Goal: Transaction & Acquisition: Obtain resource

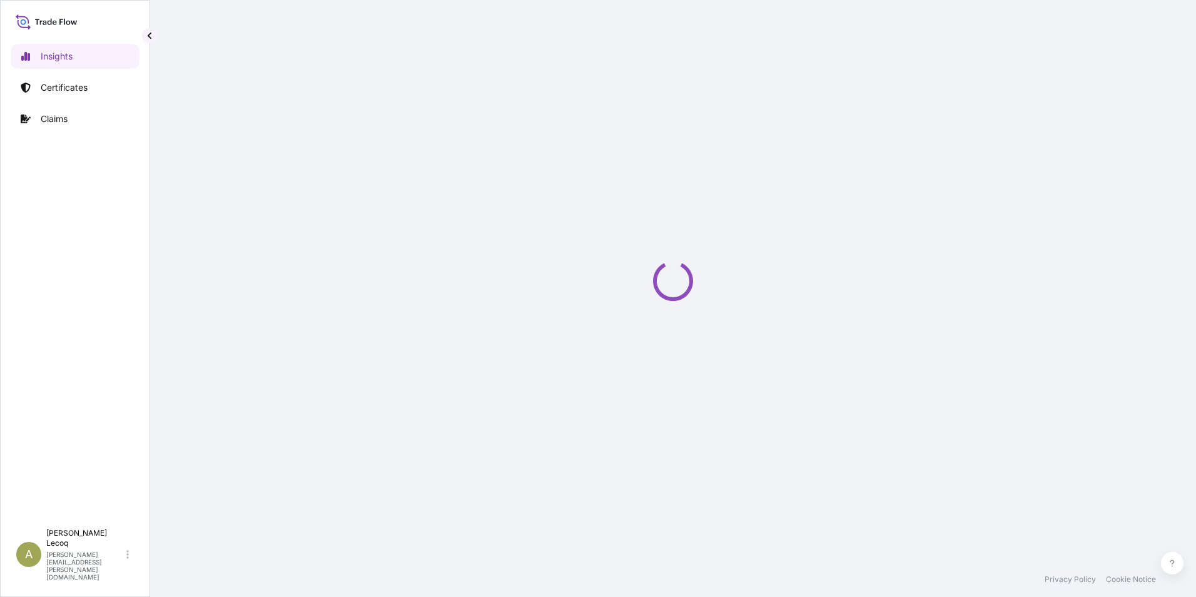
select select "2025"
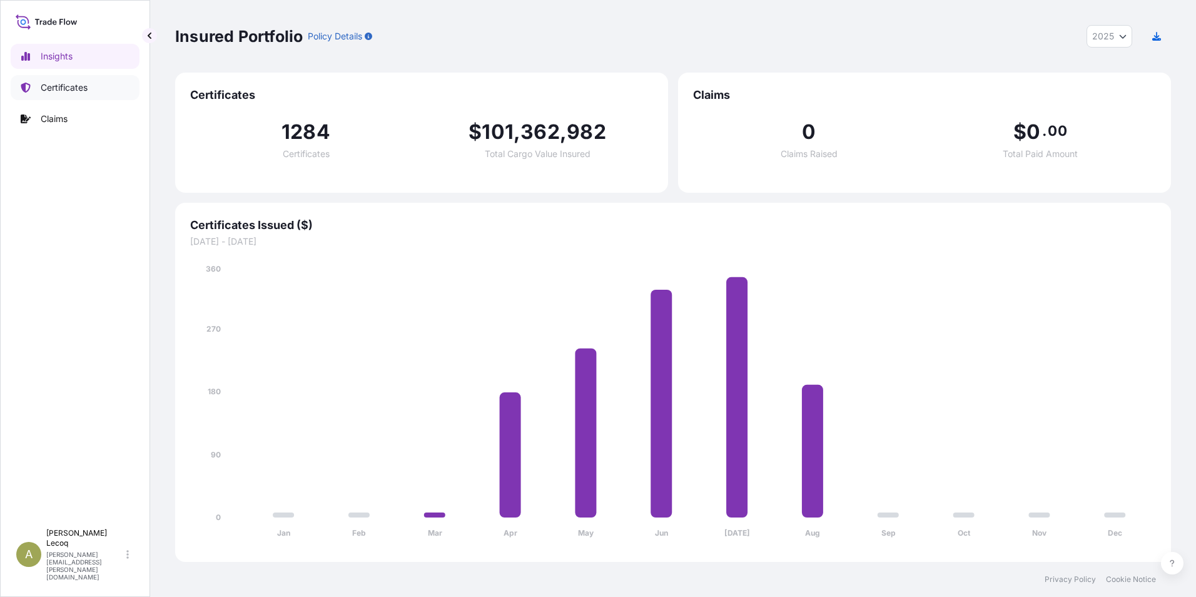
click at [56, 93] on p "Certificates" at bounding box center [64, 87] width 47 height 13
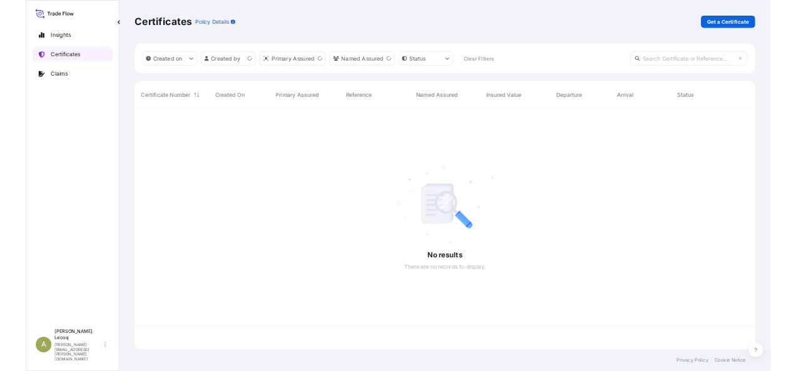
scroll to position [384, 986]
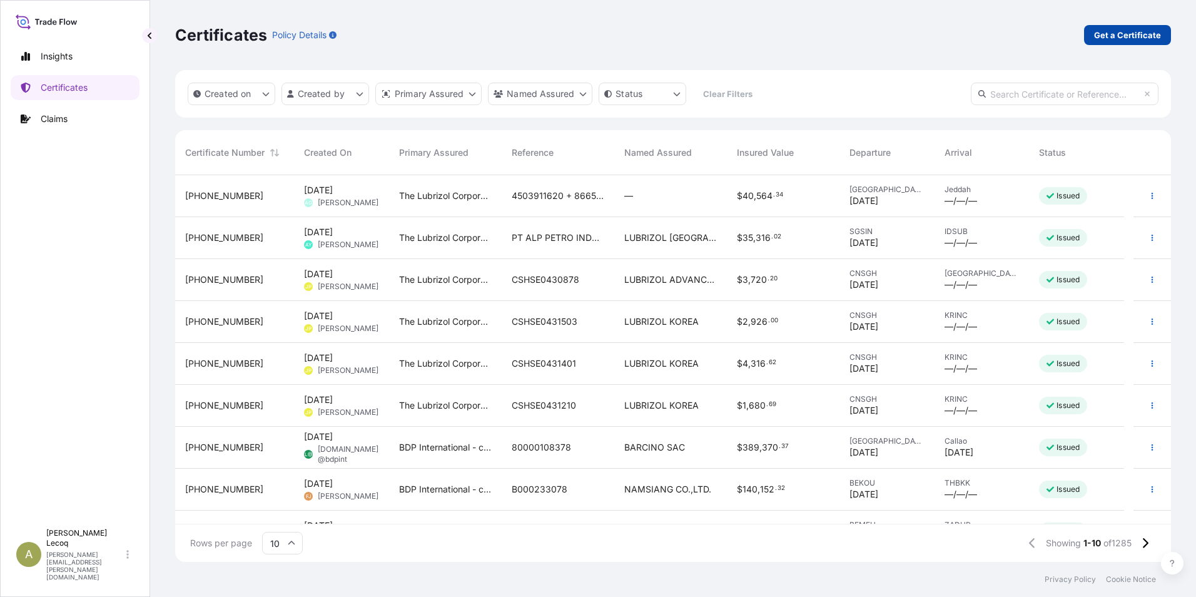
click at [1138, 38] on p "Get a Certificate" at bounding box center [1127, 35] width 67 height 13
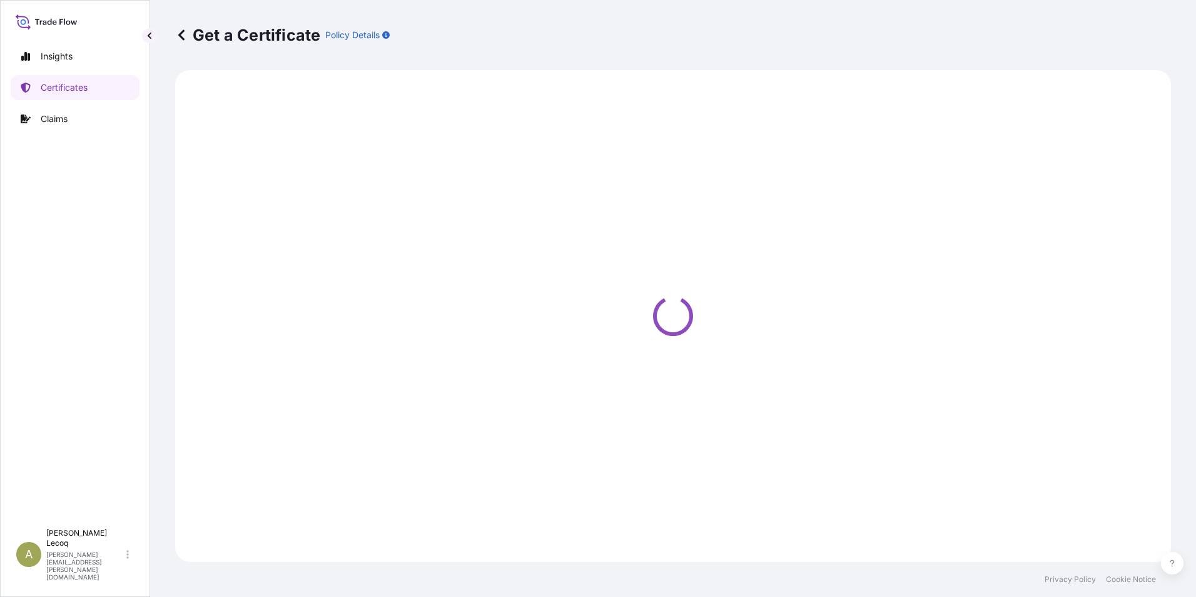
select select "Barge"
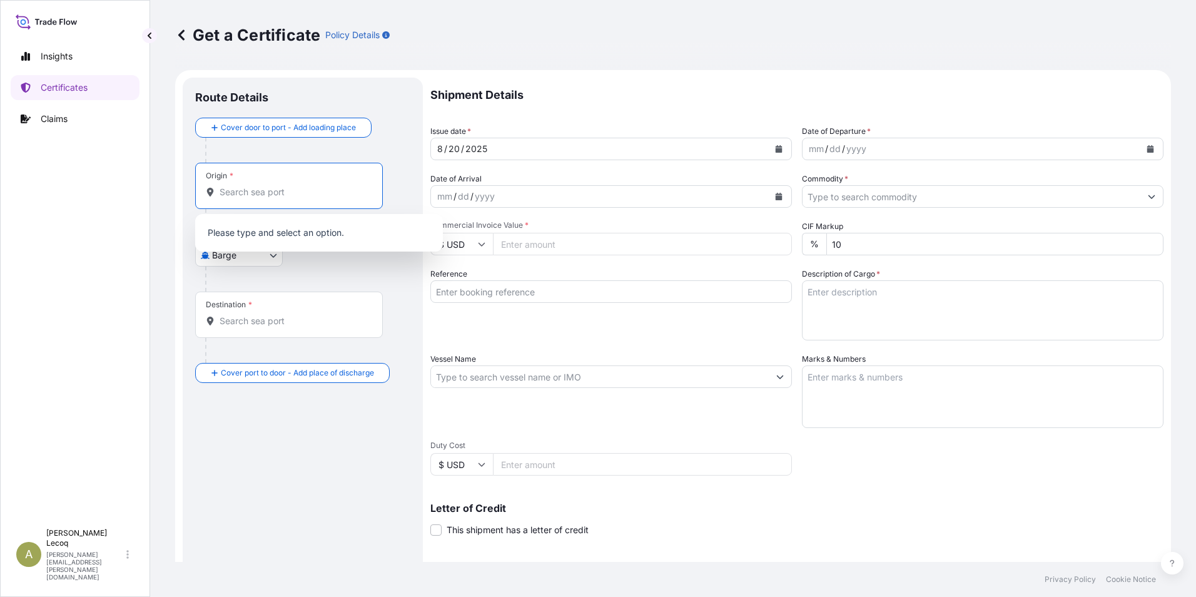
click at [254, 192] on input "Origin *" at bounding box center [294, 192] width 148 height 13
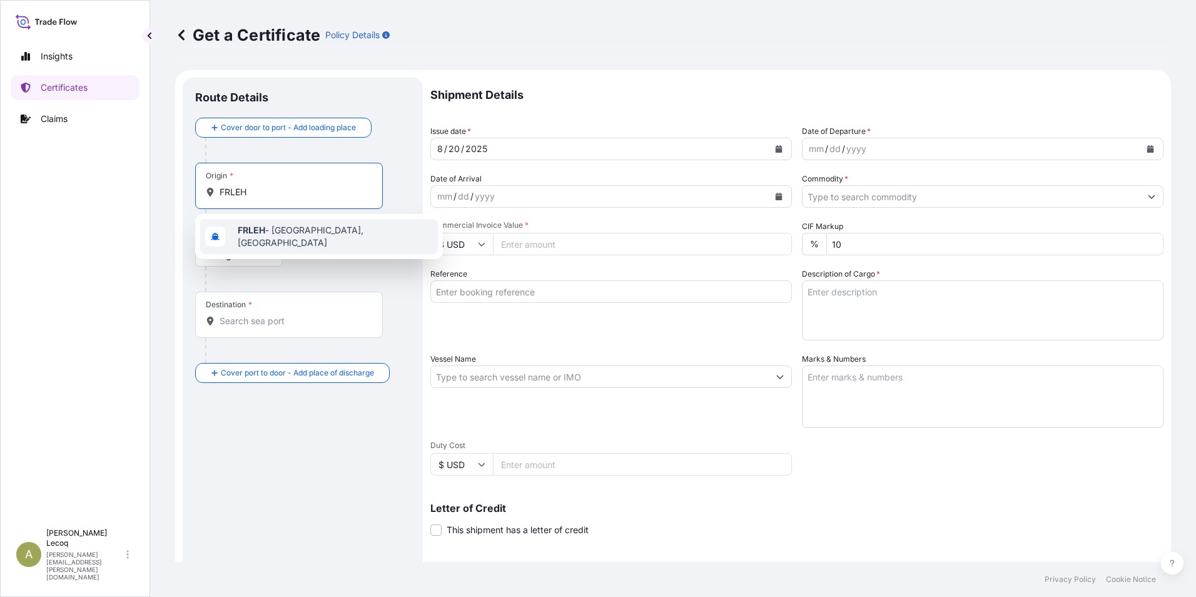
click at [270, 232] on span "FRLEH - [GEOGRAPHIC_DATA], [GEOGRAPHIC_DATA]" at bounding box center [335, 236] width 195 height 25
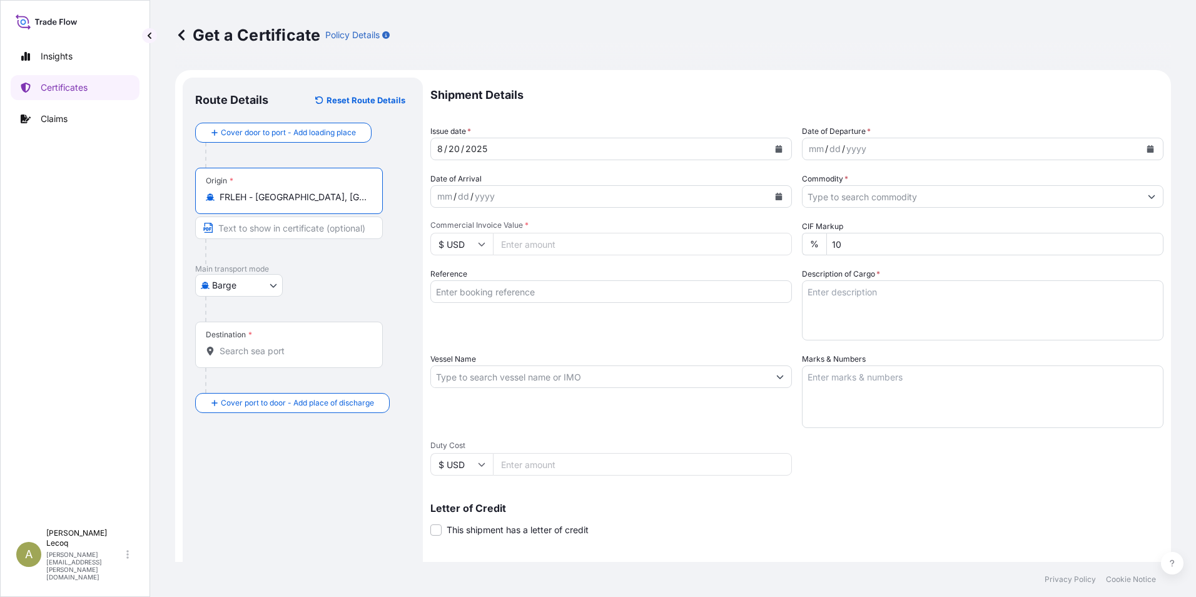
type input "FRLEH - [GEOGRAPHIC_DATA], [GEOGRAPHIC_DATA]"
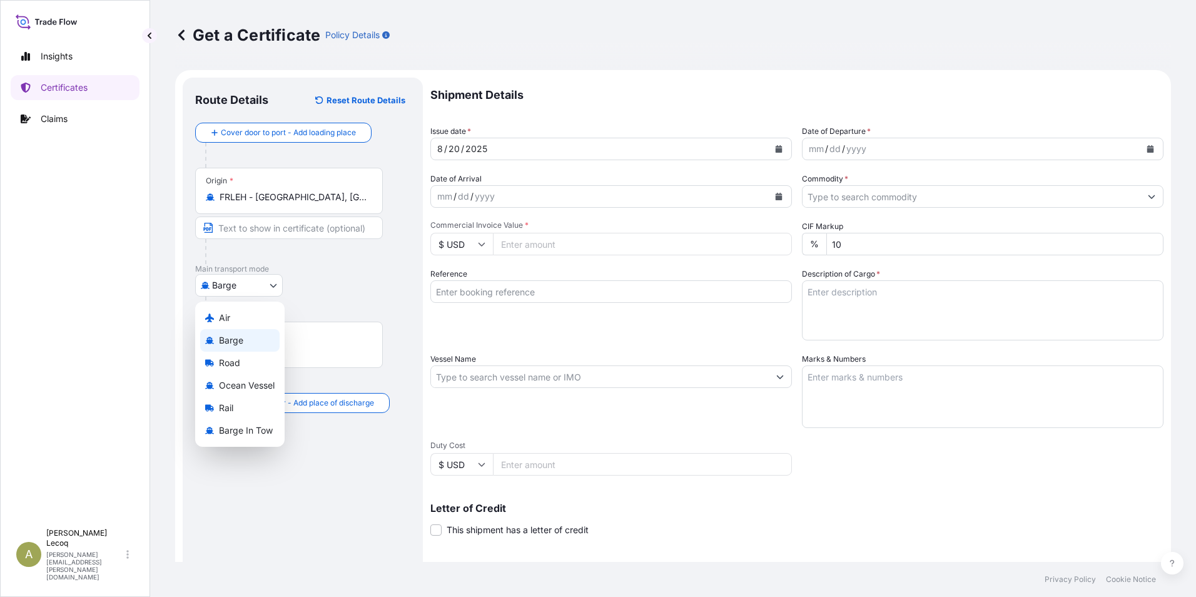
click at [268, 284] on body "10 options available. 0 options available. 4 options available. 1 option availa…" at bounding box center [598, 298] width 1196 height 597
click at [259, 389] on span "Ocean Vessel" at bounding box center [247, 385] width 56 height 13
select select "Ocean Vessel"
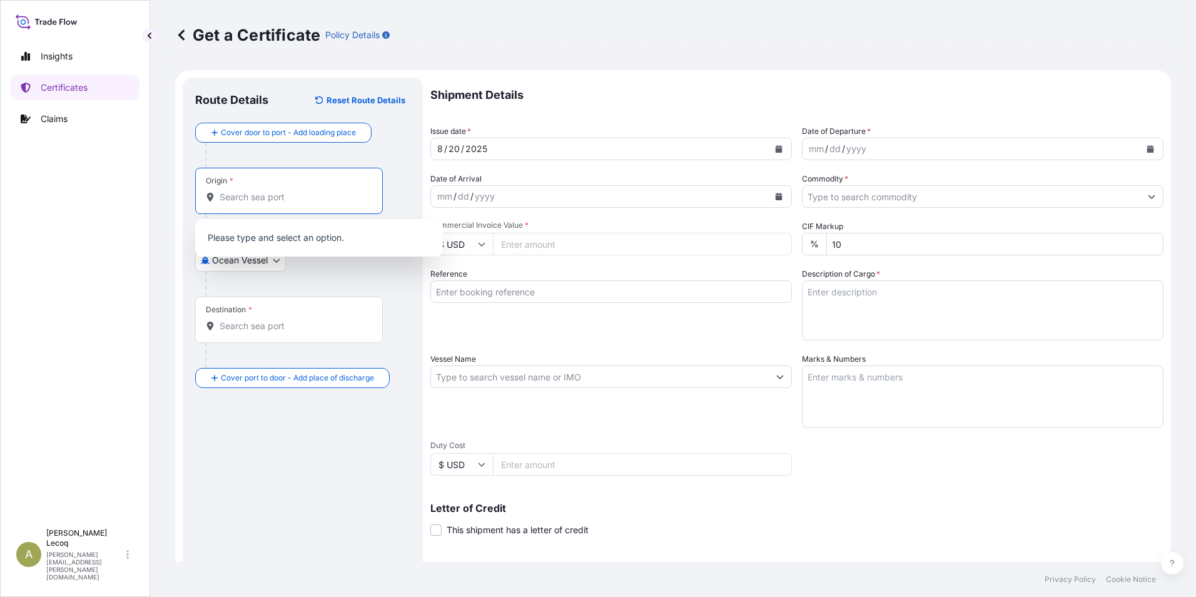
click at [289, 196] on input "Origin *" at bounding box center [294, 197] width 148 height 13
click at [305, 241] on span "FRLEH - [GEOGRAPHIC_DATA], [GEOGRAPHIC_DATA]" at bounding box center [335, 241] width 195 height 25
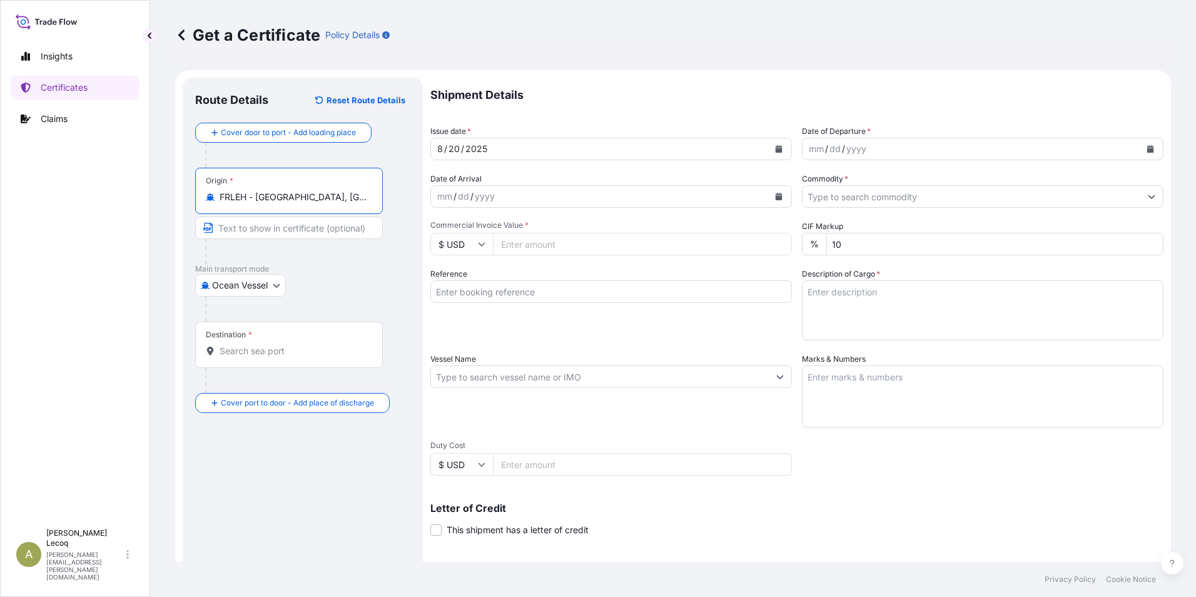
type input "FRLEH - [GEOGRAPHIC_DATA], [GEOGRAPHIC_DATA]"
click at [250, 350] on input "Destination *" at bounding box center [294, 351] width 148 height 13
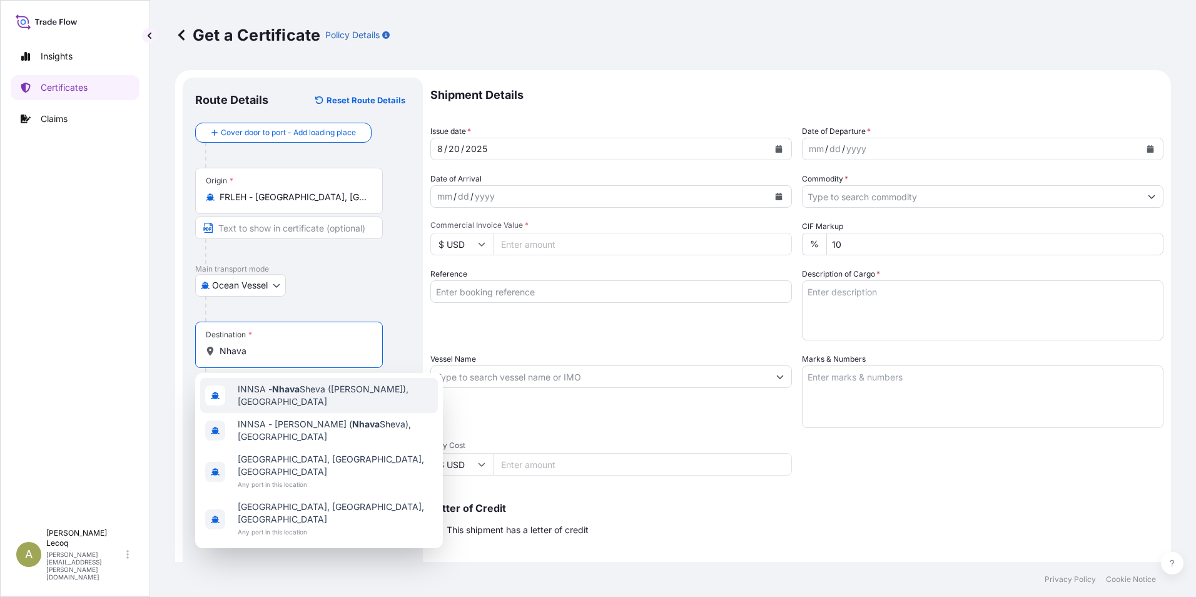
click at [247, 393] on span "INNSA - [GEOGRAPHIC_DATA] ([PERSON_NAME]), [GEOGRAPHIC_DATA]" at bounding box center [335, 395] width 195 height 25
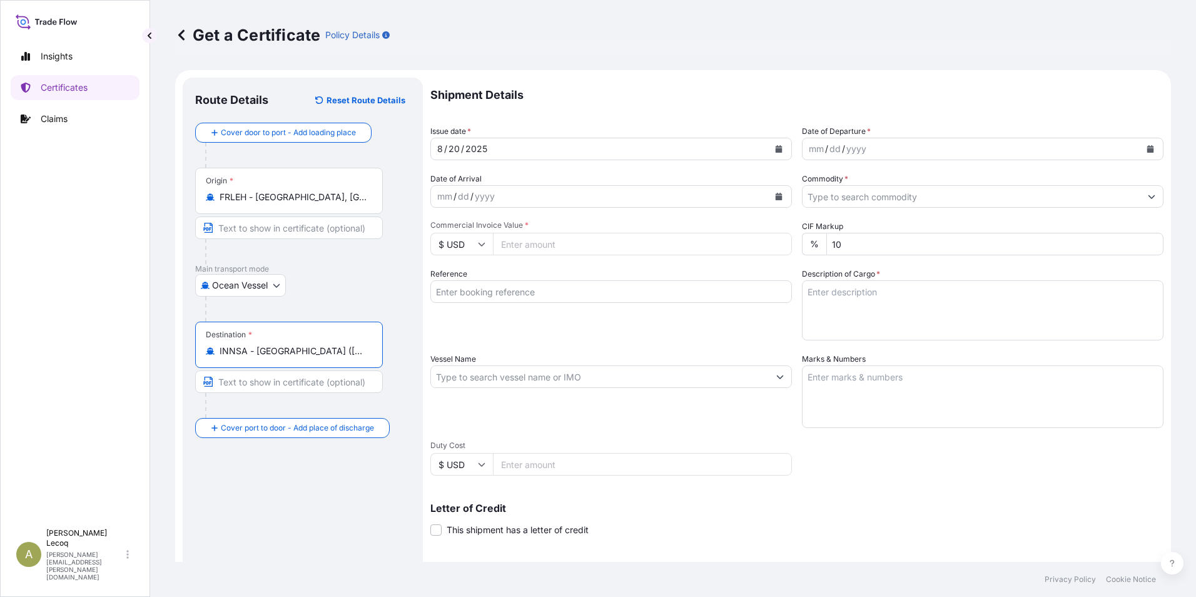
type input "INNSA - [GEOGRAPHIC_DATA] ([PERSON_NAME]), [GEOGRAPHIC_DATA]"
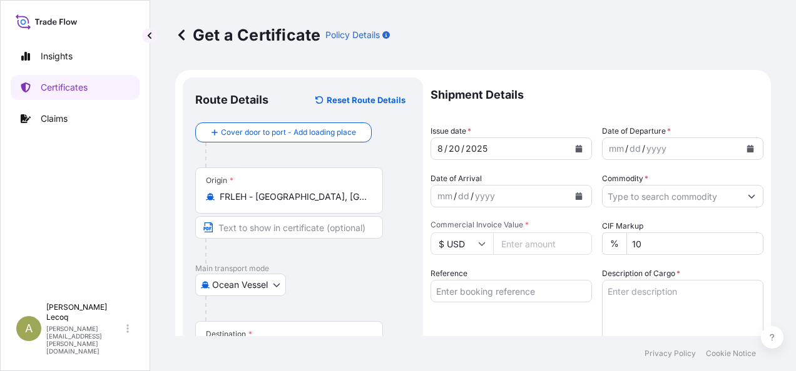
click at [745, 148] on button "Calendar" at bounding box center [750, 149] width 20 height 20
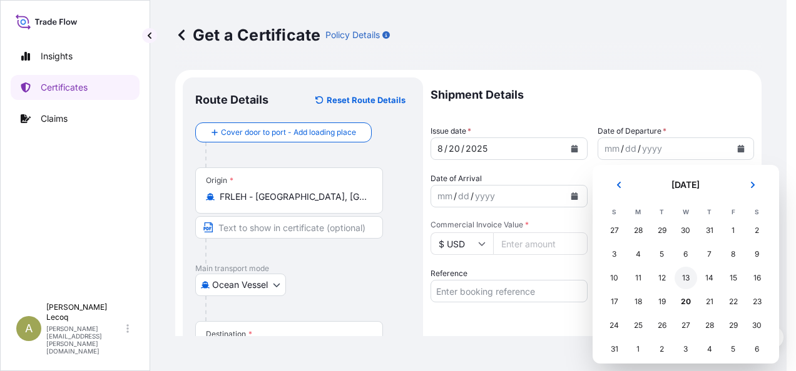
click at [685, 275] on div "13" at bounding box center [685, 278] width 23 height 23
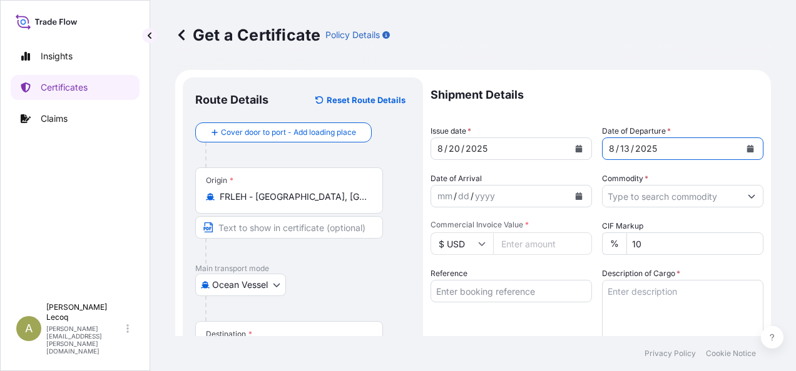
click at [680, 199] on input "Commodity *" at bounding box center [671, 196] width 138 height 23
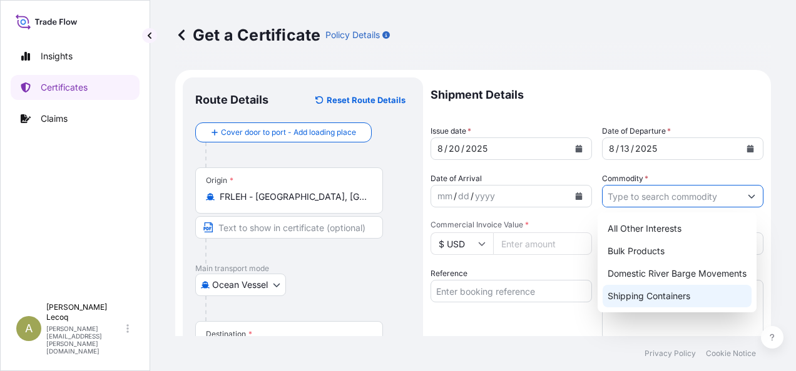
click at [684, 298] on div "Shipping Containers" at bounding box center [676, 296] width 149 height 23
type input "Shipping Containers"
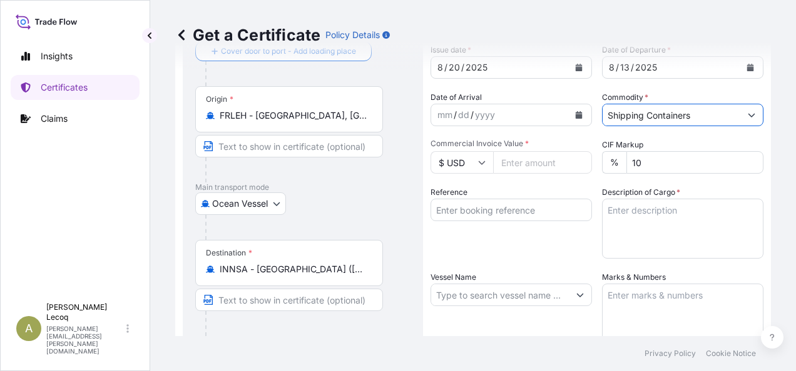
scroll to position [63, 0]
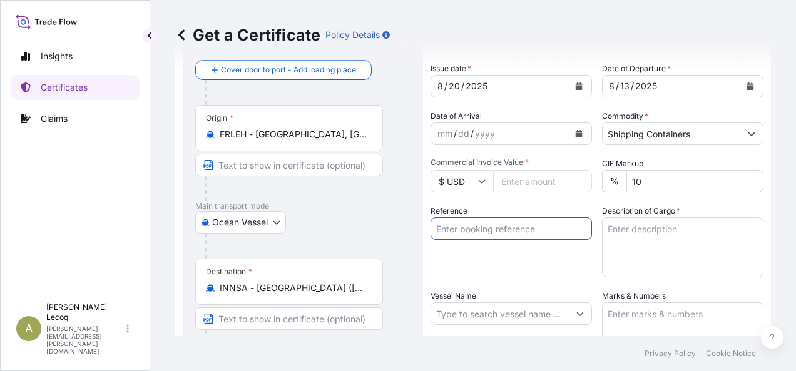
click at [519, 230] on input "Reference" at bounding box center [510, 229] width 161 height 23
click at [512, 256] on div "Reference" at bounding box center [510, 241] width 161 height 73
click at [480, 180] on icon at bounding box center [482, 182] width 8 height 8
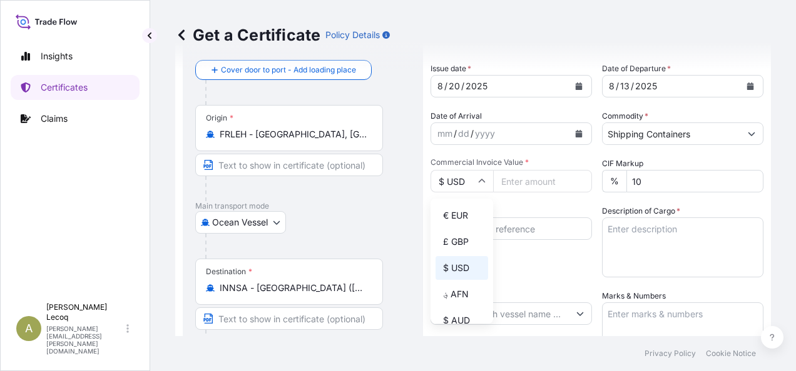
click at [463, 215] on div "€ EUR" at bounding box center [461, 216] width 53 height 24
type input "€ EUR"
click at [529, 179] on input "Commercial Invoice Value *" at bounding box center [542, 181] width 99 height 23
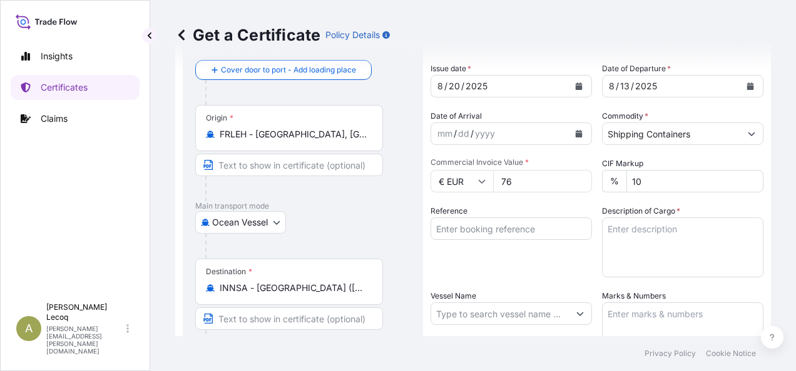
type input "769"
type input "769.84"
click at [497, 228] on input "Reference" at bounding box center [510, 229] width 161 height 23
click at [490, 228] on input "4209882" at bounding box center [510, 229] width 161 height 23
click at [494, 233] on input "4209882" at bounding box center [510, 229] width 161 height 23
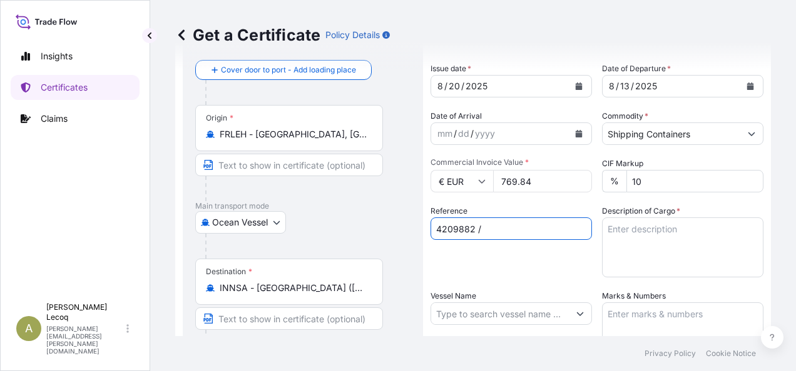
paste input "21164704"
click at [635, 230] on textarea "Description of Cargo *" at bounding box center [682, 248] width 161 height 60
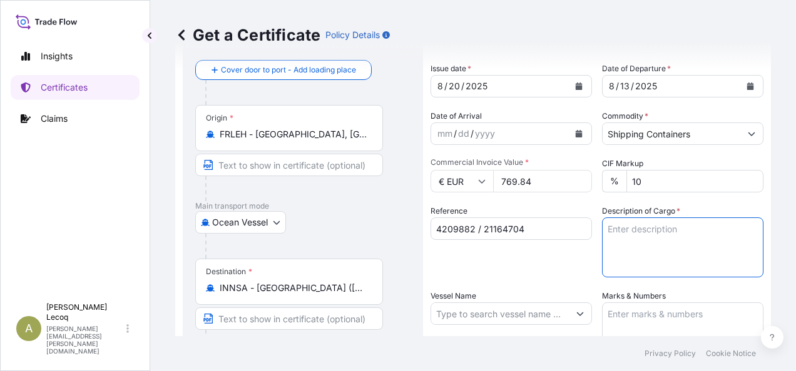
click at [530, 229] on input "4209882 / 21164704" at bounding box center [510, 229] width 161 height 23
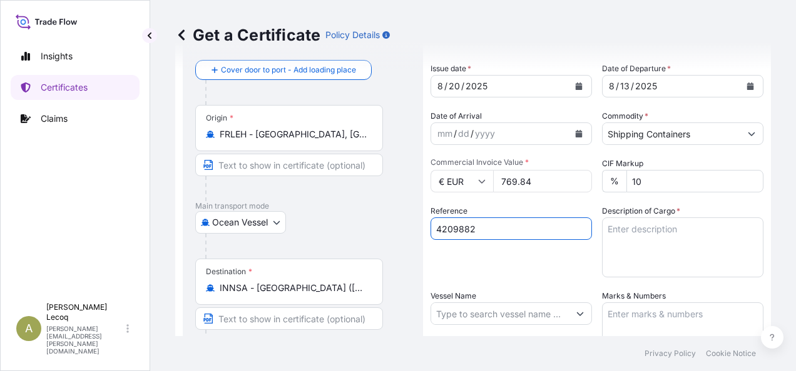
type input "4209882"
click at [675, 228] on textarea "Description of Cargo *" at bounding box center [682, 248] width 161 height 60
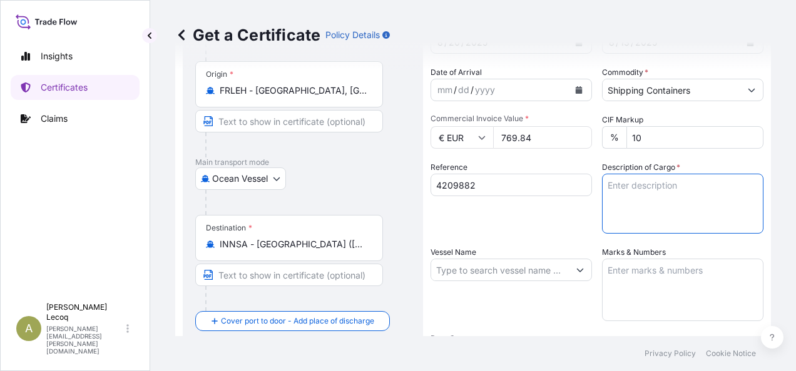
scroll to position [125, 0]
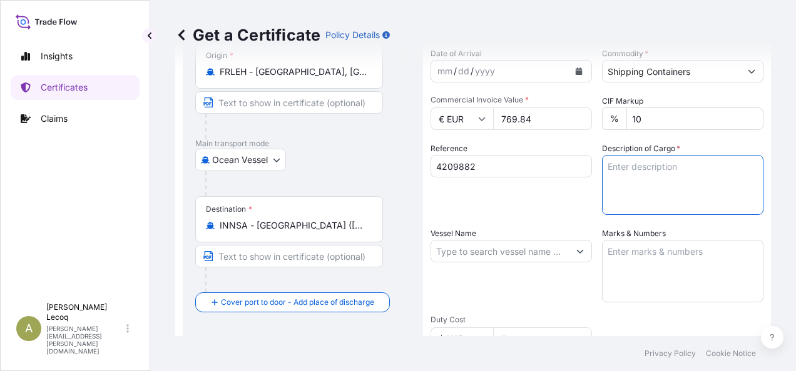
click at [622, 169] on textarea "Description of Cargo *" at bounding box center [682, 185] width 161 height 60
paste textarea "R14718A : 1 DRUM - ADDITIVE FOR LUBRICATING OILS"
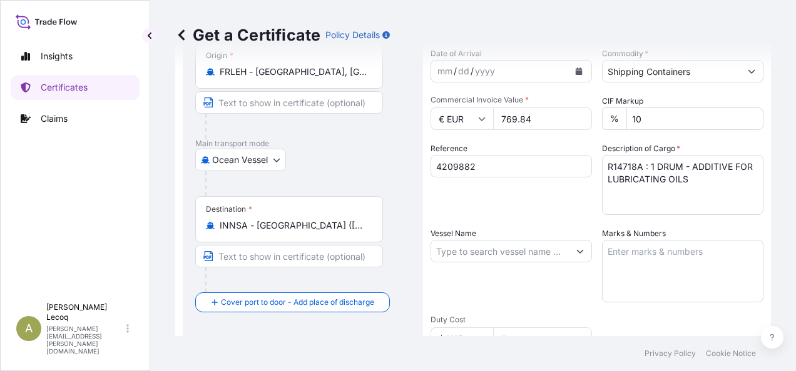
click at [703, 179] on textarea "R14718A : 1 DRUM - ADDITIVE FOR LUBRICATING OILS" at bounding box center [682, 185] width 161 height 60
paste textarea "ommodity Code: [PHONE_NUMBER]"
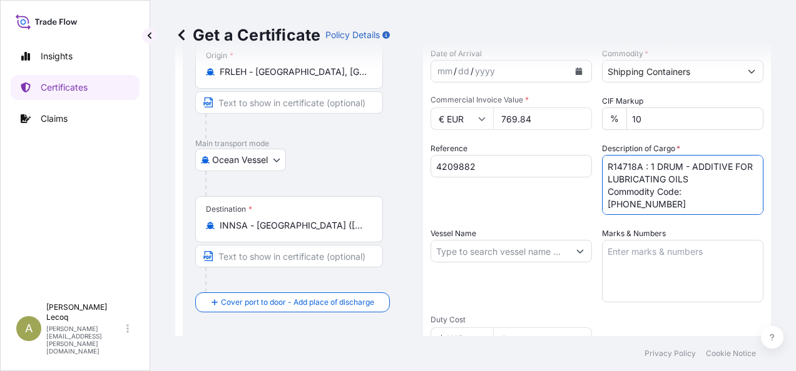
type textarea "R14718A : 1 DRUM - ADDITIVE FOR LUBRICATING OILS Commodity Code: [PHONE_NUMBER]"
click at [645, 254] on textarea "Marks & Numbers" at bounding box center [682, 271] width 161 height 63
drag, startPoint x: 678, startPoint y: 165, endPoint x: 585, endPoint y: 162, distance: 92.6
click at [585, 162] on div "Shipment Details Issue date * [DATE] Date of Departure * [DATE] Date of Arrival…" at bounding box center [596, 250] width 333 height 596
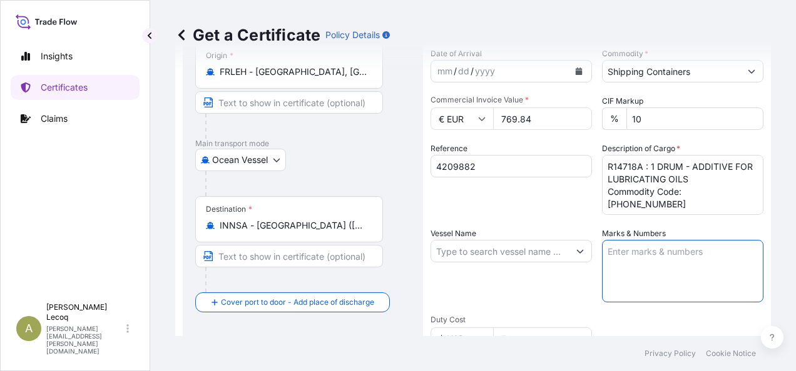
click at [630, 249] on textarea "Marks & Numbers" at bounding box center [682, 271] width 161 height 63
paste textarea "R14718A : 1 DRUM"
click at [629, 251] on textarea "R14718A : 1 DRUM ref" at bounding box center [682, 271] width 161 height 63
click at [683, 255] on textarea ": 1 DRUM ref" at bounding box center [682, 271] width 161 height 63
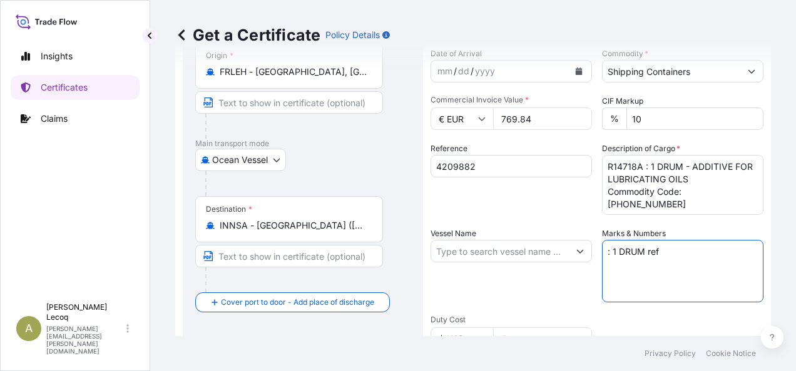
paste textarea "R14718A"
drag, startPoint x: 605, startPoint y: 251, endPoint x: 620, endPoint y: 251, distance: 15.0
click at [607, 251] on textarea ": 1 DRUM ref R14718A" at bounding box center [682, 271] width 161 height 63
type textarea "1 DRUM ref R14718A"
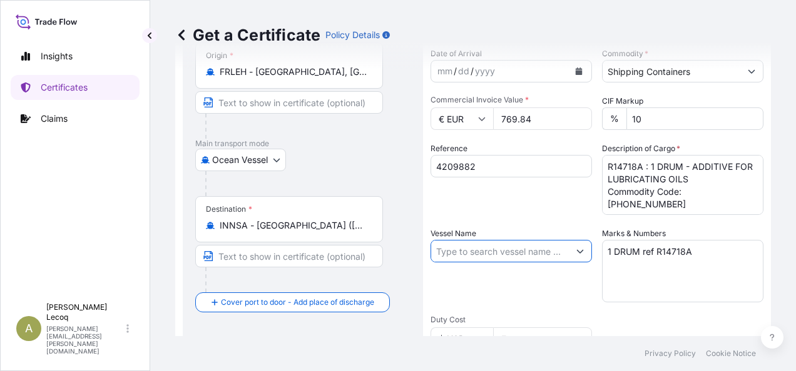
click at [442, 250] on input "Vessel Name" at bounding box center [500, 251] width 138 height 23
paste input "SEASPAN OCEANIA 0PECGE1MA"
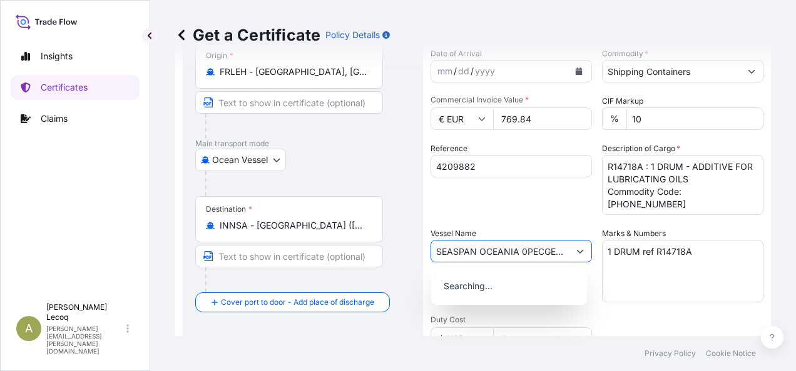
scroll to position [0, 13]
type input "SEASPAN OCEANIA 0PECGE1MA"
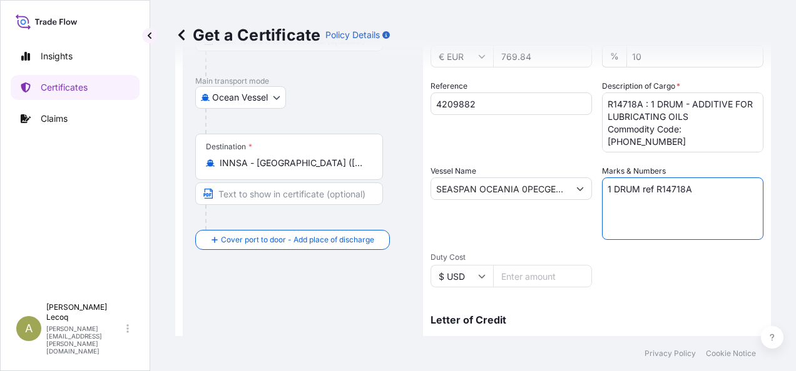
click at [615, 202] on textarea "1 DRUM ref R14718A" at bounding box center [682, 209] width 161 height 63
click at [697, 191] on textarea "1 DRUM ref R14718A" at bounding box center [682, 209] width 161 height 63
paste textarea "TLLU2635877 /036462"
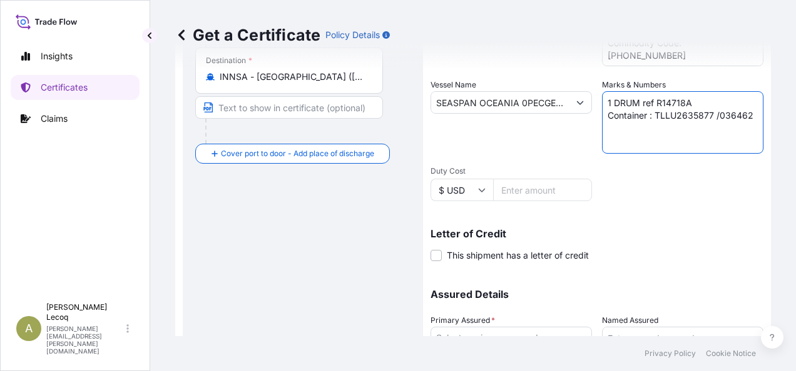
scroll to position [375, 0]
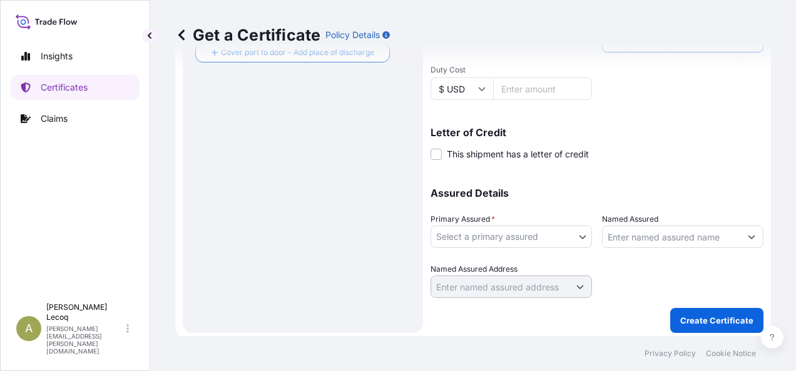
type textarea "1 DRUM ref R14718A Container : TLLU2635877 /036462"
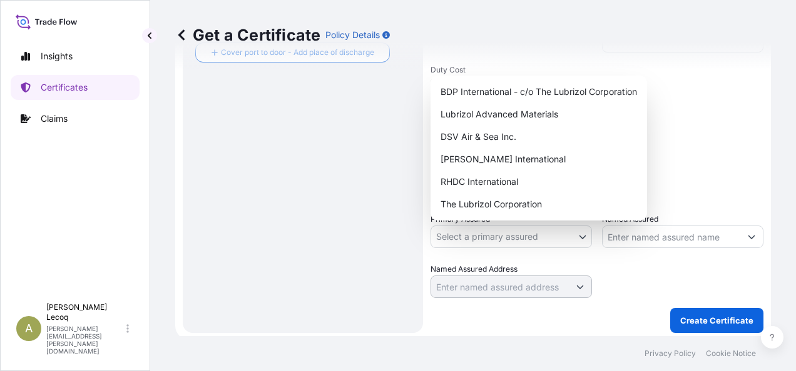
click at [497, 237] on body "Insights Certificates Claims A [PERSON_NAME] [PERSON_NAME][EMAIL_ADDRESS][PERSO…" at bounding box center [398, 185] width 796 height 371
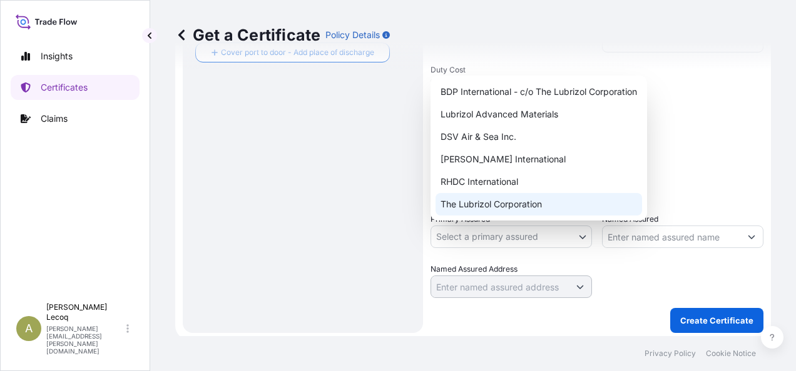
click at [493, 207] on div "The Lubrizol Corporation" at bounding box center [538, 204] width 206 height 23
select select "31566"
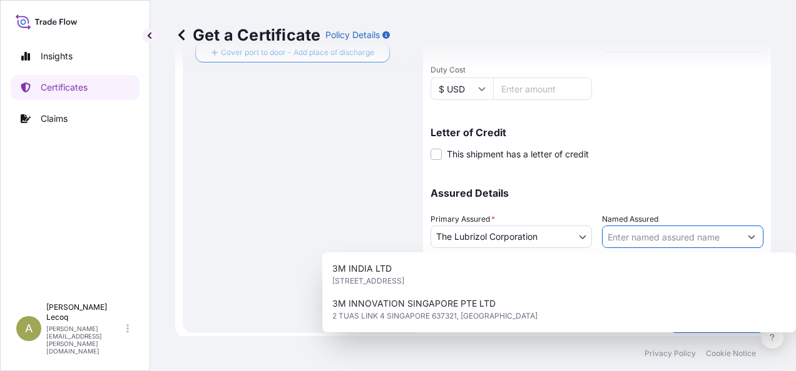
click at [624, 235] on input "Named Assured" at bounding box center [671, 237] width 138 height 23
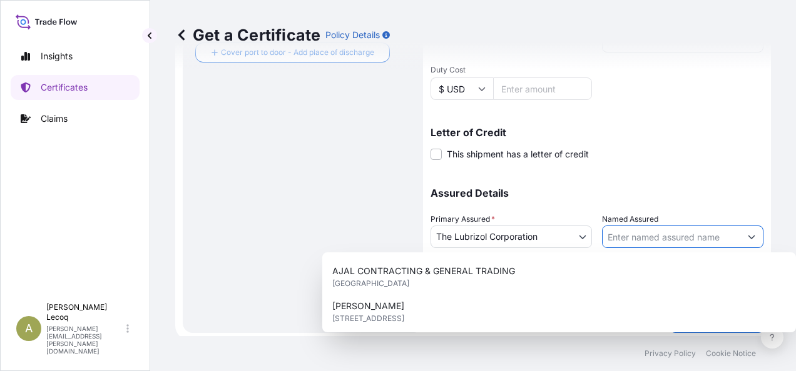
scroll to position [350, 0]
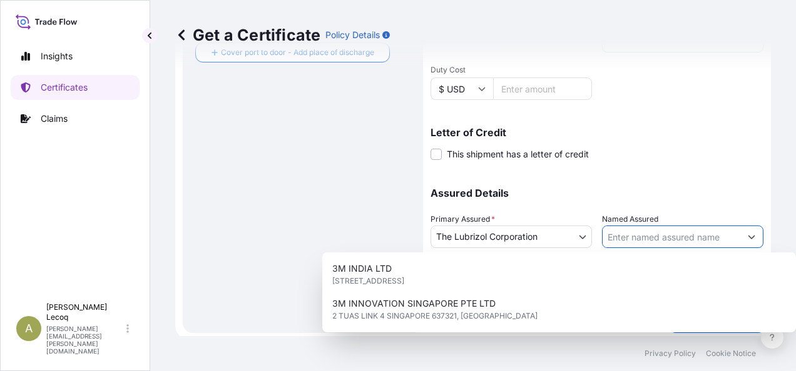
click at [673, 237] on input "Named Assured" at bounding box center [671, 237] width 138 height 23
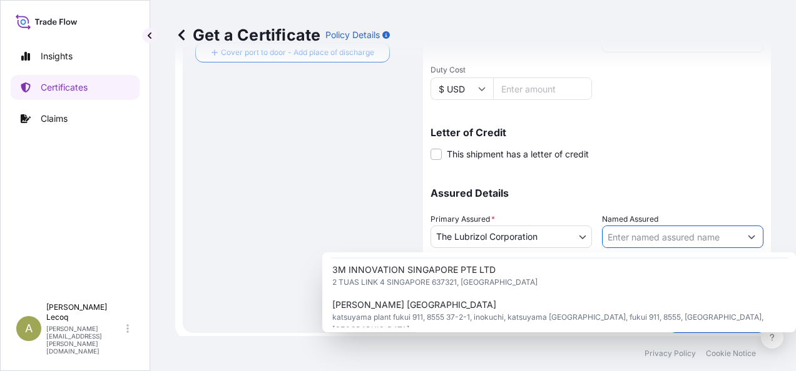
scroll to position [0, 0]
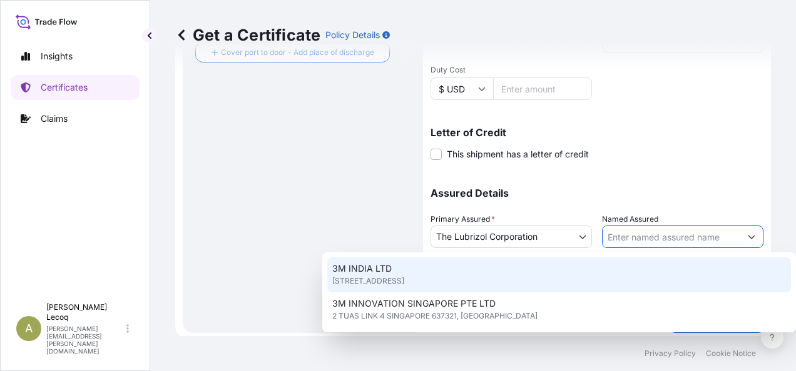
click at [645, 234] on input "Named Assured" at bounding box center [671, 237] width 138 height 23
click at [648, 235] on input "Named Assured" at bounding box center [671, 237] width 138 height 23
click at [675, 238] on input "Named Assured" at bounding box center [671, 237] width 138 height 23
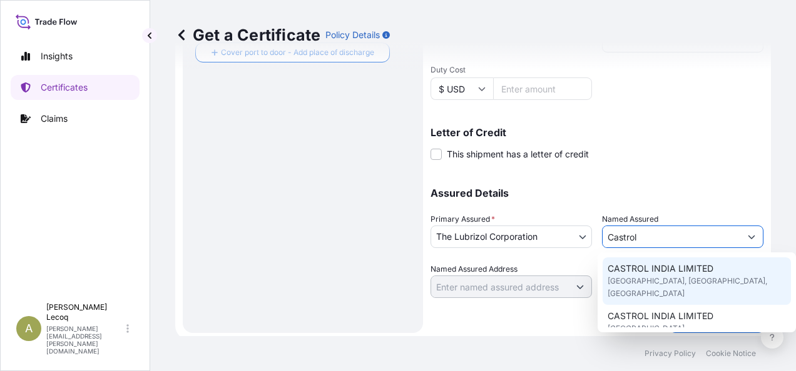
click at [684, 285] on span "[GEOGRAPHIC_DATA], [GEOGRAPHIC_DATA], [GEOGRAPHIC_DATA]" at bounding box center [696, 287] width 178 height 25
type input "CASTROL INDIA LIMITED"
type input "TECHNOPOLIS KNOWLEDGE PARK"
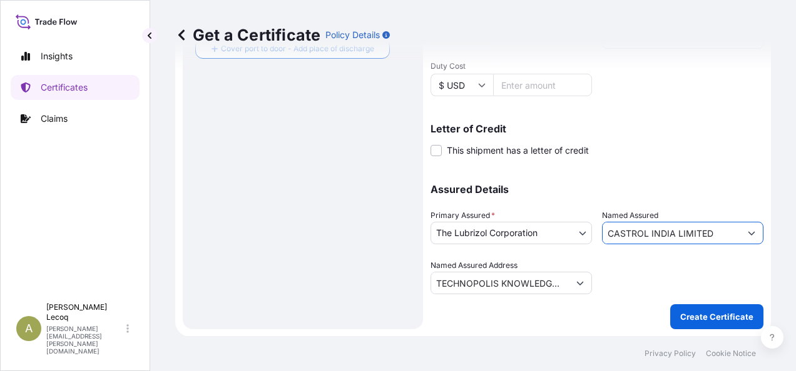
scroll to position [379, 0]
type input "CASTROL INDIA LIMITED"
click at [699, 318] on p "Create Certificate" at bounding box center [716, 317] width 73 height 13
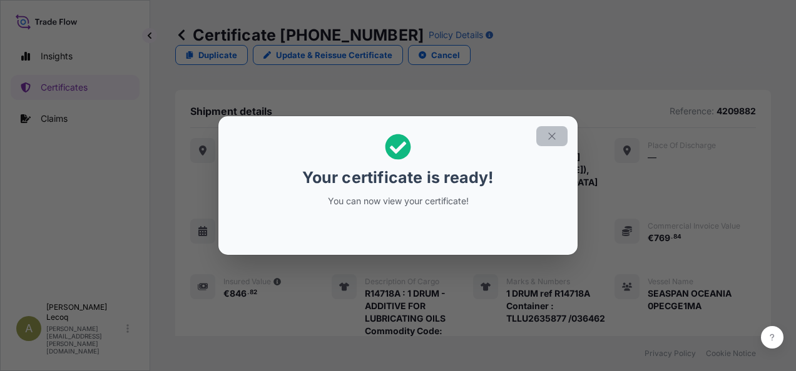
click at [561, 139] on button "button" at bounding box center [551, 136] width 31 height 20
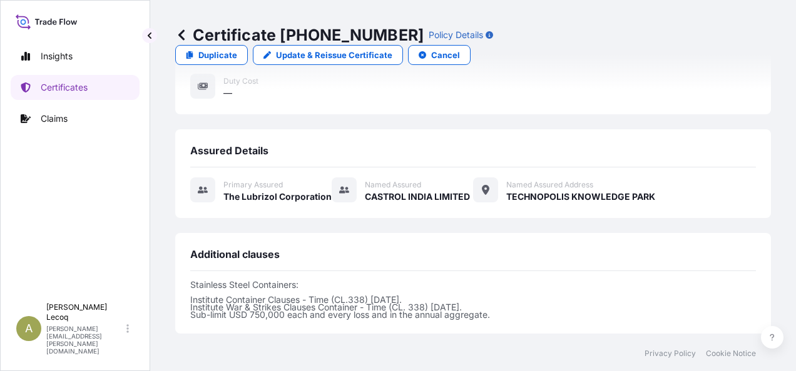
scroll to position [375, 0]
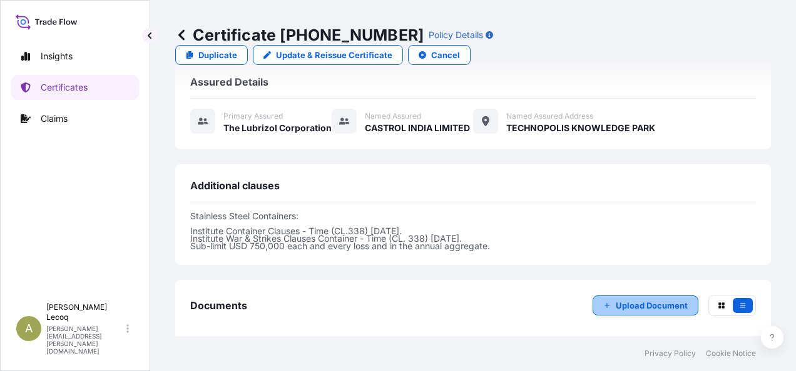
click at [640, 300] on p "Upload Document" at bounding box center [651, 306] width 72 height 13
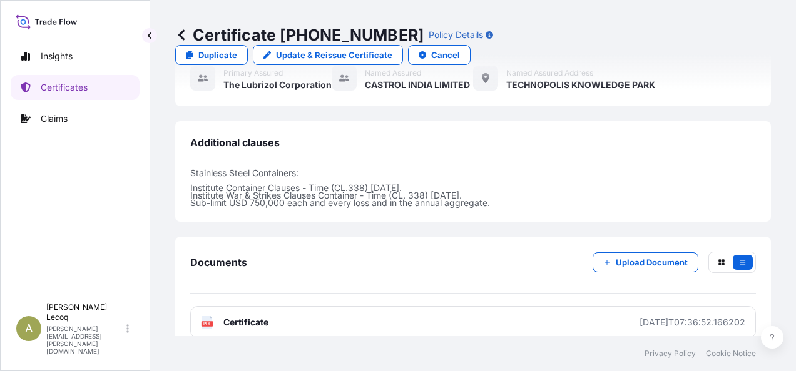
scroll to position [438, 0]
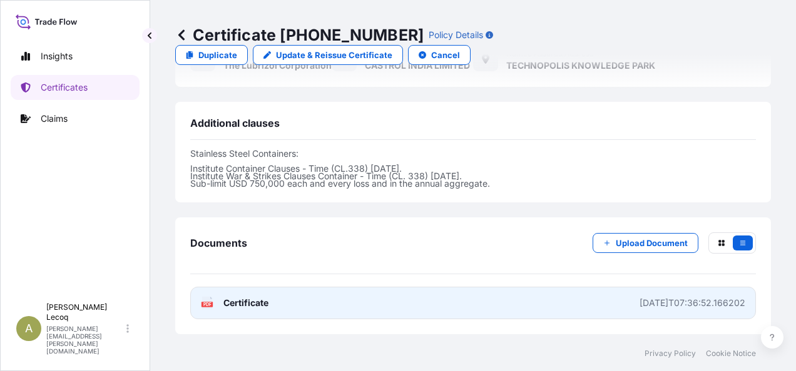
click at [484, 287] on link "PDF Certificate [DATE]T07:36:52.166202" at bounding box center [472, 303] width 565 height 33
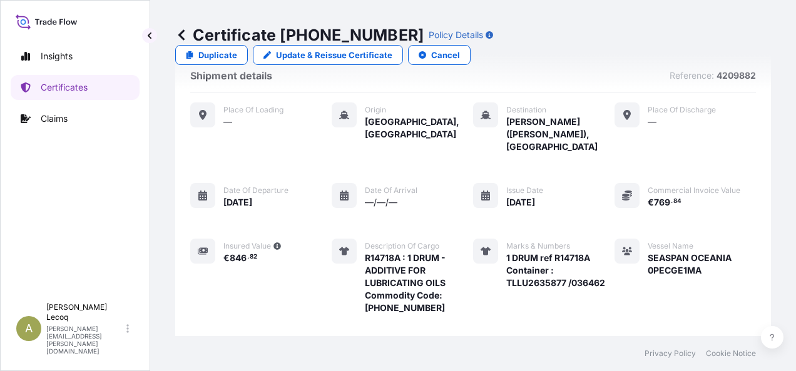
scroll to position [0, 0]
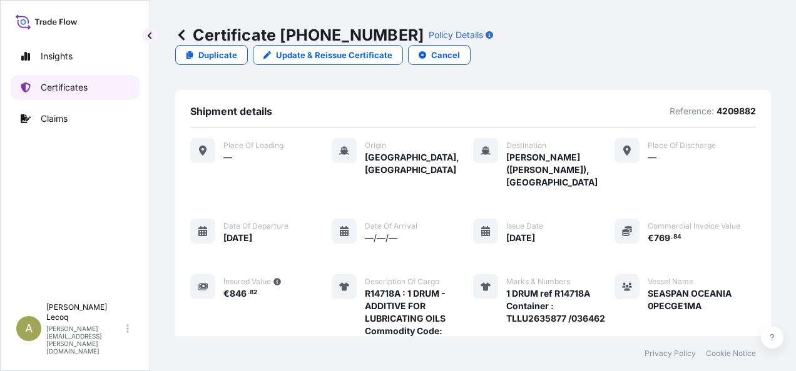
click at [63, 89] on p "Certificates" at bounding box center [64, 87] width 47 height 13
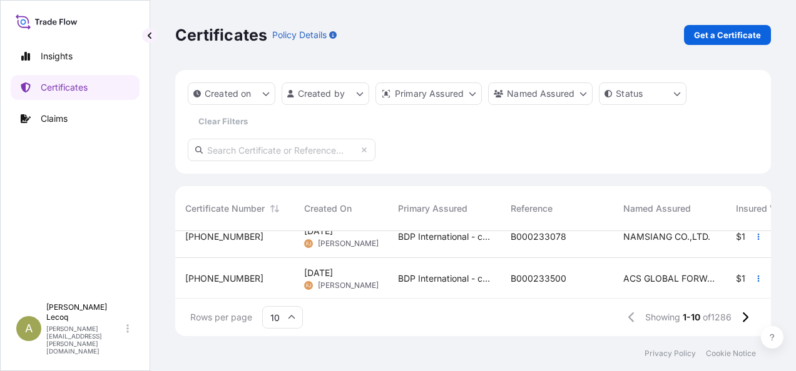
scroll to position [361, 0]
click at [771, 284] on div "Certificates Policy Details Get a Certificate Created on Created by Primary Ass…" at bounding box center [472, 168] width 645 height 336
click at [746, 320] on icon at bounding box center [744, 317] width 7 height 11
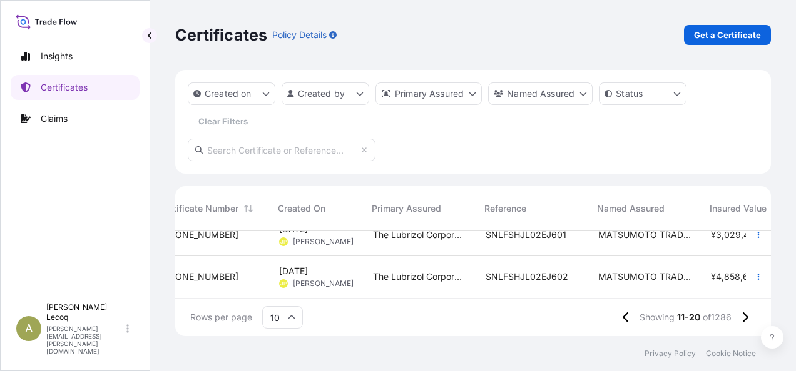
scroll to position [361, 50]
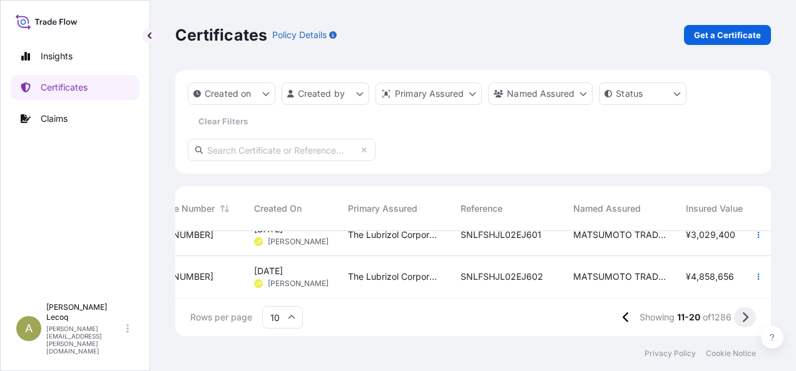
click at [740, 318] on button at bounding box center [745, 318] width 22 height 20
click at [617, 319] on button at bounding box center [624, 318] width 22 height 20
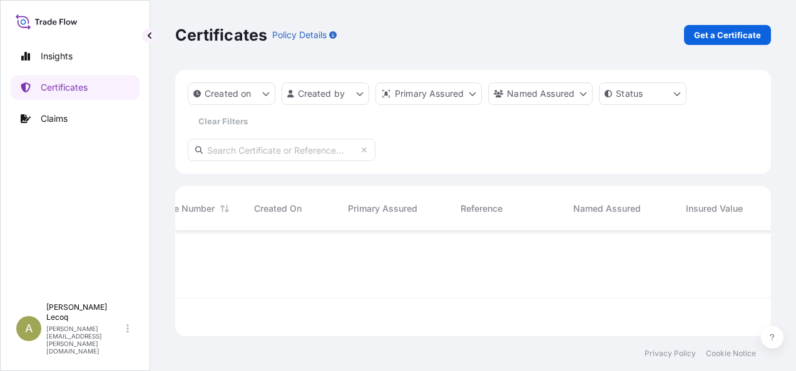
scroll to position [0, 50]
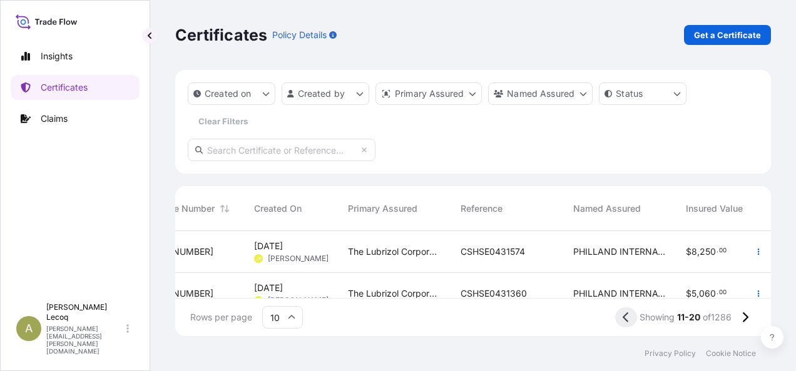
click at [623, 321] on icon at bounding box center [625, 317] width 7 height 11
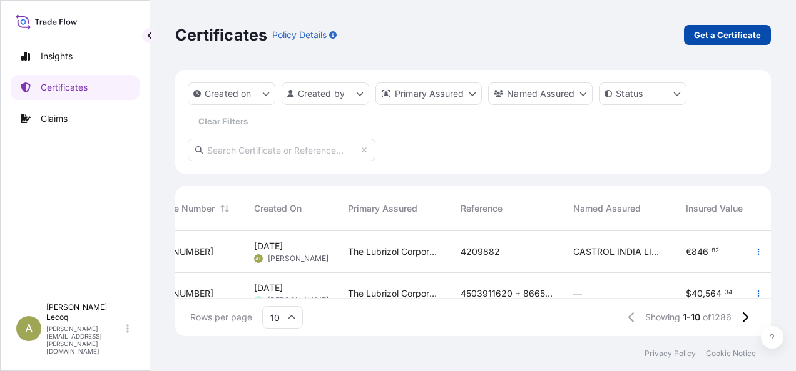
click at [714, 36] on p "Get a Certificate" at bounding box center [727, 35] width 67 height 13
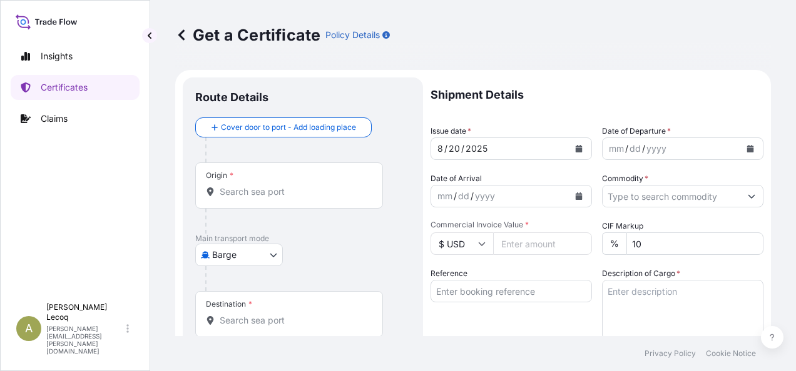
click at [262, 195] on input "Origin *" at bounding box center [294, 192] width 148 height 13
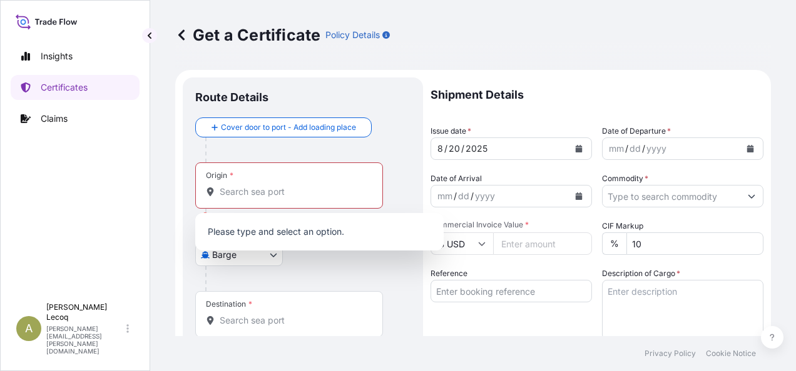
click at [283, 276] on div at bounding box center [307, 278] width 205 height 25
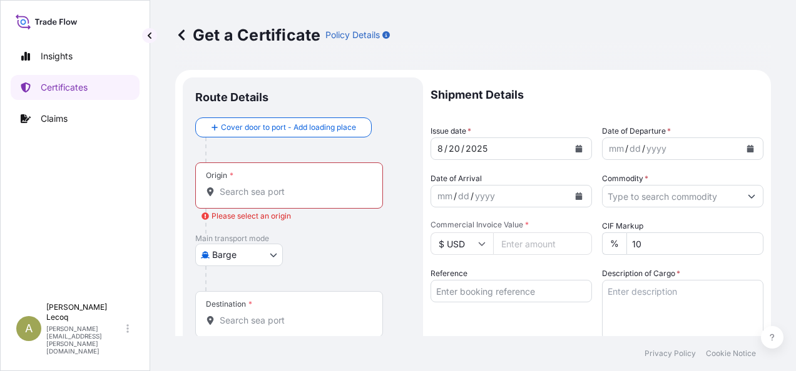
click at [273, 256] on body "0 options available. Insights Certificates Claims A [PERSON_NAME] [PERSON_NAME]…" at bounding box center [398, 185] width 796 height 371
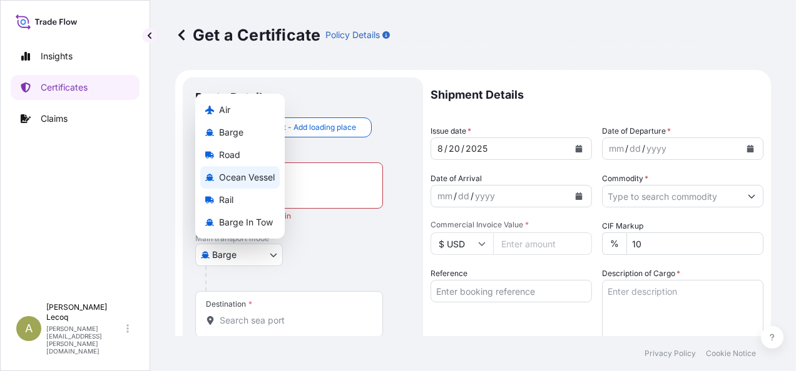
click at [245, 179] on span "Ocean Vessel" at bounding box center [247, 177] width 56 height 13
select select "Ocean Vessel"
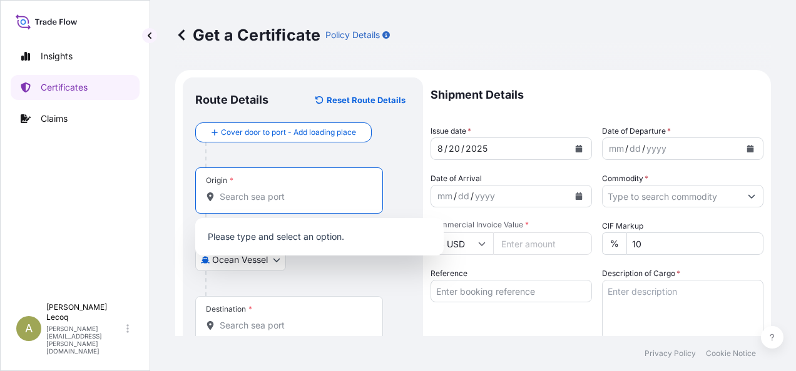
click at [271, 196] on input "Origin *" at bounding box center [294, 197] width 148 height 13
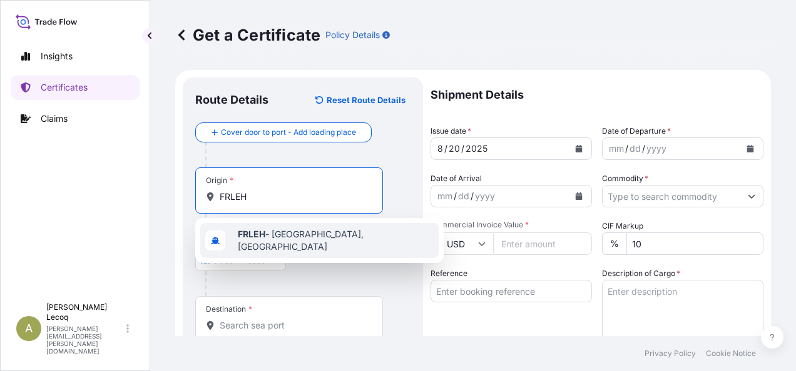
click at [285, 244] on div "FRLEH - [GEOGRAPHIC_DATA], [GEOGRAPHIC_DATA]" at bounding box center [319, 240] width 238 height 35
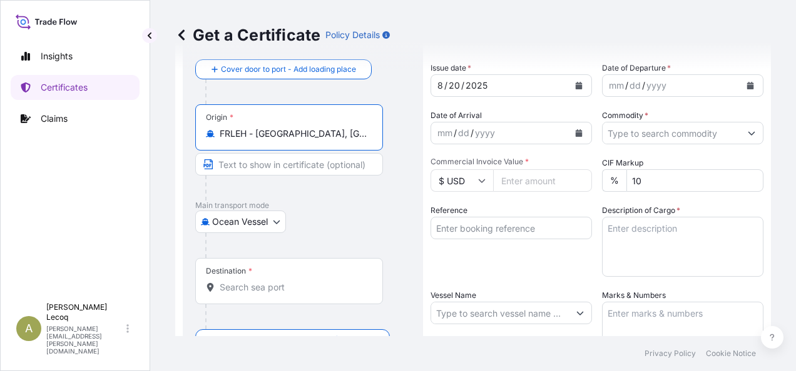
scroll to position [125, 0]
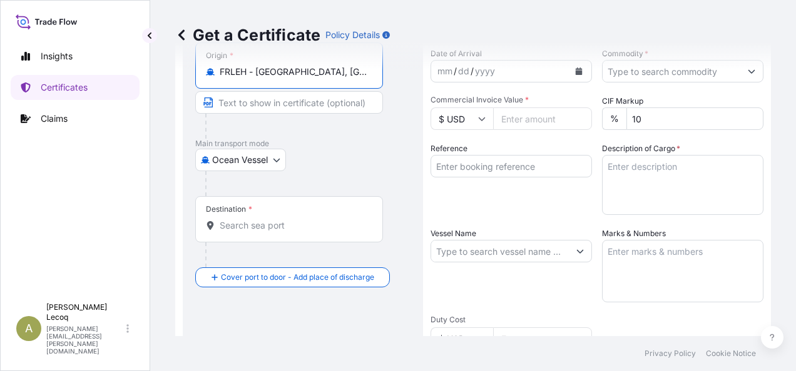
type input "FRLEH - [GEOGRAPHIC_DATA], [GEOGRAPHIC_DATA]"
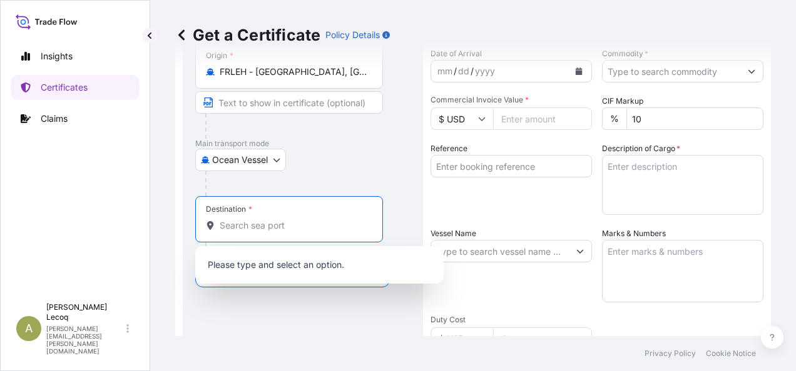
click at [280, 223] on input "Destination *" at bounding box center [294, 226] width 148 height 13
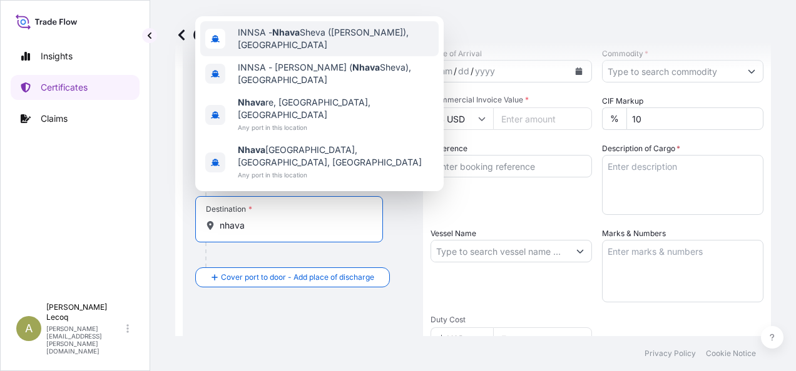
click at [316, 51] on span "INNSA - [GEOGRAPHIC_DATA] ([PERSON_NAME]), [GEOGRAPHIC_DATA]" at bounding box center [336, 38] width 196 height 25
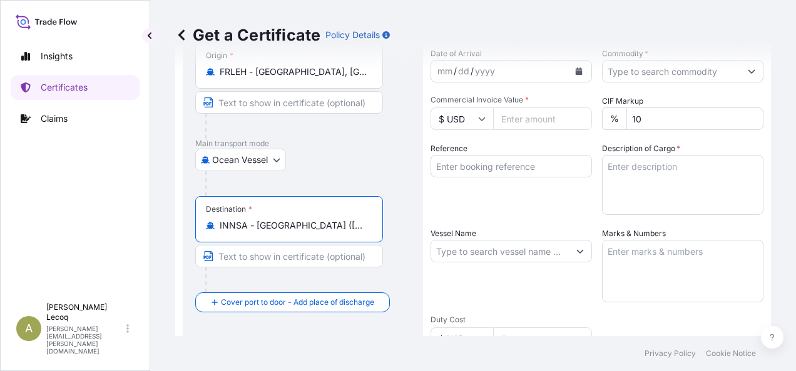
scroll to position [0, 0]
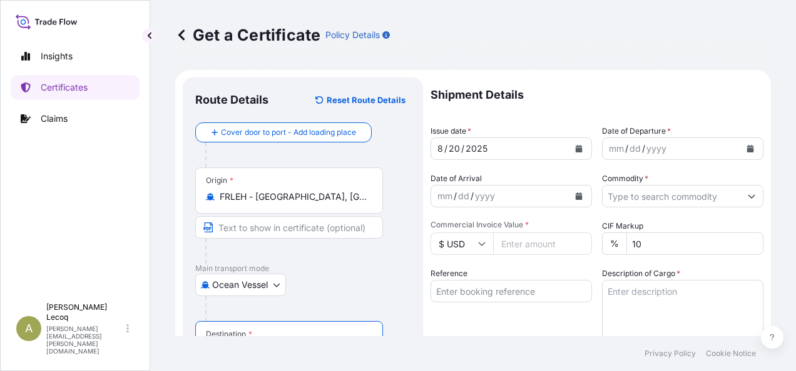
type input "INNSA - [GEOGRAPHIC_DATA] ([PERSON_NAME]), [GEOGRAPHIC_DATA]"
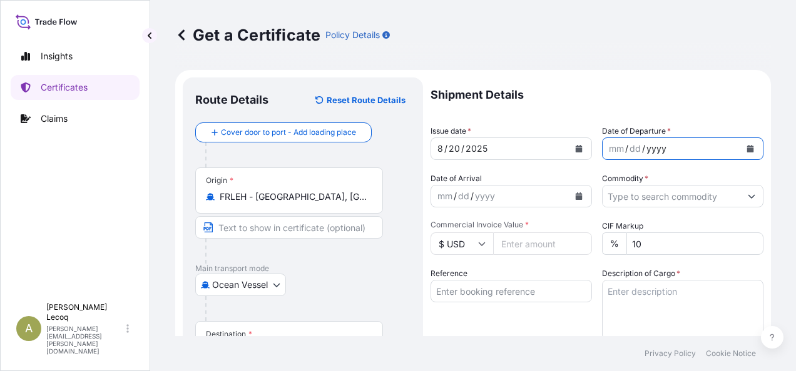
click at [649, 150] on div "yyyy" at bounding box center [656, 148] width 23 height 15
click at [746, 146] on icon "Calendar" at bounding box center [750, 149] width 8 height 8
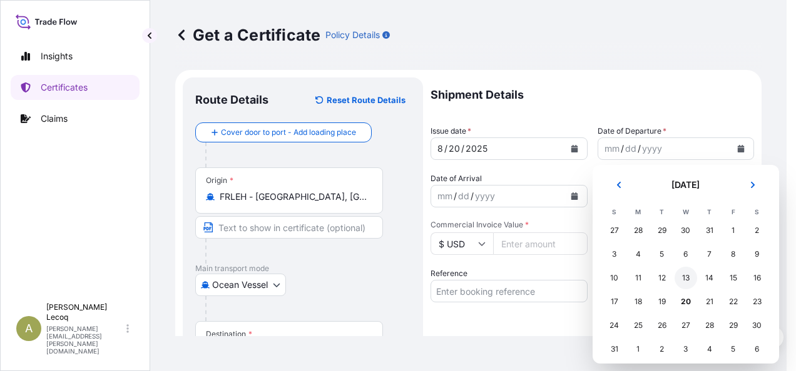
click at [682, 274] on div "13" at bounding box center [685, 278] width 23 height 23
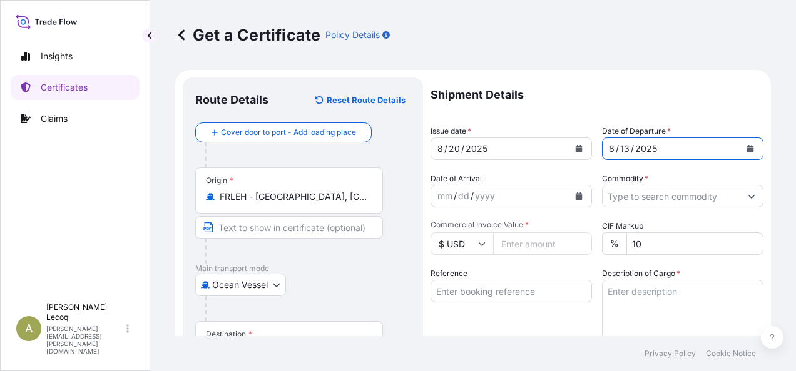
click at [704, 198] on input "Commodity *" at bounding box center [671, 196] width 138 height 23
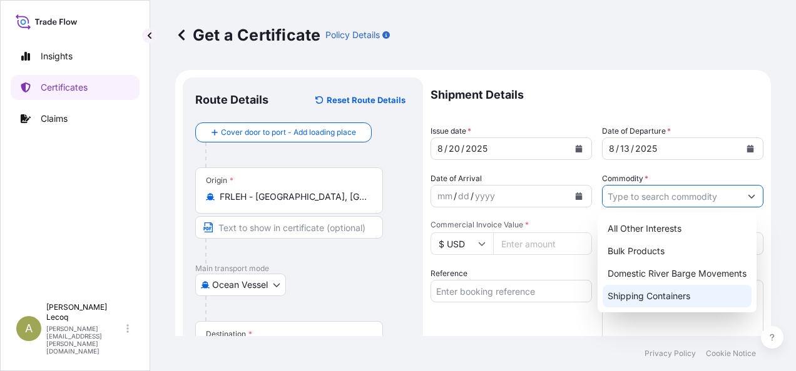
click at [695, 298] on div "Shipping Containers" at bounding box center [676, 296] width 149 height 23
type input "Shipping Containers"
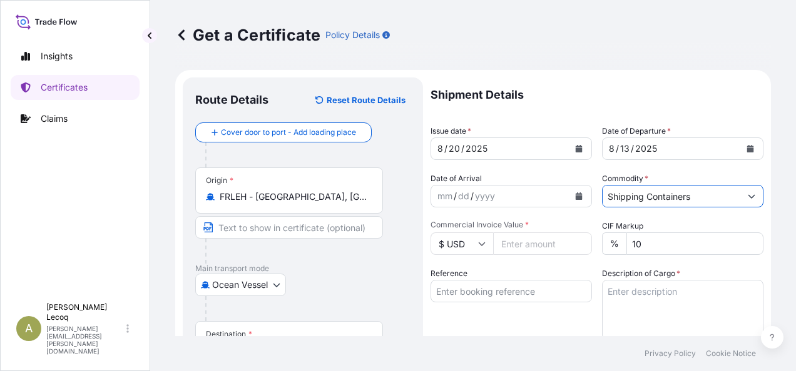
click at [484, 246] on icon at bounding box center [482, 244] width 8 height 8
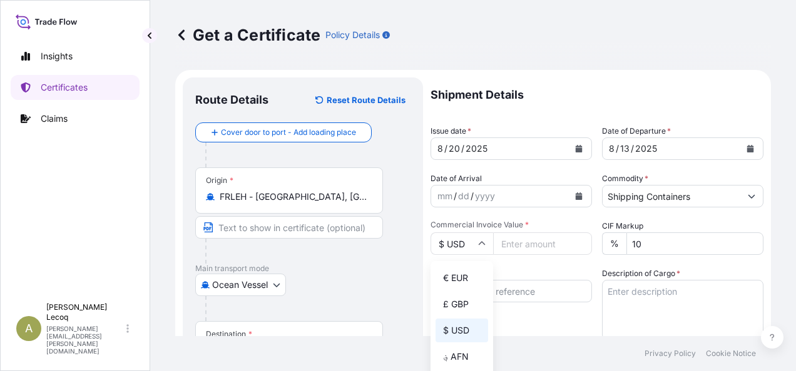
click at [453, 283] on div "€ EUR" at bounding box center [461, 278] width 53 height 24
type input "€ EUR"
click at [520, 241] on input "Commercial Invoice Value *" at bounding box center [542, 244] width 99 height 23
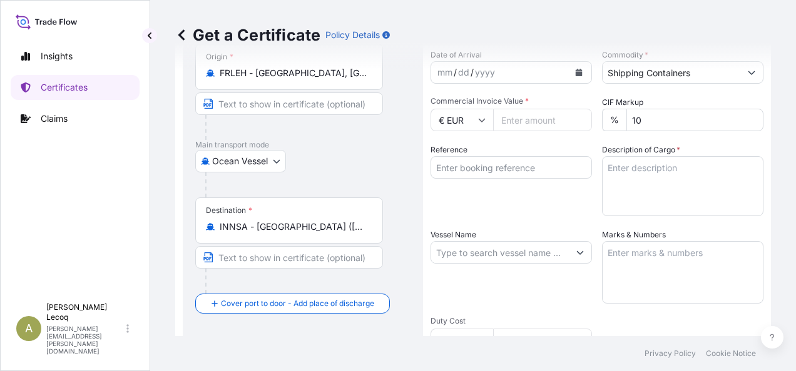
scroll to position [125, 0]
type input "4163"
type input "4163.64"
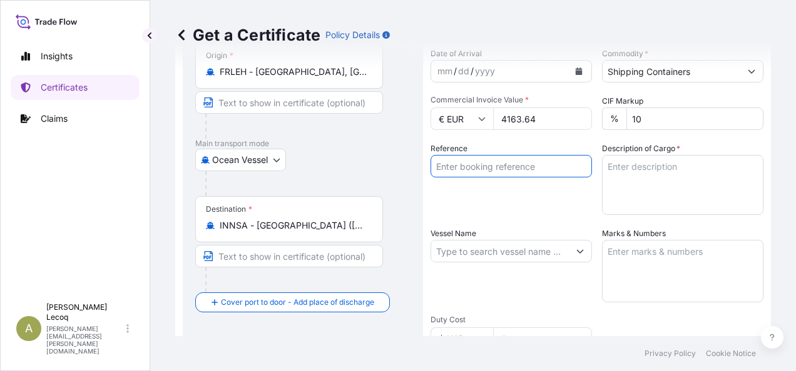
click at [514, 168] on input "Reference" at bounding box center [510, 166] width 161 height 23
type input "4209884-86646528"
click at [634, 168] on textarea "Description of Cargo *" at bounding box center [682, 185] width 161 height 60
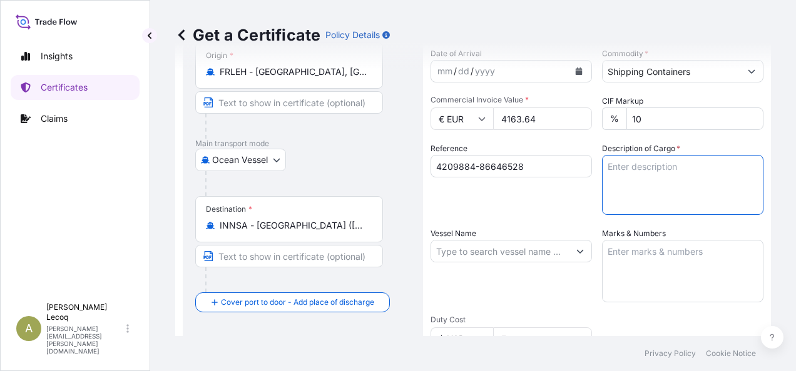
click at [611, 169] on textarea "Description of Cargo *" at bounding box center [682, 185] width 161 height 60
paste textarea "R10465A : 4 DRUMS - ADDITIVE FOR LUBRICATING OILS"
click at [624, 195] on textarea "R10465A : 4 DRUMS - ADDITIVE FOR LUBRICATING OILS" at bounding box center [682, 185] width 161 height 60
click at [715, 183] on textarea "R10465A : 4 DRUMS - ADDITIVE FOR LUBRICATING OILS" at bounding box center [682, 185] width 161 height 60
paste textarea "Commodity Code: [PHONE_NUMBER]"
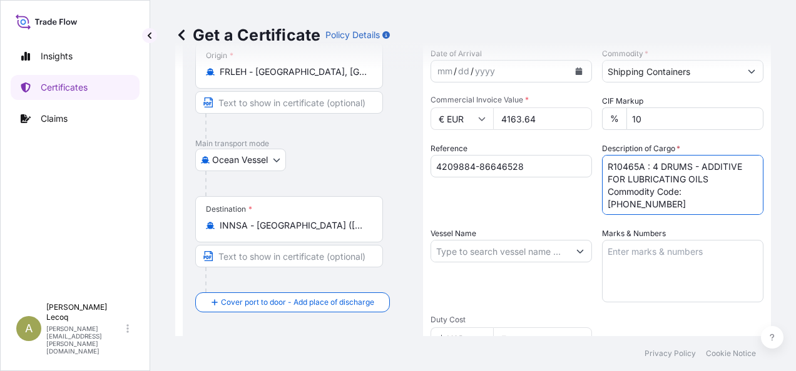
type textarea "R10465A : 4 DRUMS - ADDITIVE FOR LUBRICATING OILS Commodity Code: [PHONE_NUMBER]"
click at [480, 254] on input "Vessel Name" at bounding box center [500, 251] width 138 height 23
click at [500, 255] on input "Vessel Name" at bounding box center [500, 251] width 138 height 23
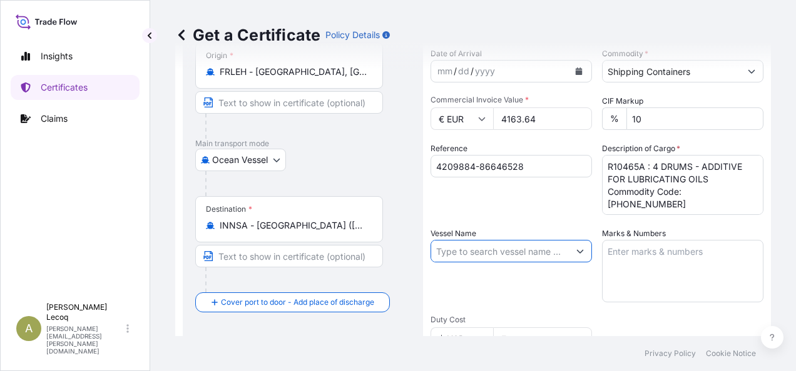
paste input "SEASPAN OCEANIA 0PECGE1MA"
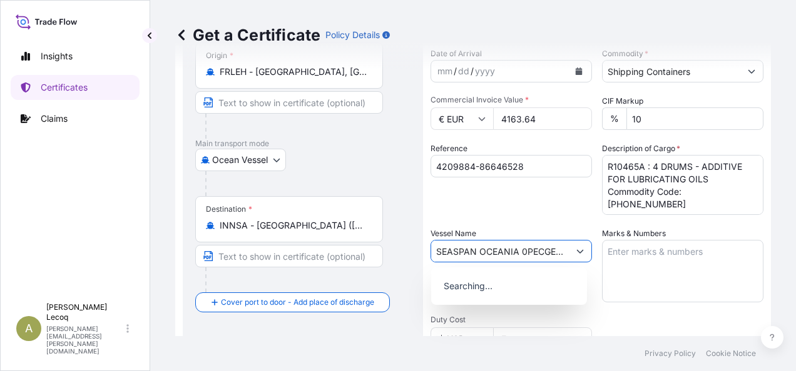
scroll to position [0, 13]
type input "SEASPAN OCEANIA 0PECGE1MA"
click at [637, 264] on textarea "Marks & Numbers" at bounding box center [682, 271] width 161 height 63
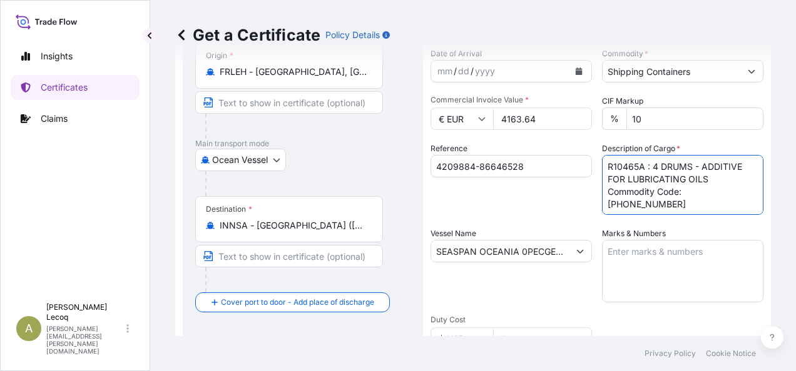
drag, startPoint x: 647, startPoint y: 166, endPoint x: 686, endPoint y: 168, distance: 39.4
click at [687, 168] on textarea "R10465A : 4 DRUMS - ADDITIVE FOR LUBRICATING OILS Commodity Code: [PHONE_NUMBER]" at bounding box center [682, 185] width 161 height 60
click at [608, 246] on textarea "Marks & Numbers" at bounding box center [682, 271] width 161 height 63
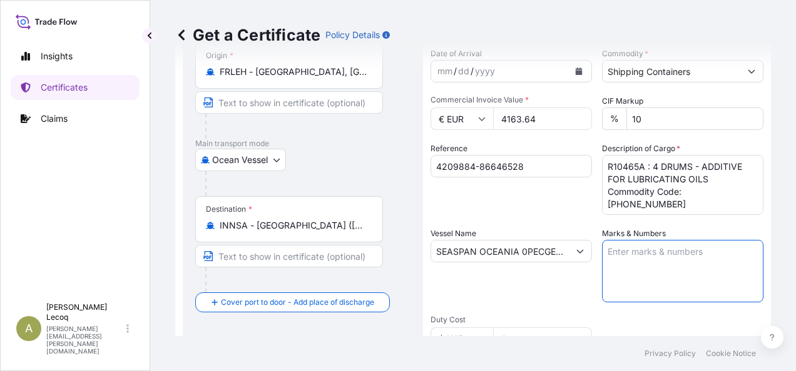
paste textarea "4 DRUMS"
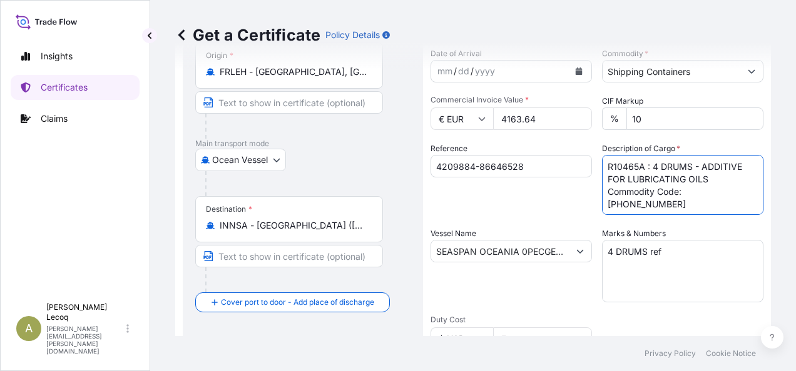
click at [628, 161] on textarea "R10465A : 4 DRUMS - ADDITIVE FOR LUBRICATING OILS Commodity Code: [PHONE_NUMBER]" at bounding box center [682, 185] width 161 height 60
click at [690, 252] on textarea "4 DRUMS ref" at bounding box center [682, 271] width 161 height 63
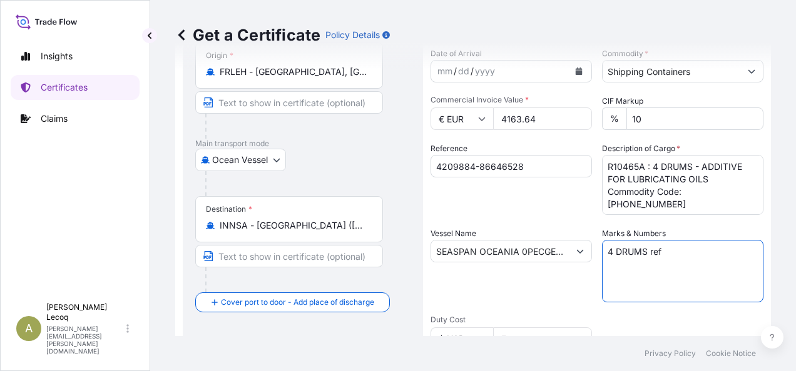
paste textarea "R10465A"
click at [738, 251] on textarea "4 DRUMS ref R10465A" at bounding box center [682, 271] width 161 height 63
click at [684, 265] on textarea "4 DRUMS ref R10465A container :" at bounding box center [682, 271] width 161 height 63
paste textarea "TLLU2635877 /036462"
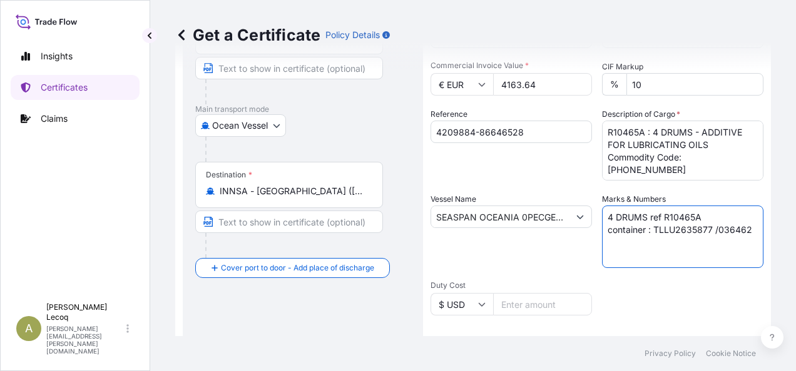
scroll to position [188, 0]
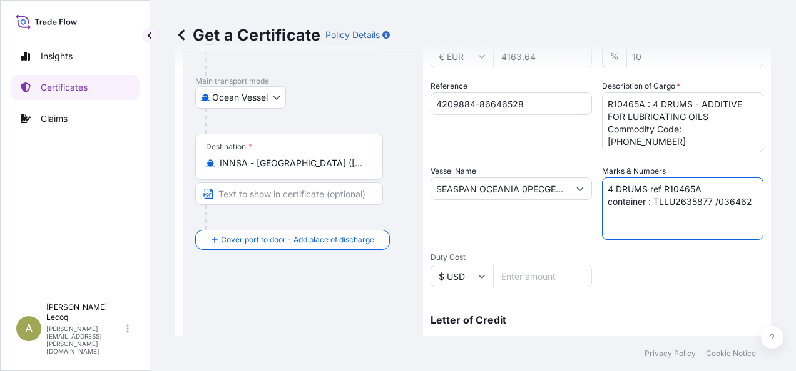
type textarea "4 DRUMS ref R10465A container : TLLU2635877 /036462"
click at [482, 277] on icon at bounding box center [481, 277] width 7 height 4
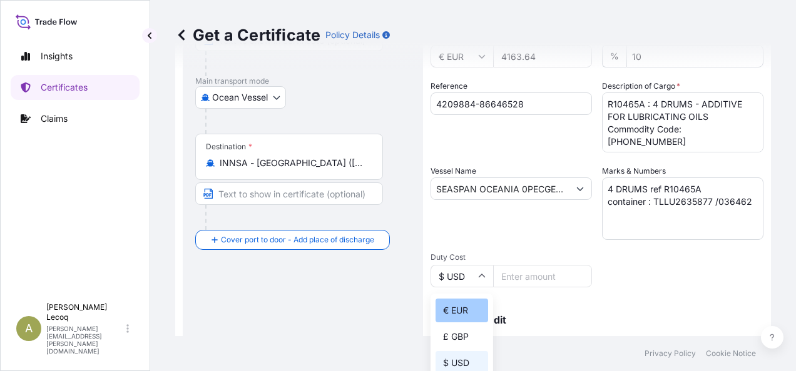
click at [457, 313] on div "€ EUR" at bounding box center [461, 311] width 53 height 24
type input "€ EUR"
click at [513, 278] on input "Duty Cost" at bounding box center [542, 276] width 99 height 23
type input "2"
click at [483, 273] on icon at bounding box center [482, 277] width 8 height 8
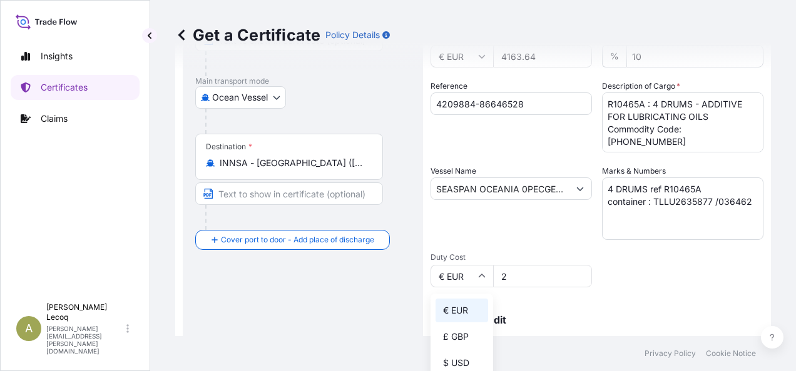
click at [474, 310] on div "€ EUR" at bounding box center [461, 311] width 53 height 24
drag, startPoint x: 505, startPoint y: 276, endPoint x: 513, endPoint y: 276, distance: 7.5
click at [507, 276] on input "2" at bounding box center [542, 276] width 99 height 23
click at [487, 222] on div "Vessel Name SEASPAN OCEANIA 0PECGE1MA" at bounding box center [510, 202] width 161 height 75
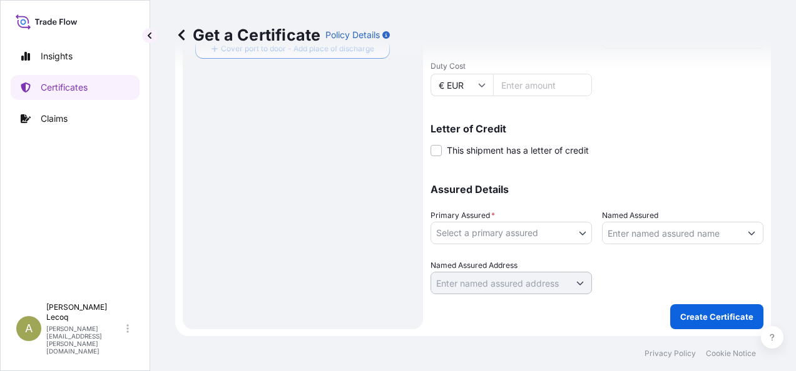
scroll to position [379, 0]
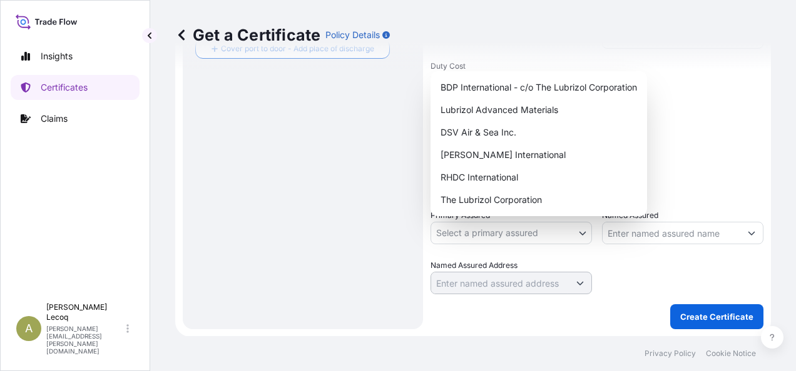
click at [575, 233] on body "Insights Certificates Claims A [PERSON_NAME] [PERSON_NAME][EMAIL_ADDRESS][PERSO…" at bounding box center [398, 185] width 796 height 371
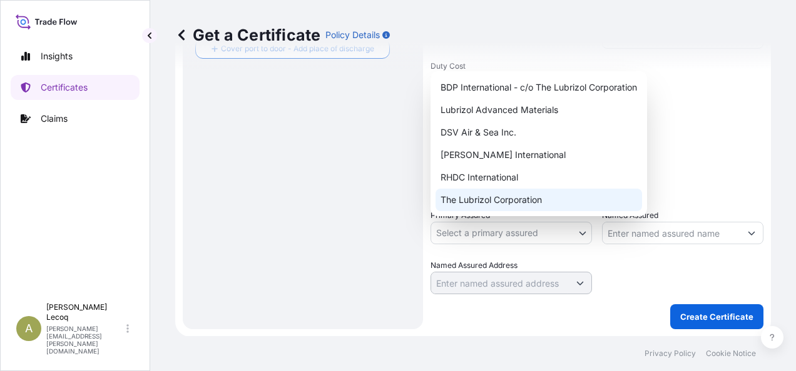
click at [500, 199] on div "The Lubrizol Corporation" at bounding box center [538, 200] width 206 height 23
select select "31566"
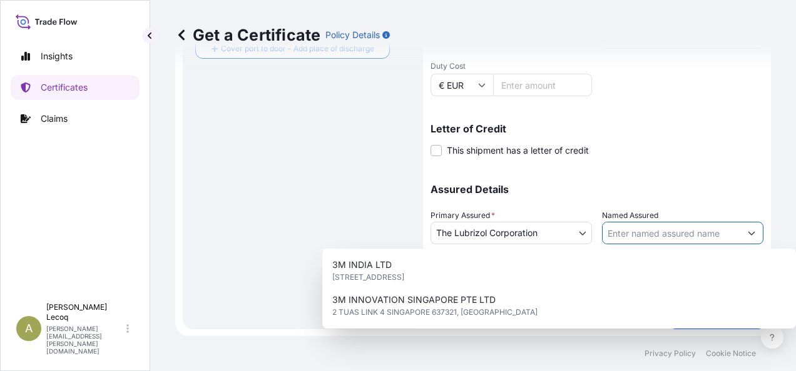
click at [639, 235] on input "Named Assured" at bounding box center [671, 233] width 138 height 23
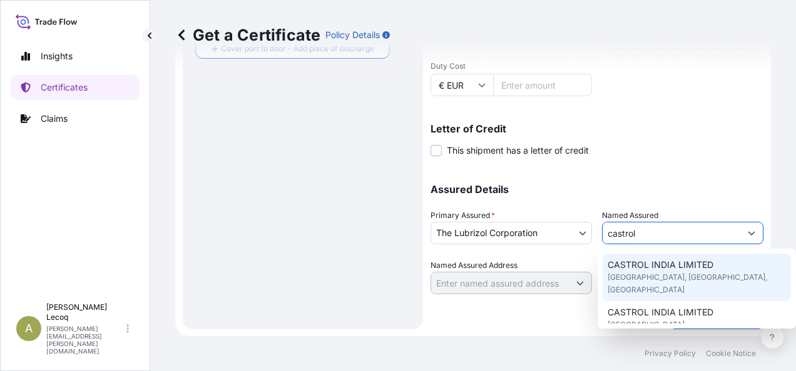
click at [668, 278] on span "[GEOGRAPHIC_DATA], [GEOGRAPHIC_DATA], [GEOGRAPHIC_DATA]" at bounding box center [696, 283] width 178 height 25
type input "CASTROL INDIA LIMITED"
type input "TECHNOPOLIS KNOWLEDGE PARK"
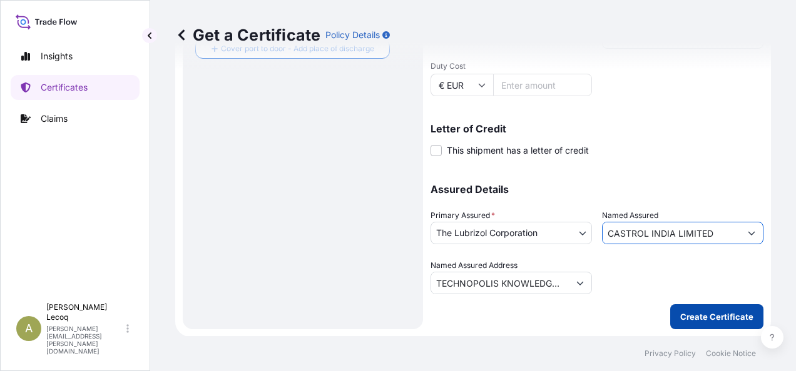
type input "CASTROL INDIA LIMITED"
click at [727, 315] on p "Create Certificate" at bounding box center [716, 317] width 73 height 13
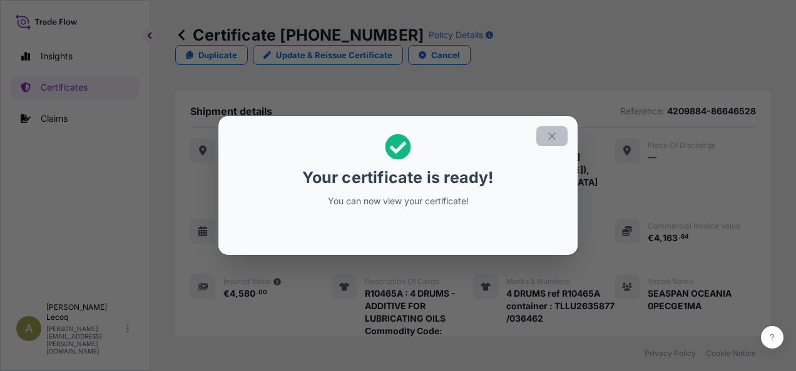
click at [558, 134] on button "button" at bounding box center [551, 136] width 31 height 20
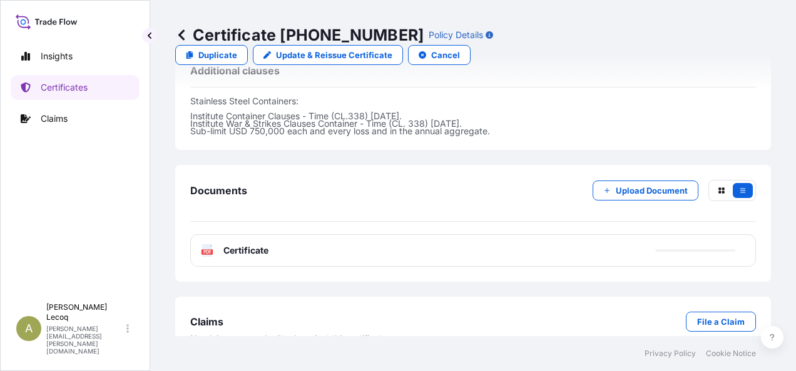
scroll to position [492, 0]
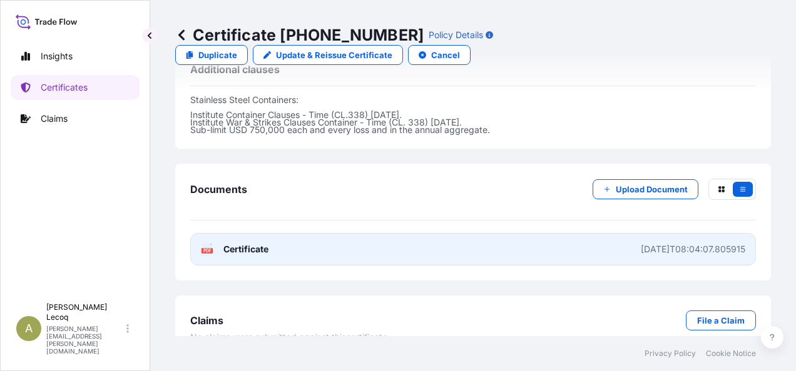
click at [242, 243] on span "Certificate" at bounding box center [245, 249] width 45 height 13
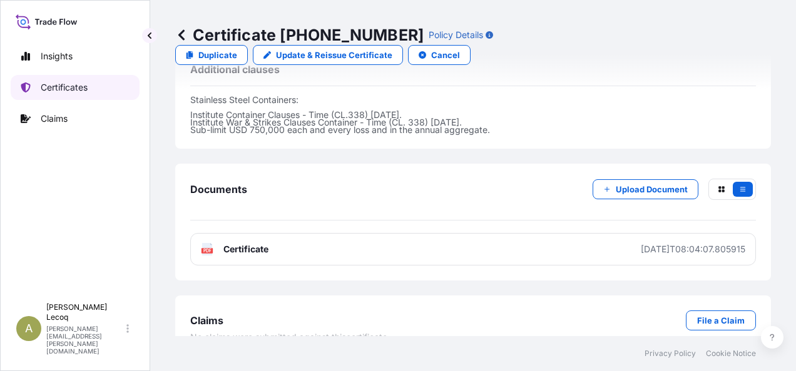
click at [78, 88] on p "Certificates" at bounding box center [64, 87] width 47 height 13
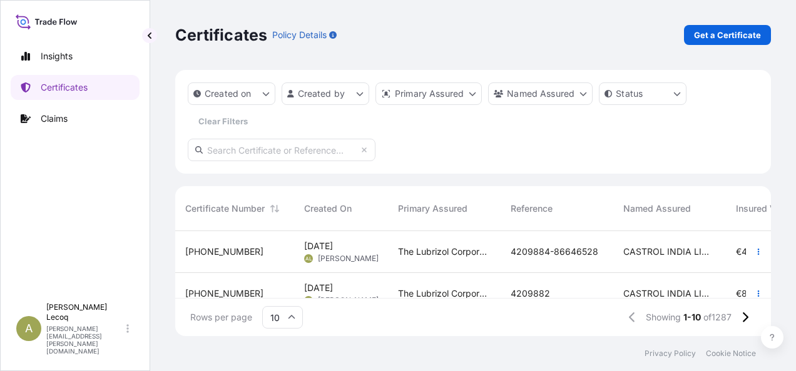
scroll to position [25, 0]
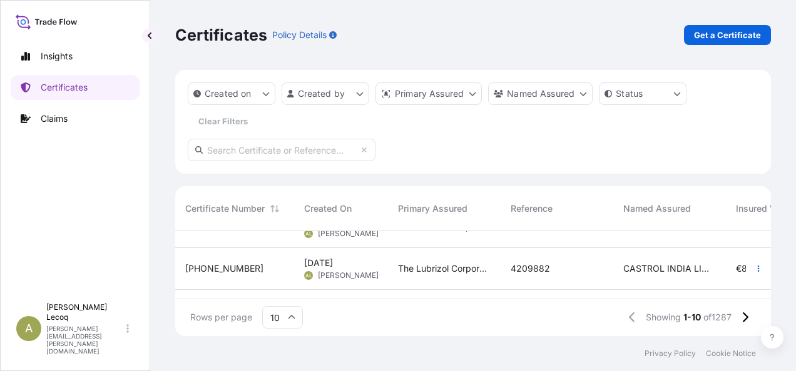
click at [537, 265] on span "4209882" at bounding box center [529, 269] width 39 height 13
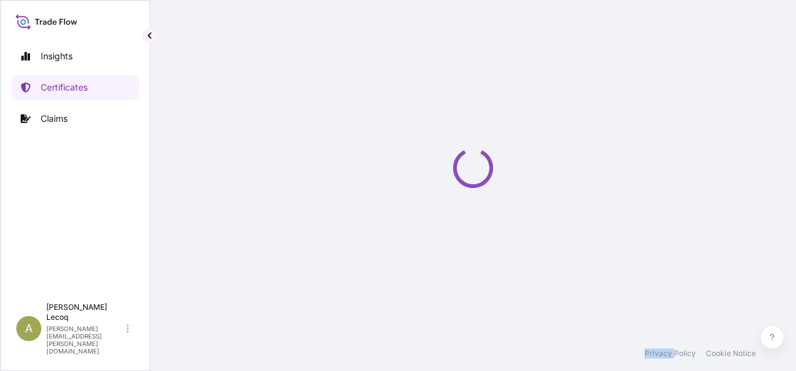
click at [537, 265] on div "Loading" at bounding box center [472, 168] width 595 height 336
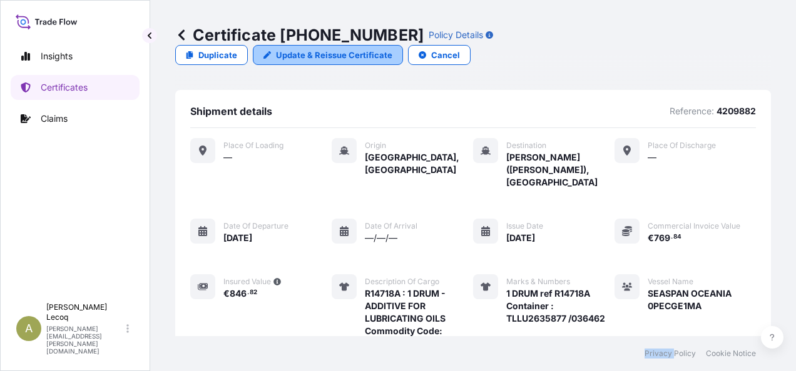
click at [392, 49] on p "Update & Reissue Certificate" at bounding box center [334, 55] width 116 height 13
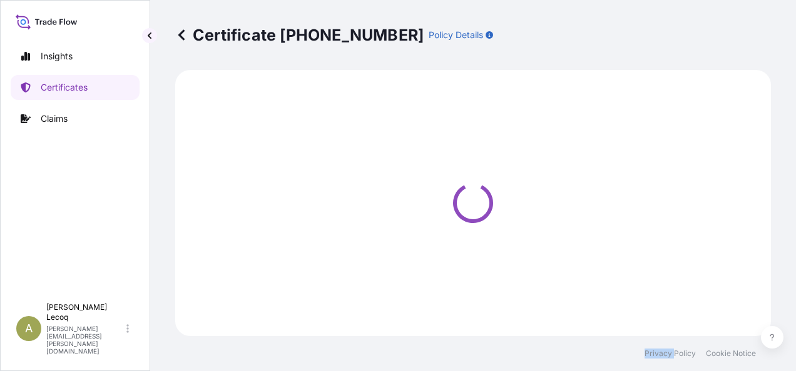
select select "Ocean Vessel"
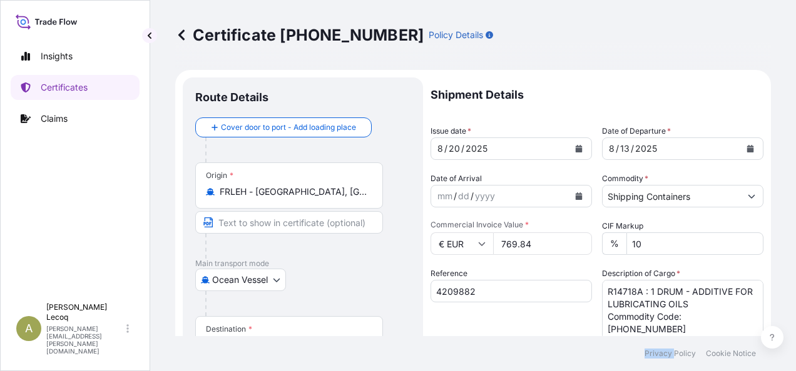
select select "31566"
click at [494, 290] on input "4209882" at bounding box center [510, 291] width 161 height 23
click at [497, 290] on input "4209882" at bounding box center [510, 291] width 161 height 23
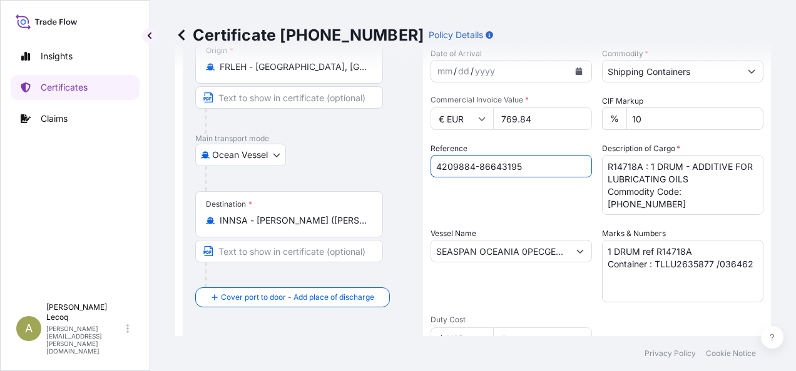
scroll to position [375, 0]
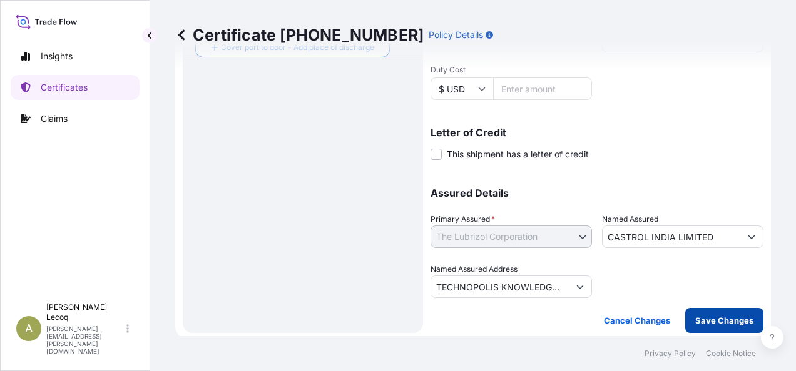
type input "4209884-86643195"
click at [698, 320] on p "Save Changes" at bounding box center [724, 321] width 58 height 13
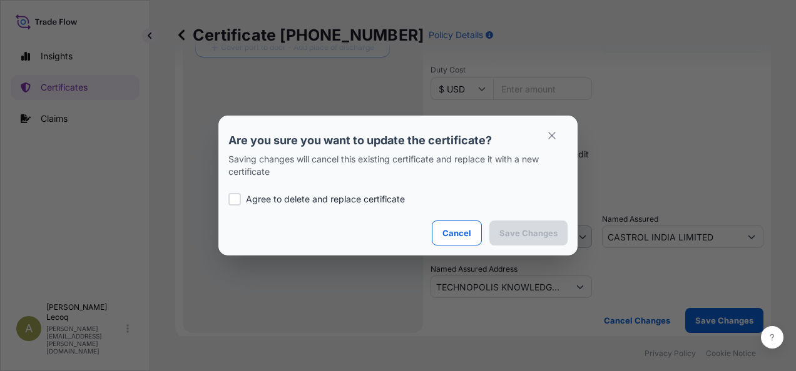
click at [235, 196] on div at bounding box center [234, 199] width 13 height 13
checkbox input "true"
click at [537, 229] on p "Save Changes" at bounding box center [528, 233] width 58 height 13
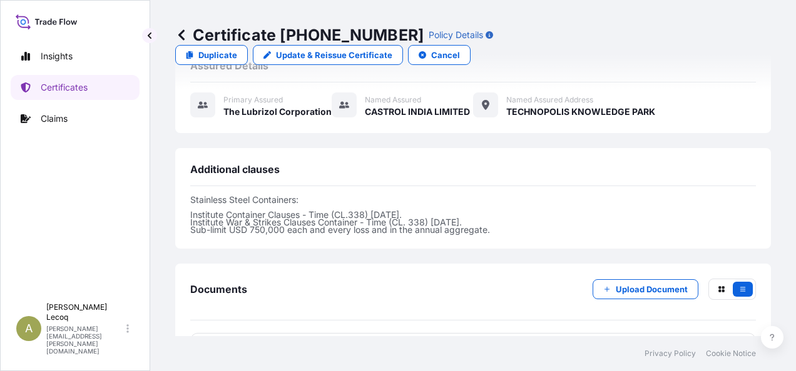
scroll to position [492, 0]
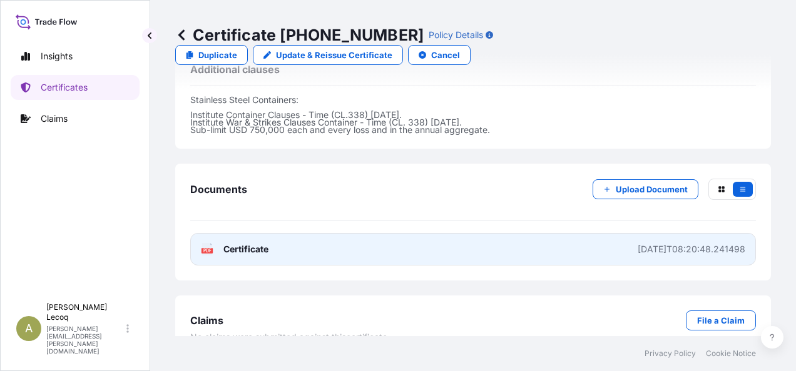
click at [229, 243] on span "Certificate" at bounding box center [245, 249] width 45 height 13
click at [237, 243] on span "Certificate" at bounding box center [245, 249] width 45 height 13
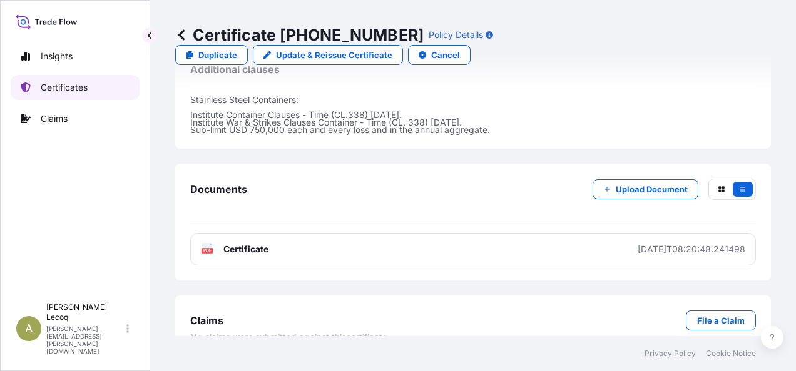
click at [64, 91] on p "Certificates" at bounding box center [64, 87] width 47 height 13
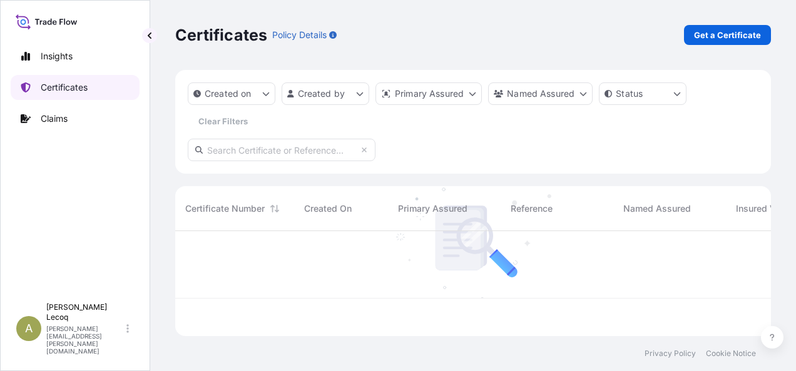
scroll to position [103, 585]
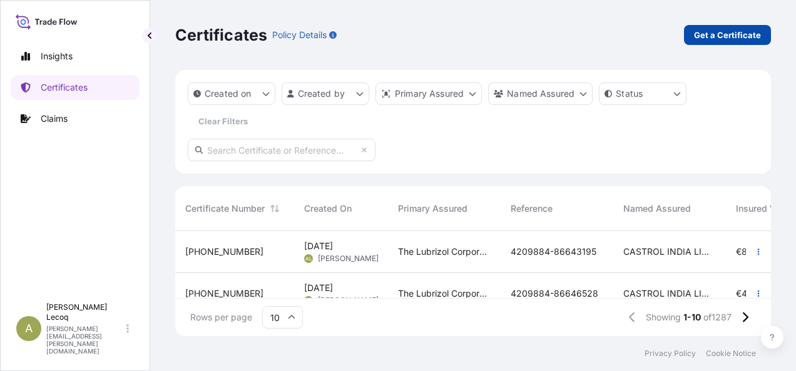
click at [712, 36] on p "Get a Certificate" at bounding box center [727, 35] width 67 height 13
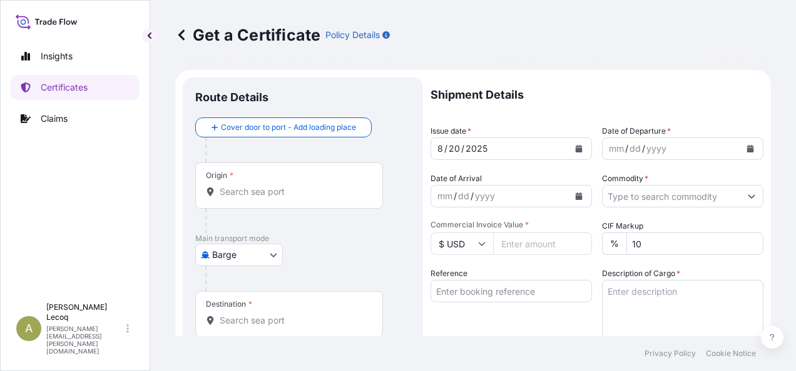
click at [235, 194] on input "Origin *" at bounding box center [294, 192] width 148 height 13
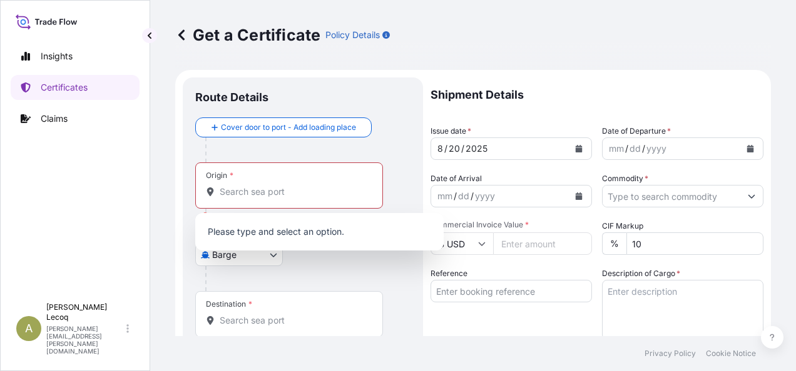
click at [251, 283] on div at bounding box center [307, 278] width 205 height 25
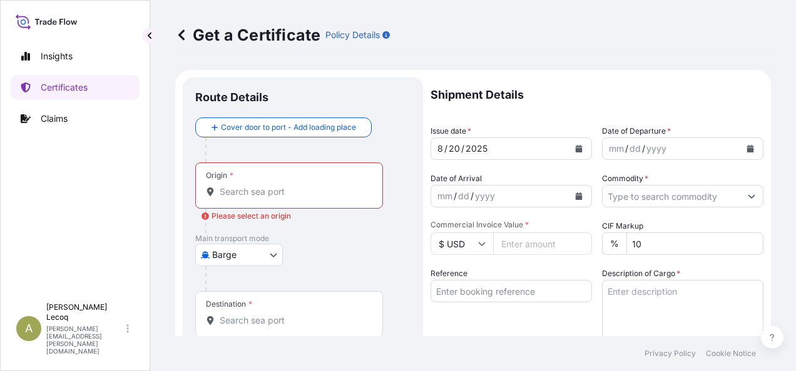
click at [266, 256] on body "0 options available. Insights Certificates Claims A [PERSON_NAME] [PERSON_NAME]…" at bounding box center [398, 185] width 796 height 371
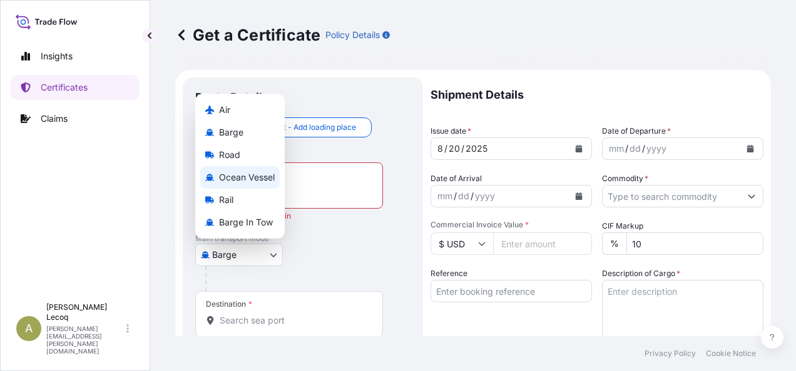
click at [230, 175] on span "Ocean Vessel" at bounding box center [247, 177] width 56 height 13
select select "Ocean Vessel"
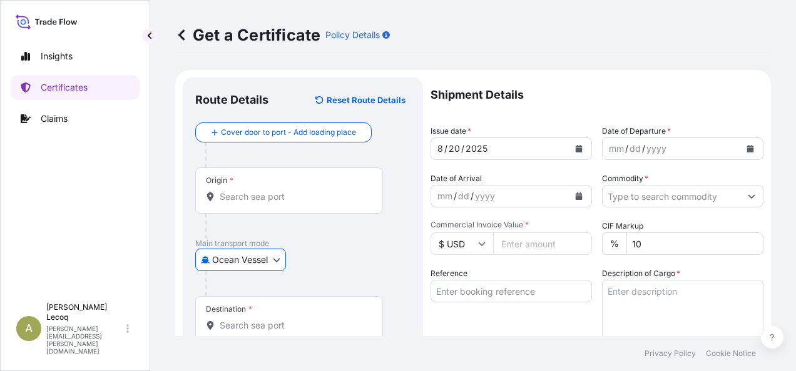
click at [241, 194] on input "Origin *" at bounding box center [294, 197] width 148 height 13
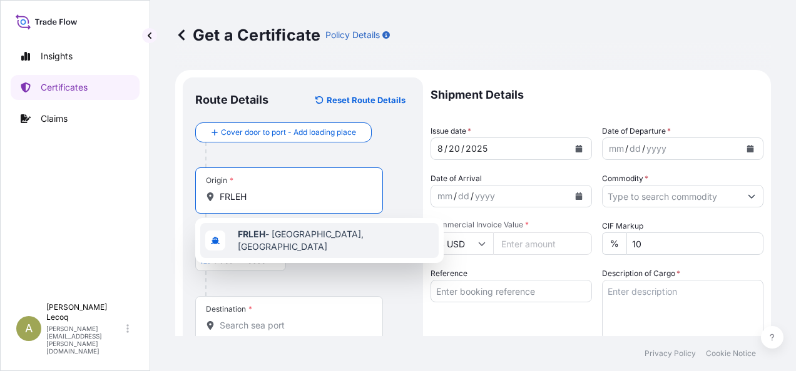
click at [282, 237] on span "FRLEH - [GEOGRAPHIC_DATA], [GEOGRAPHIC_DATA]" at bounding box center [336, 240] width 196 height 25
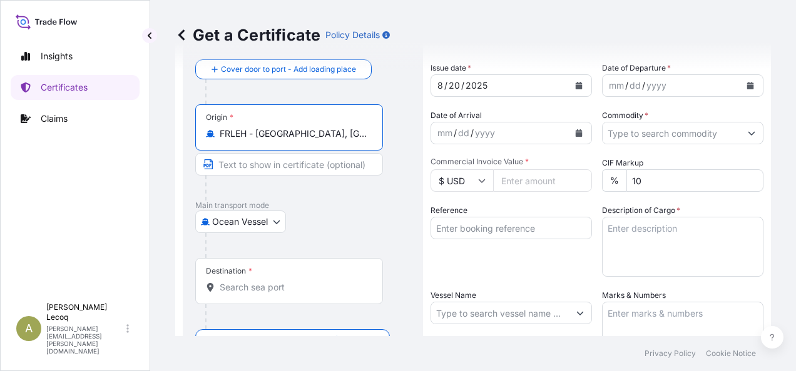
scroll to position [125, 0]
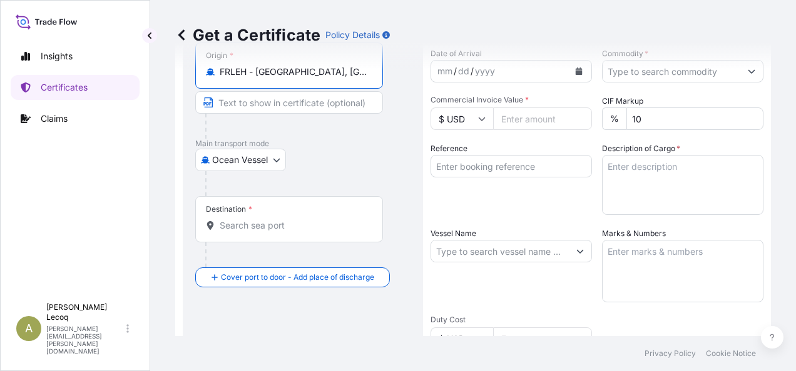
type input "FRLEH - [GEOGRAPHIC_DATA], [GEOGRAPHIC_DATA]"
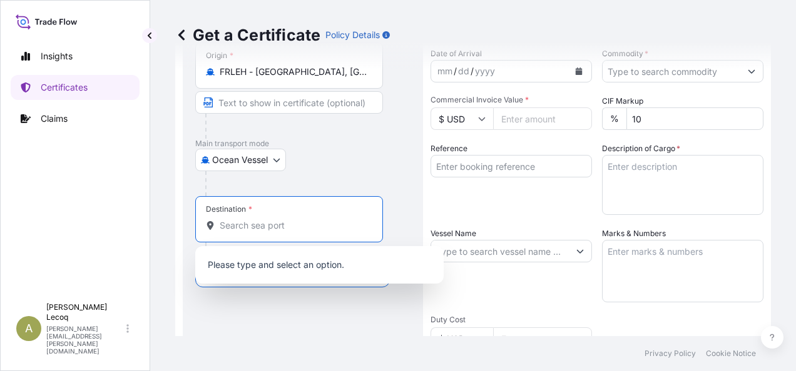
click at [248, 228] on input "Destination *" at bounding box center [294, 226] width 148 height 13
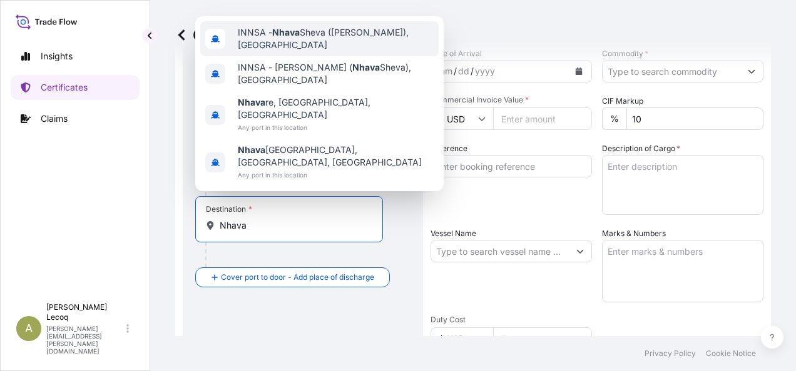
click at [306, 51] on span "INNSA - [GEOGRAPHIC_DATA] ([PERSON_NAME]), [GEOGRAPHIC_DATA]" at bounding box center [336, 38] width 196 height 25
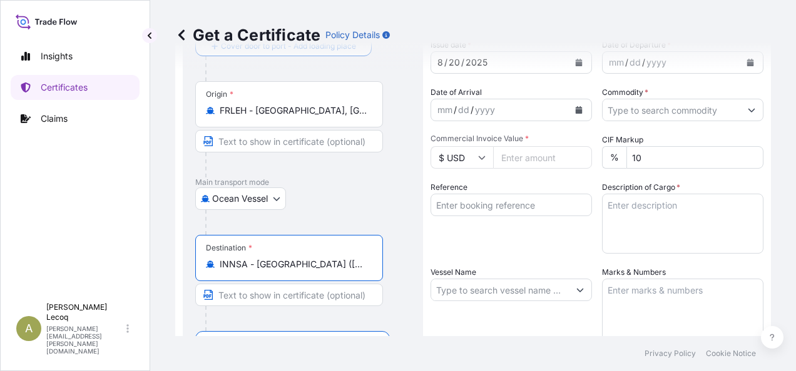
scroll to position [0, 0]
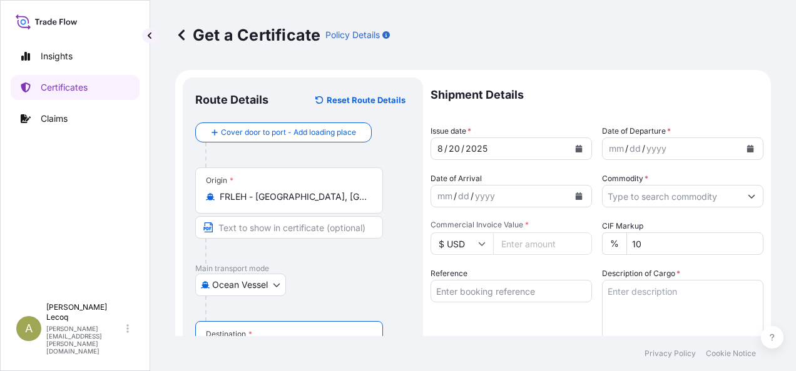
type input "INNSA - [GEOGRAPHIC_DATA] ([PERSON_NAME]), [GEOGRAPHIC_DATA]"
click at [747, 149] on icon "Calendar" at bounding box center [750, 149] width 7 height 8
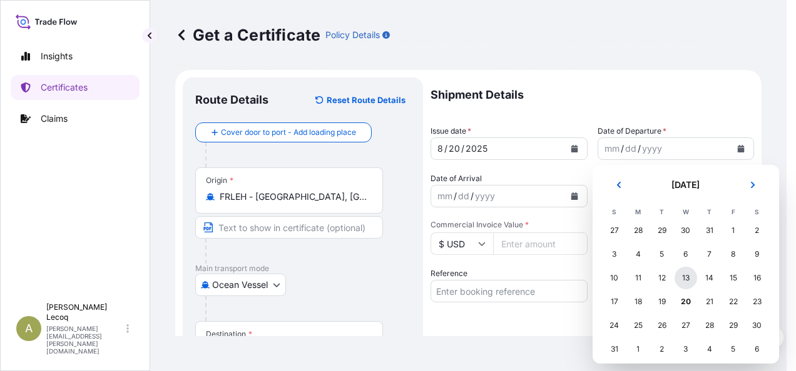
click at [686, 280] on div "13" at bounding box center [685, 278] width 23 height 23
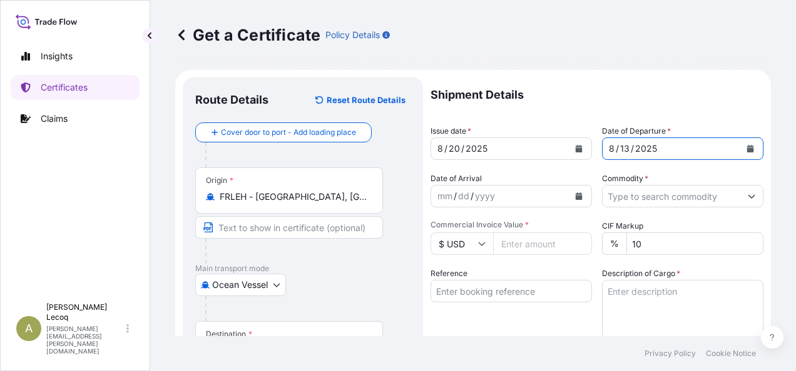
click at [683, 198] on input "Commodity *" at bounding box center [671, 196] width 138 height 23
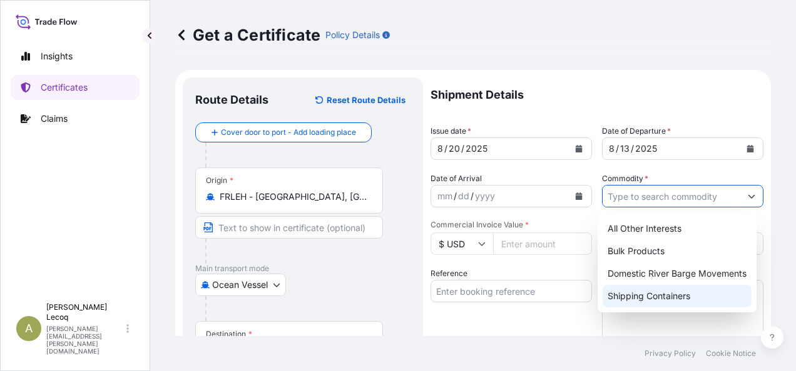
click at [675, 297] on div "Shipping Containers" at bounding box center [676, 296] width 149 height 23
type input "Shipping Containers"
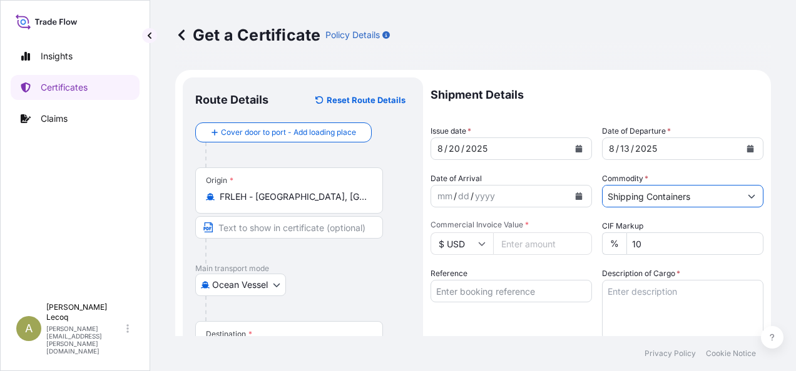
click at [483, 244] on icon at bounding box center [481, 245] width 7 height 4
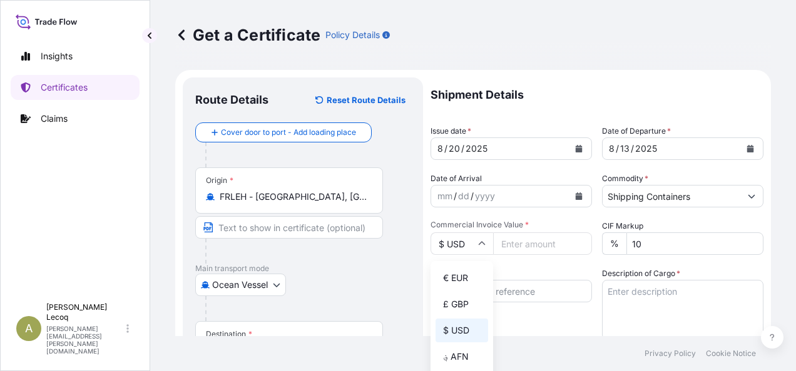
drag, startPoint x: 455, startPoint y: 281, endPoint x: 462, endPoint y: 278, distance: 8.1
click at [455, 281] on div "€ EUR" at bounding box center [461, 278] width 53 height 24
type input "€ EUR"
click at [523, 244] on input "Commercial Invoice Value *" at bounding box center [542, 244] width 99 height 23
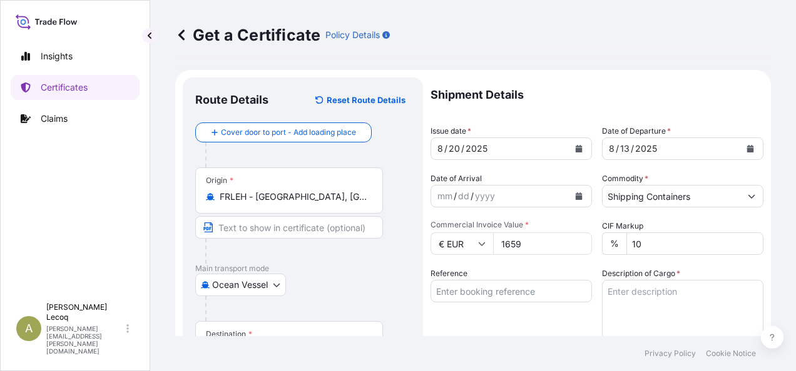
type input "16590"
type input "16590.52"
click at [483, 289] on input "Reference" at bounding box center [510, 291] width 161 height 23
click at [449, 292] on input "Reference" at bounding box center [510, 291] width 161 height 23
type input "4209882"
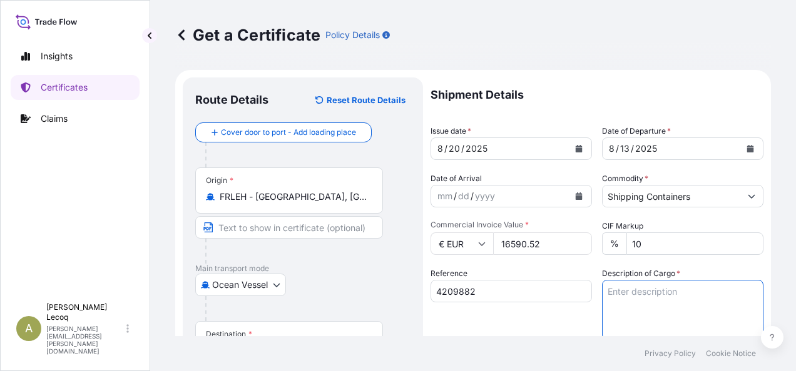
click at [664, 290] on textarea "Description of Cargo *" at bounding box center [682, 310] width 161 height 60
click at [615, 289] on textarea "Description of Cargo *" at bounding box center [682, 310] width 161 height 60
paste textarea "R10418A- 24 DRUMS - ADDITIVE FOR LUBRICATING OILS R15714A- 7 DRUMS - ADDITIVE F…"
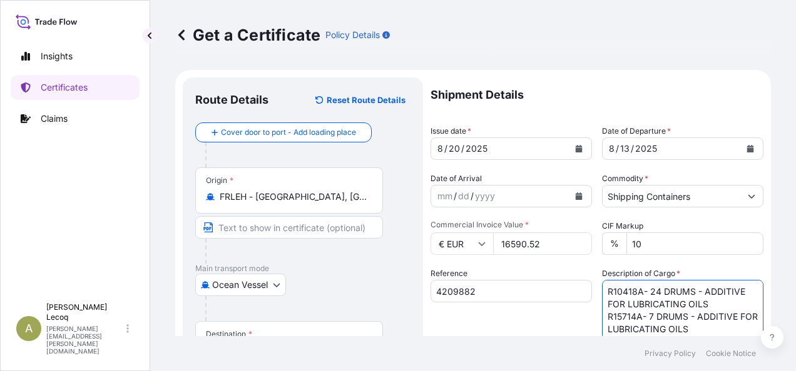
click at [641, 291] on textarea "R10418A- 24 DRUMS - ADDITIVE FOR LUBRICATING OILS R15714A- 7 DRUMS - ADDITIVE F…" at bounding box center [682, 310] width 161 height 60
click at [690, 290] on textarea "R10418A- 24 DRUMS - ADDITIVE FOR LUBRICATING OILS R15714A- 7 DRUMS - ADDITIVE F…" at bounding box center [682, 310] width 161 height 60
drag, startPoint x: 639, startPoint y: 288, endPoint x: 565, endPoint y: 293, distance: 73.9
click at [565, 293] on div "Shipment Details Issue date * [DATE] Date of Departure * [DATE] Date of Arrival…" at bounding box center [596, 376] width 333 height 596
drag, startPoint x: 667, startPoint y: 289, endPoint x: 674, endPoint y: 291, distance: 7.7
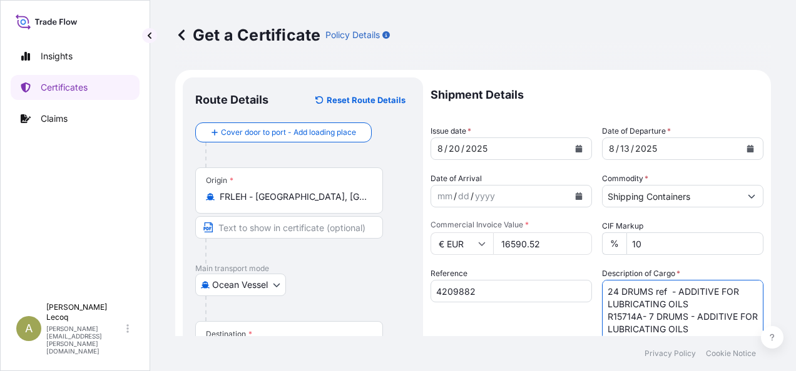
click at [667, 289] on textarea "24 DRUMS ref - ADDITIVE FOR LUBRICATING OILS R15714A- 7 DRUMS - ADDITIVE FOR LU…" at bounding box center [682, 310] width 161 height 60
paste textarea "R10418A-"
drag, startPoint x: 624, startPoint y: 313, endPoint x: 597, endPoint y: 313, distance: 27.5
click at [602, 310] on textarea "24 DRUMS ref R10418A- - ADDITIVE FOR LUBRICATING OILS R15714A- 7 DRUMS - ADDITI…" at bounding box center [682, 310] width 161 height 60
drag, startPoint x: 684, startPoint y: 302, endPoint x: 690, endPoint y: 305, distance: 7.3
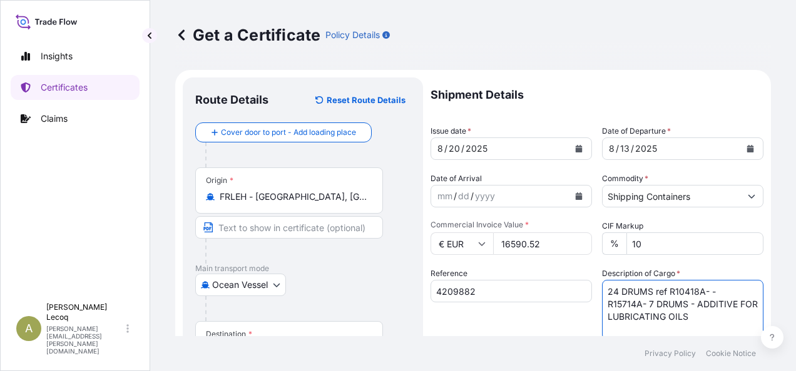
click at [684, 303] on textarea "24 DRUMS ref R10418A- - R15714A- 7 DRUMS - ADDITIVE FOR LUBRICATING OILS" at bounding box center [682, 310] width 161 height 60
drag, startPoint x: 637, startPoint y: 300, endPoint x: 594, endPoint y: 302, distance: 42.6
click at [594, 302] on div "Shipment Details Issue date * [DATE] Date of Departure * [DATE] Date of Arrival…" at bounding box center [596, 376] width 333 height 596
click at [664, 305] on textarea "24 DRUMS ref R10418A- - - 7 DRUMS ref - ADDITIVE FOR LUBRICATING OILS" at bounding box center [682, 310] width 161 height 60
paste textarea "R15714A"
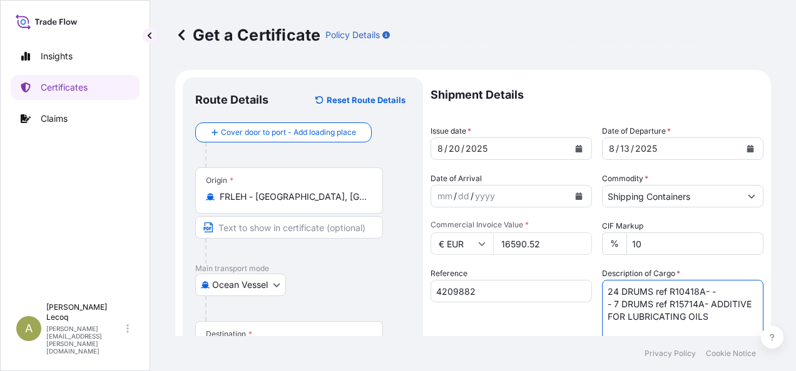
drag, startPoint x: 605, startPoint y: 303, endPoint x: 623, endPoint y: 303, distance: 18.1
click at [606, 303] on textarea "24 DRUMS ref R10418A- - - 7 DRUMS ref R15714A- ADDITIVE FOR LUBRICATING OILS" at bounding box center [682, 310] width 161 height 60
drag, startPoint x: 693, startPoint y: 303, endPoint x: 715, endPoint y: 301, distance: 22.6
click at [695, 303] on textarea "24 DRUMS ref R10418A- - 7 DRUMS ref R15714A- ADDITIVE FOR LUBRICATING OILS" at bounding box center [682, 310] width 161 height 60
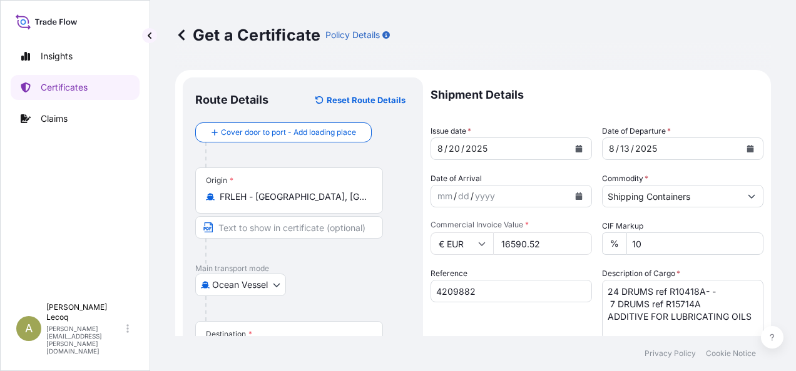
click at [645, 327] on textarea "24 DRUMS ref R10418A- - 7 DRUMS ref R15714A ADDITIVE FOR LUBRICATING OILS" at bounding box center [682, 310] width 161 height 60
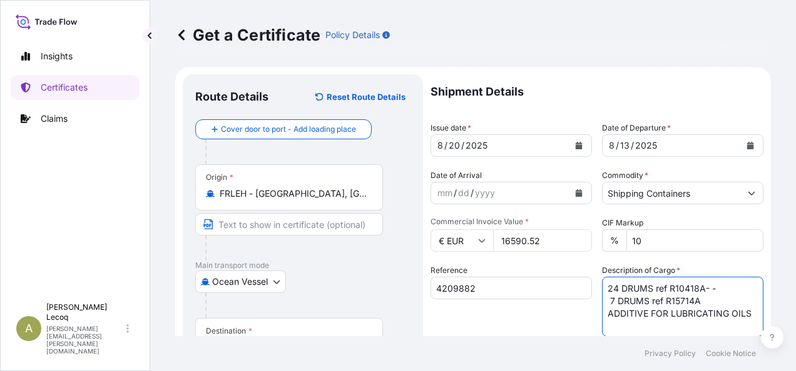
paste textarea "Commodity Code: [PHONE_NUMBER]"
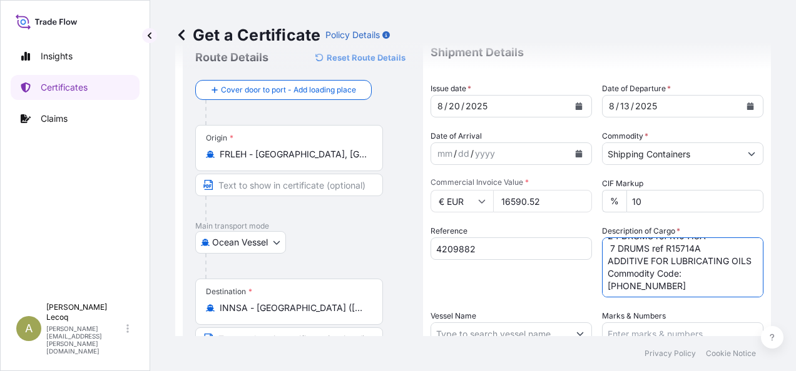
scroll to position [63, 0]
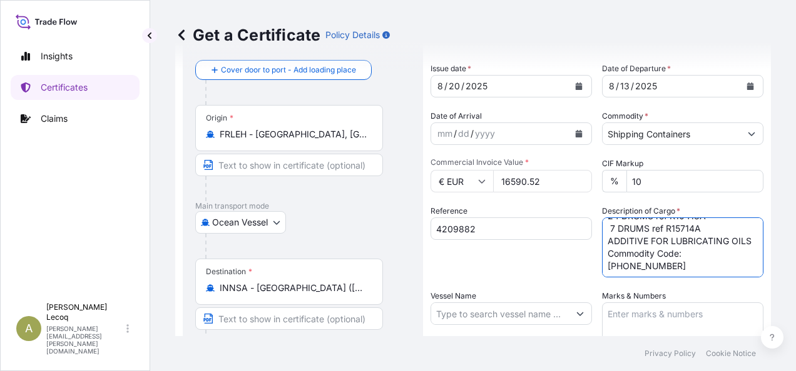
type textarea "24 DRUMS ref R10418A- - 7 DRUMS ref R15714A ADDITIVE FOR LUBRICATING OILS Commo…"
click at [659, 313] on textarea "Marks & Numbers" at bounding box center [682, 334] width 161 height 63
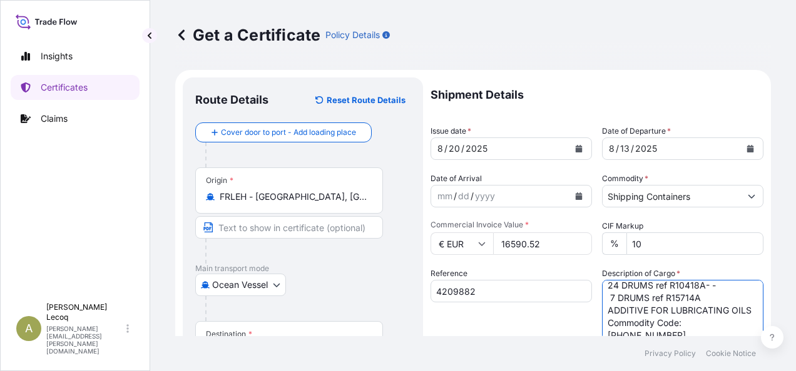
scroll to position [0, 0]
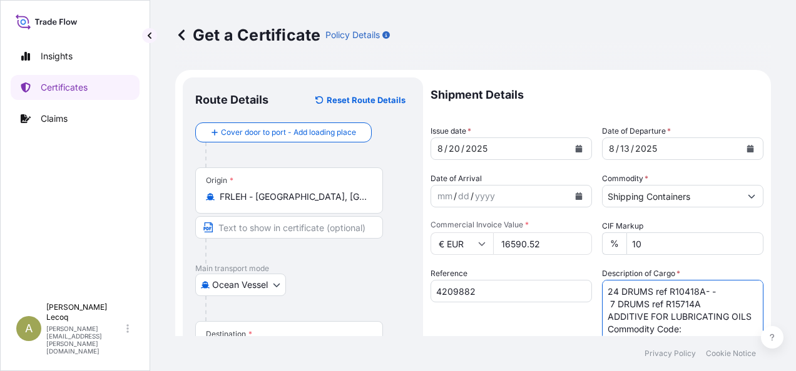
drag, startPoint x: 601, startPoint y: 288, endPoint x: 710, endPoint y: 304, distance: 110.0
click at [707, 304] on textarea "24 DRUMS ref R10418A- - 7 DRUMS ref R15714A ADDITIVE FOR LUBRICATING OILS Commo…" at bounding box center [682, 310] width 161 height 60
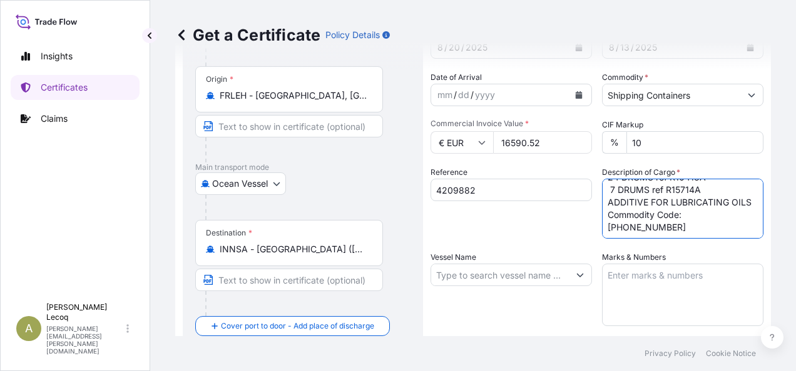
scroll to position [188, 0]
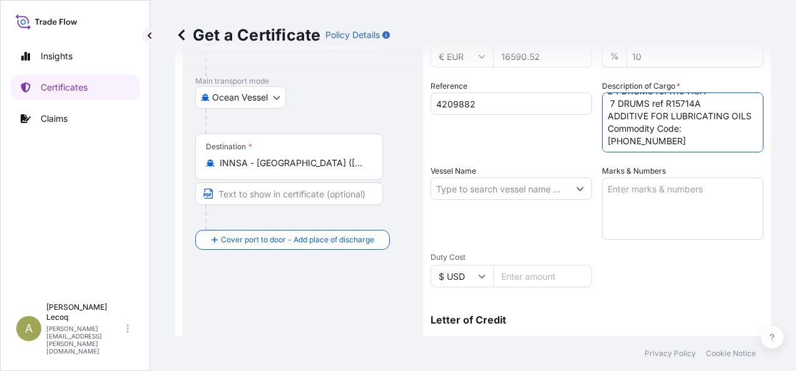
click at [634, 188] on textarea "Marks & Numbers" at bounding box center [682, 209] width 161 height 63
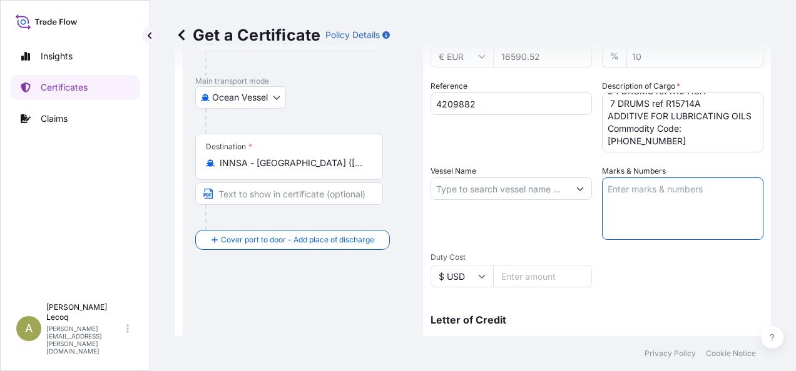
paste textarea "24 DRUMS ref R10418A- - 7 DRUMS ref R15714A"
click at [716, 189] on textarea "24 DRUMS ref R10418A- - 7 DRUMS ref R15714A" at bounding box center [682, 209] width 161 height 63
click at [695, 204] on textarea "24 DRUMS ref R10418A and 7 DRUMS ref R15714A" at bounding box center [682, 209] width 161 height 63
type textarea "24 DRUMS ref R10418A and 7 DRUMS ref R15714A"
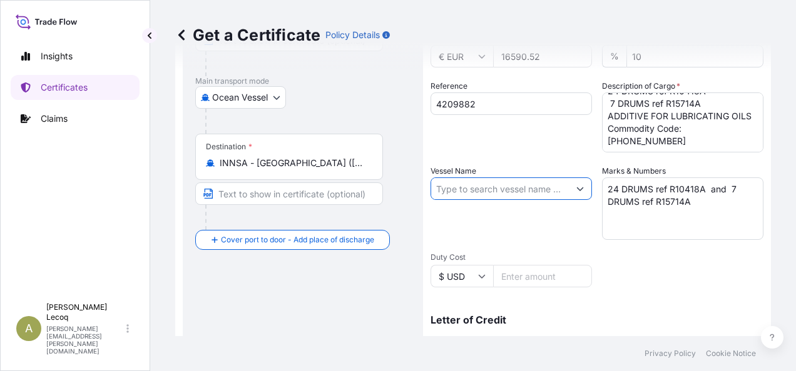
click at [470, 189] on input "Vessel Name" at bounding box center [500, 189] width 138 height 23
paste input "24 DRUMS ref R10418A- - 7 DRUMS ref R15714A"
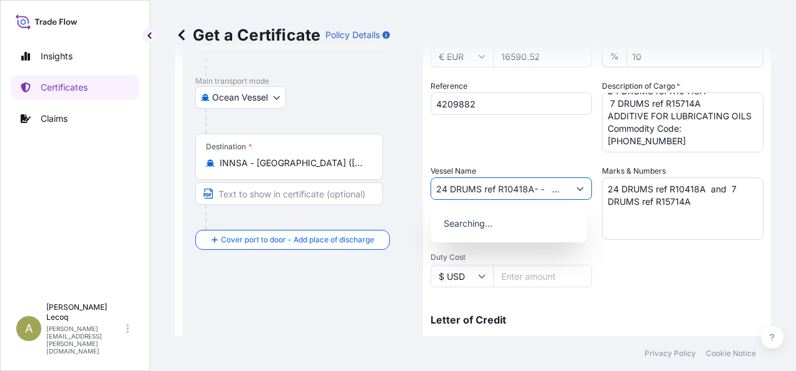
scroll to position [0, 84]
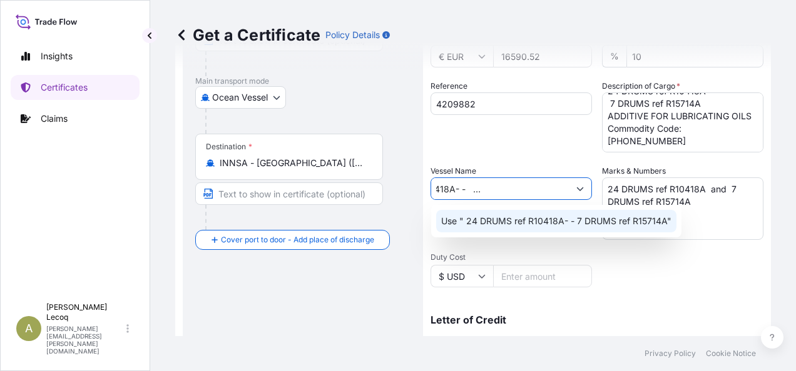
click at [439, 191] on input "24 DRUMS ref R10418A- - 7 DRUMS ref R15714A" at bounding box center [500, 189] width 138 height 23
drag, startPoint x: 434, startPoint y: 186, endPoint x: 565, endPoint y: 191, distance: 131.4
click at [565, 191] on div "24 DRUMS ref R10418A- - 7 DRUMS ref R15714A" at bounding box center [510, 189] width 161 height 23
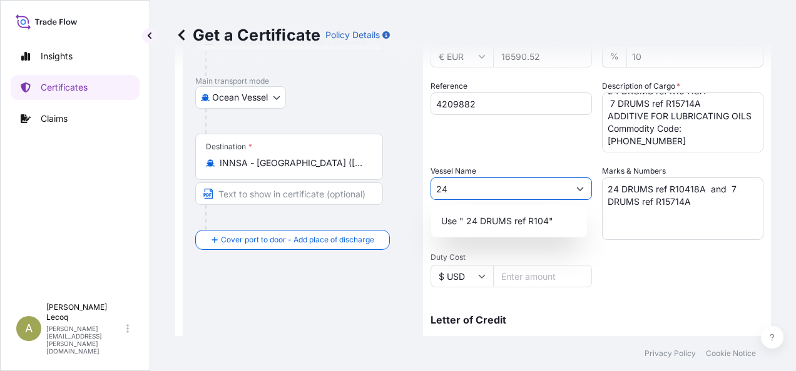
type input "2"
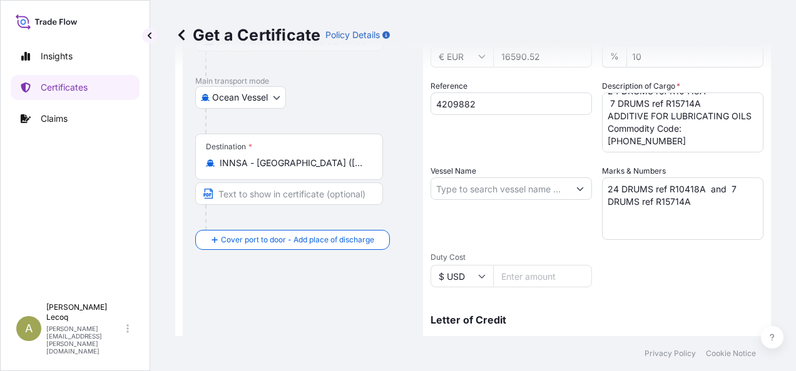
click at [445, 196] on input "Vessel Name" at bounding box center [500, 189] width 138 height 23
paste input "SEASPAN OCEANIA 0PECGE1MA"
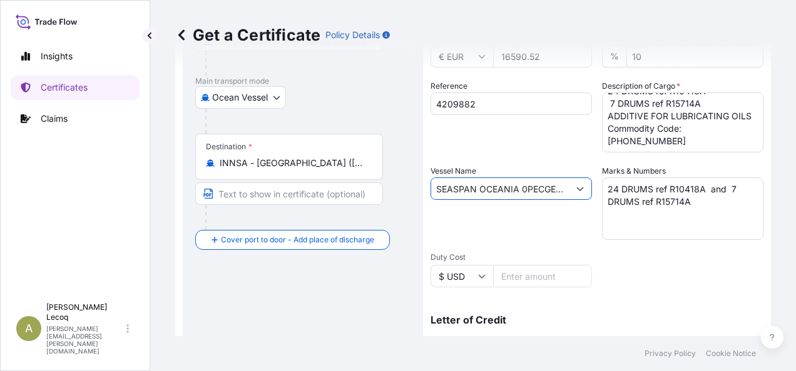
scroll to position [0, 13]
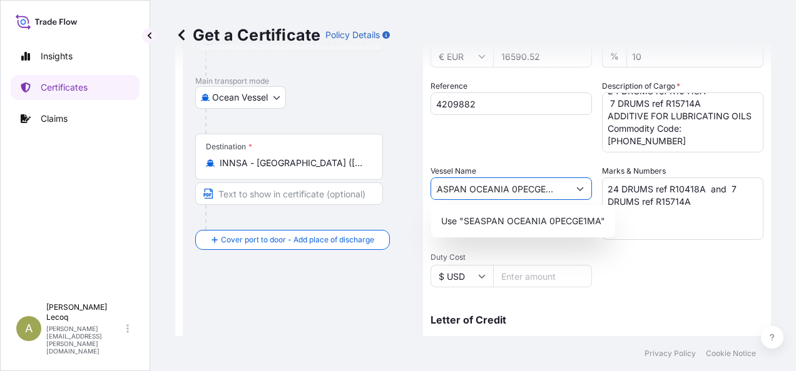
type input "SEASPAN OCEANIA 0PECGE1MA"
click at [644, 282] on div "Shipment Details Issue date * [DATE] Date of Departure * [DATE] Date of Arrival…" at bounding box center [596, 188] width 333 height 596
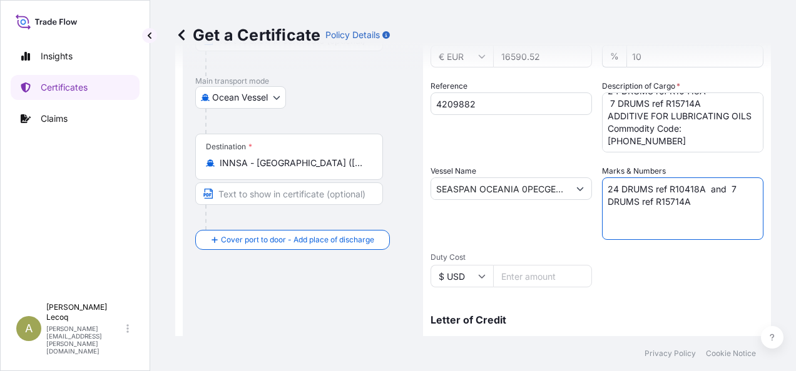
click at [694, 205] on textarea "24 DRUMS ref R10418A and 7 DRUMS ref R15714A" at bounding box center [682, 209] width 161 height 63
paste textarea "TLLU2635877 /036462"
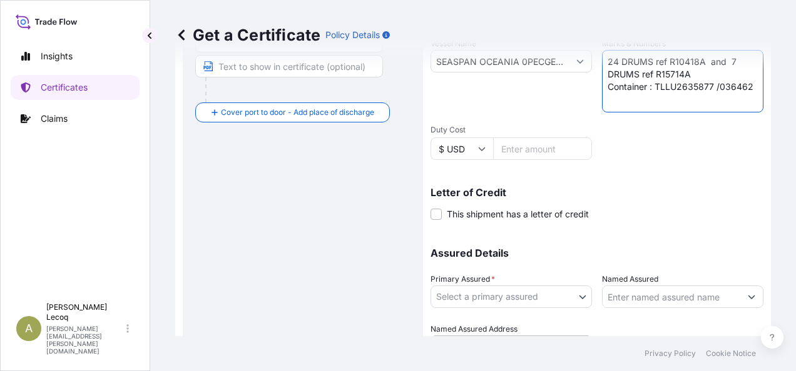
scroll to position [379, 0]
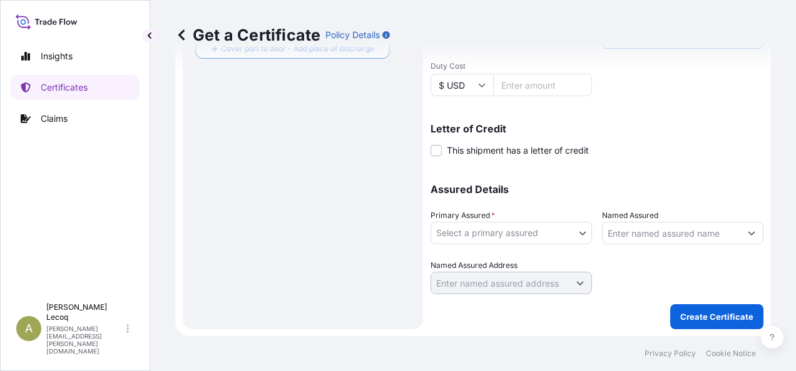
type textarea "24 DRUMS ref R10418A and 7 DRUMS ref R15714A Container : TLLU2635877 /036462"
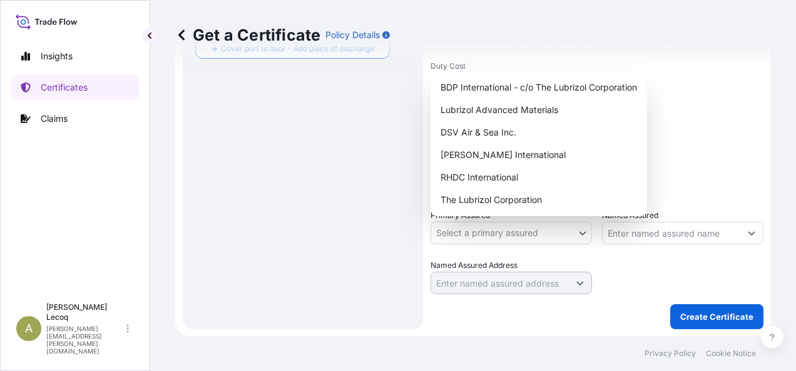
click at [510, 235] on body "Insights Certificates Claims A [PERSON_NAME] [PERSON_NAME][EMAIL_ADDRESS][PERSO…" at bounding box center [398, 185] width 796 height 371
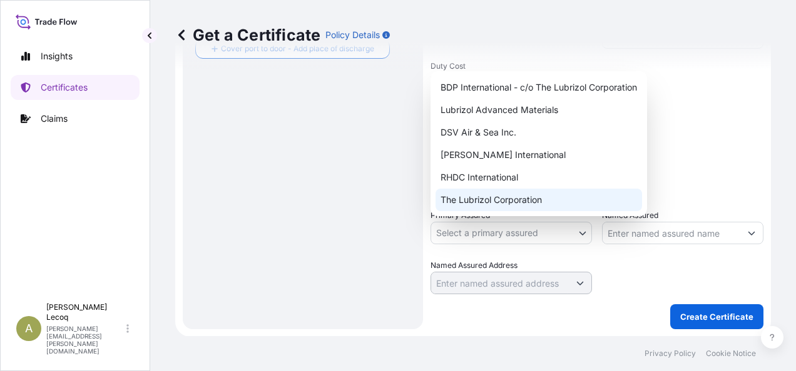
click at [489, 198] on div "The Lubrizol Corporation" at bounding box center [538, 200] width 206 height 23
select select "31566"
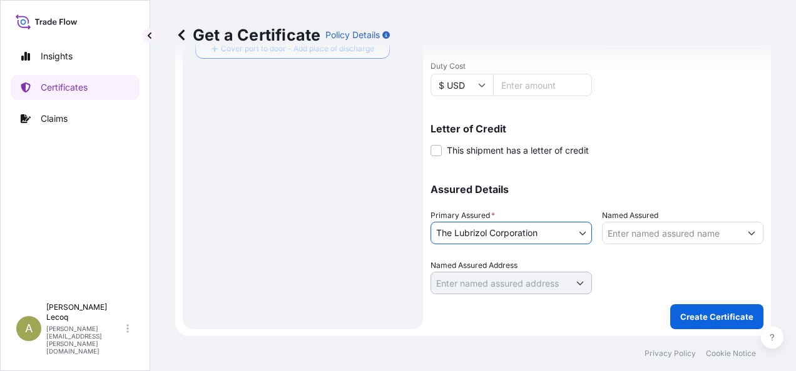
click at [667, 233] on input "Named Assured" at bounding box center [671, 233] width 138 height 23
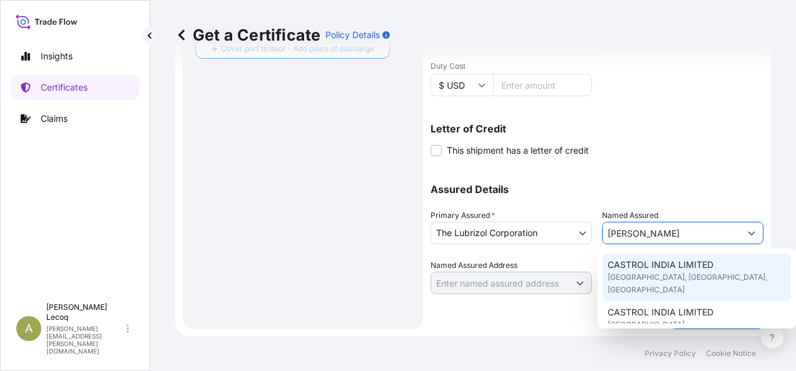
click at [659, 272] on span "[GEOGRAPHIC_DATA], [GEOGRAPHIC_DATA], [GEOGRAPHIC_DATA]" at bounding box center [696, 283] width 178 height 25
type input "CASTROL INDIA LIMITED"
type input "TECHNOPOLIS KNOWLEDGE PARK"
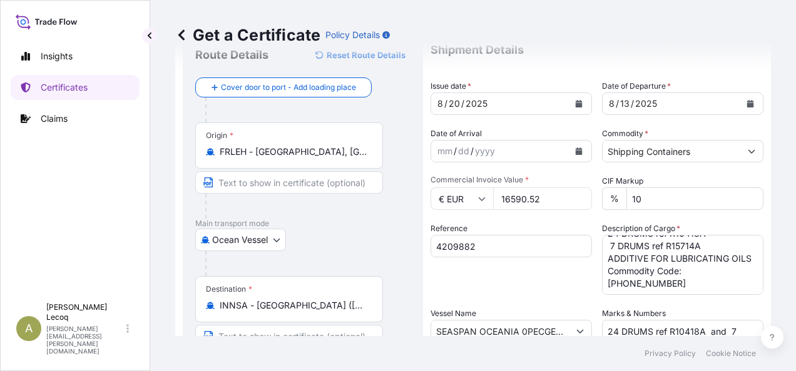
scroll to position [0, 0]
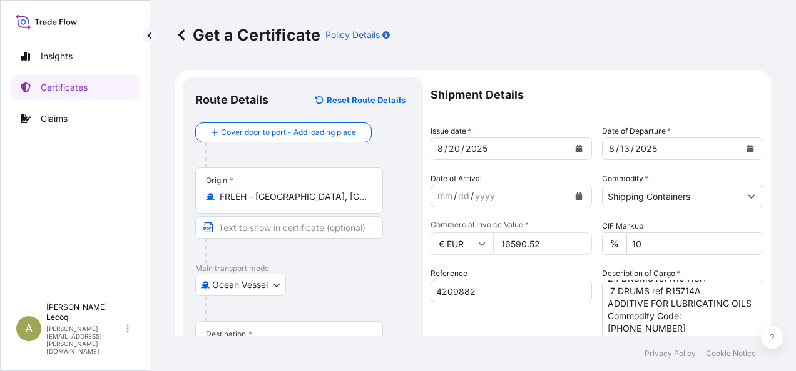
type input "CASTROL INDIA LIMITED"
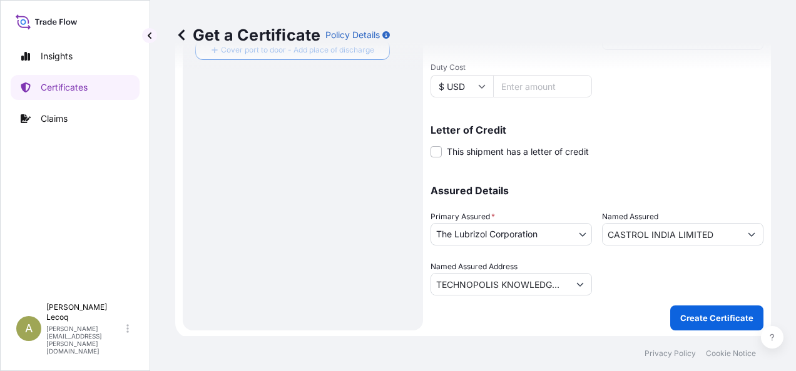
scroll to position [379, 0]
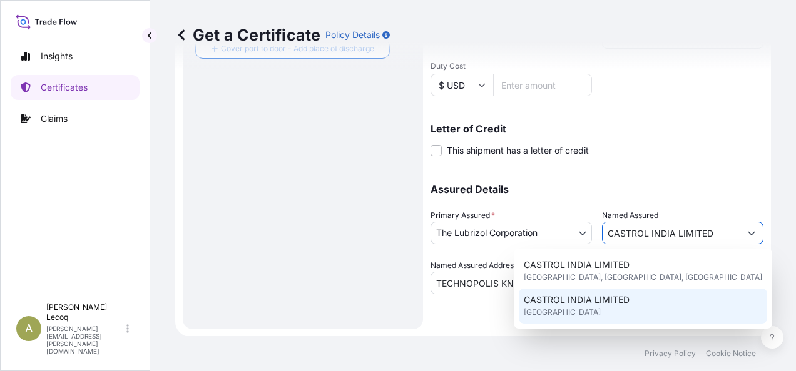
click at [700, 310] on div "CASTROL INDIA LIMITED [GEOGRAPHIC_DATA]" at bounding box center [642, 306] width 248 height 35
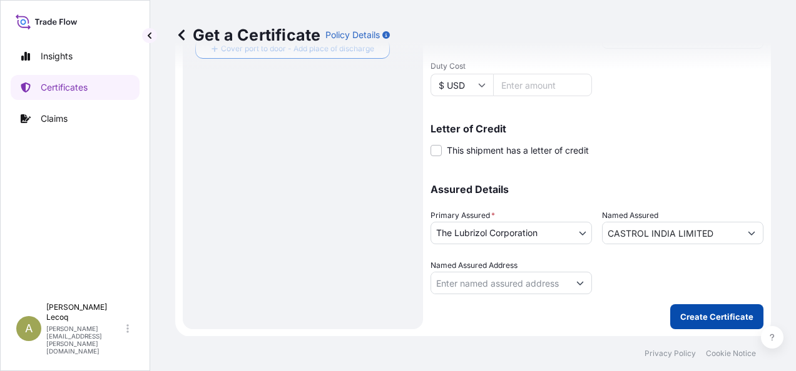
click at [685, 319] on p "Create Certificate" at bounding box center [716, 317] width 73 height 13
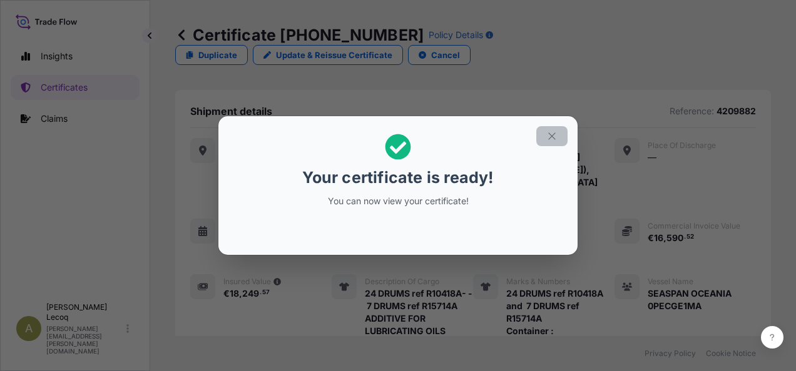
click at [552, 140] on icon "button" at bounding box center [551, 136] width 11 height 11
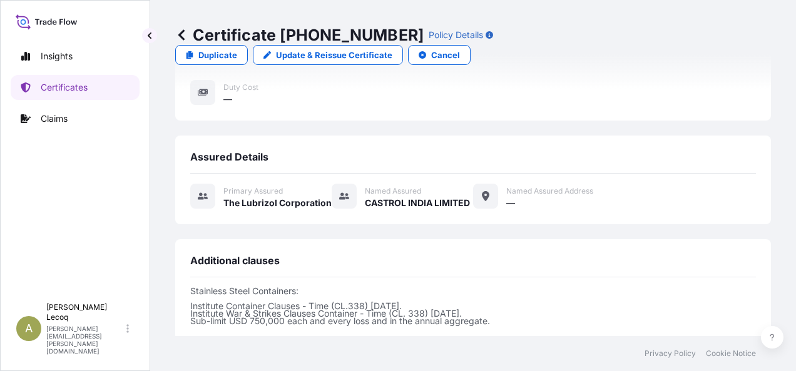
scroll to position [500, 0]
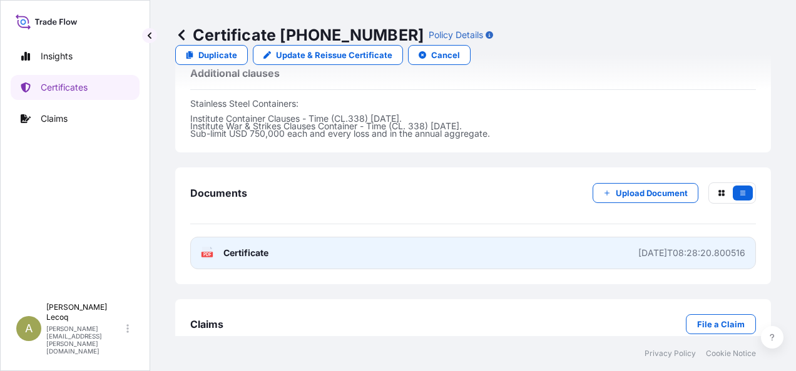
click at [253, 247] on span "Certificate" at bounding box center [245, 253] width 45 height 13
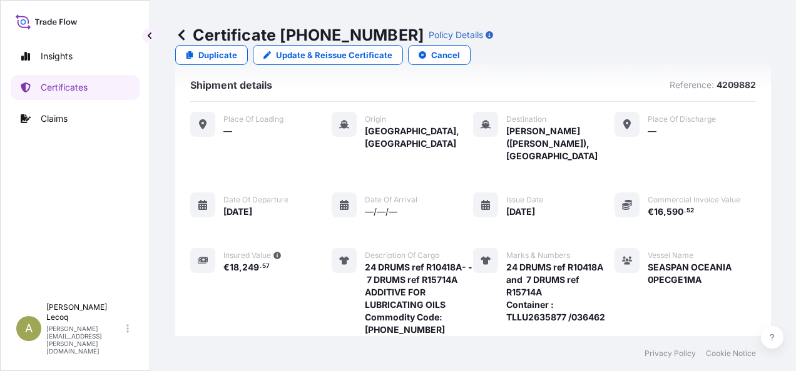
scroll to position [0, 0]
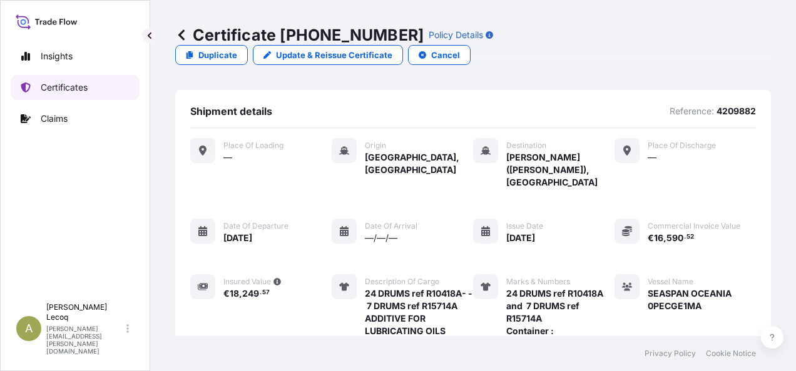
click at [81, 88] on p "Certificates" at bounding box center [64, 87] width 47 height 13
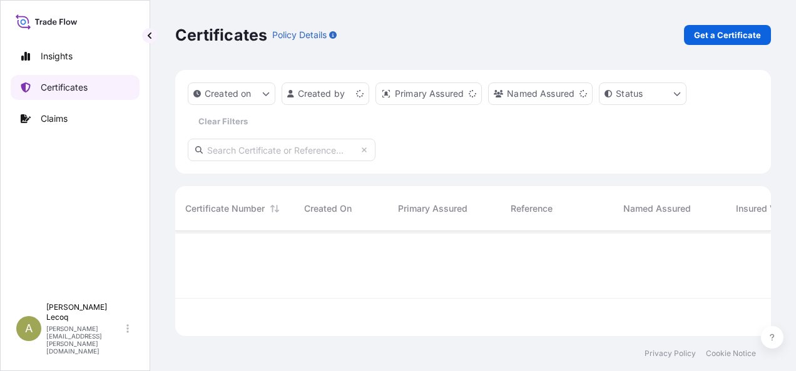
scroll to position [103, 585]
click at [720, 34] on p "Get a Certificate" at bounding box center [727, 35] width 67 height 13
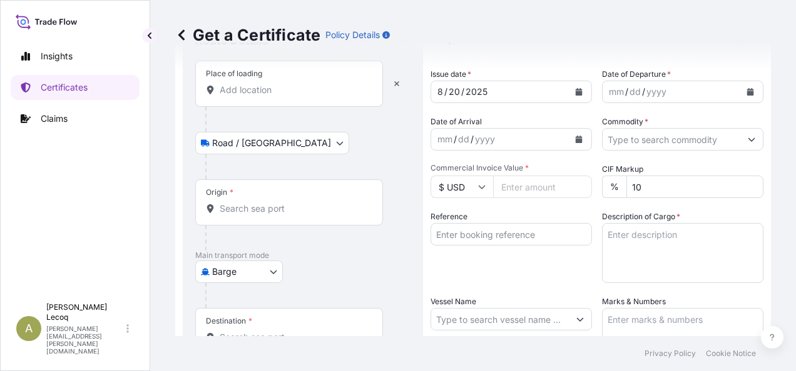
scroll to position [125, 0]
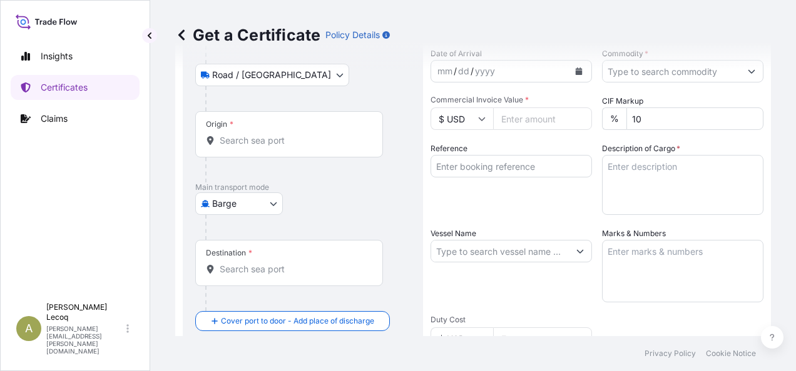
click at [269, 203] on body "Insights Certificates Claims A [PERSON_NAME] [PERSON_NAME][EMAIL_ADDRESS][PERSO…" at bounding box center [398, 185] width 796 height 371
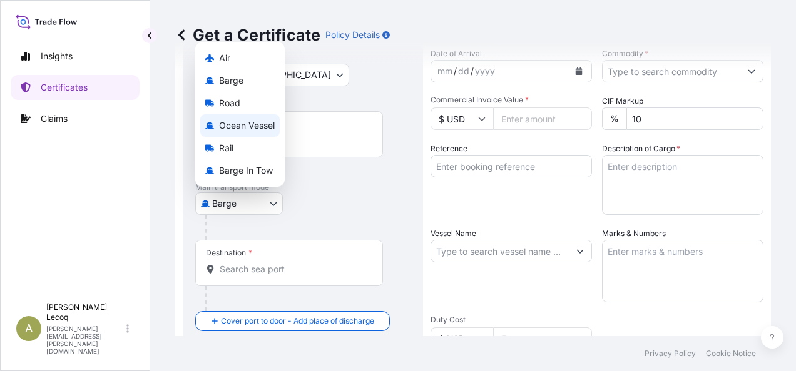
click at [238, 126] on span "Ocean Vessel" at bounding box center [247, 125] width 56 height 13
select select "Ocean Vessel"
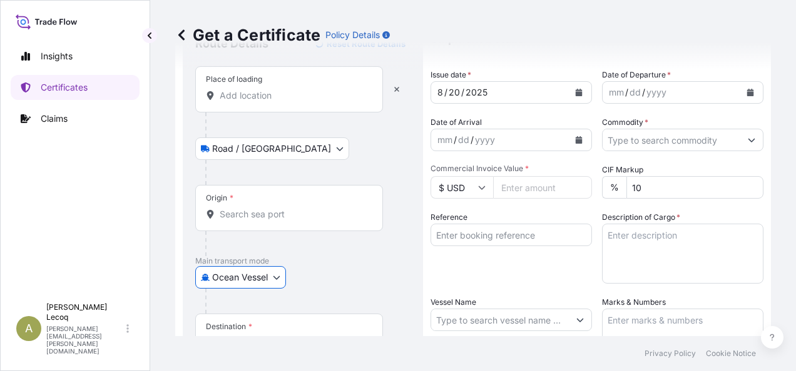
scroll to position [5, 0]
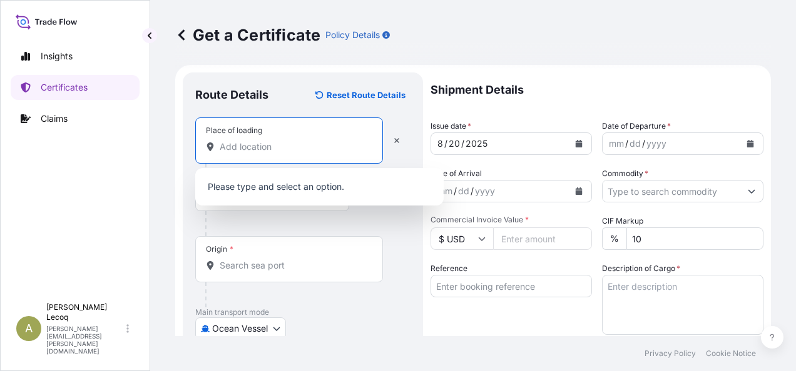
click at [299, 148] on input "Place of loading" at bounding box center [294, 147] width 148 height 13
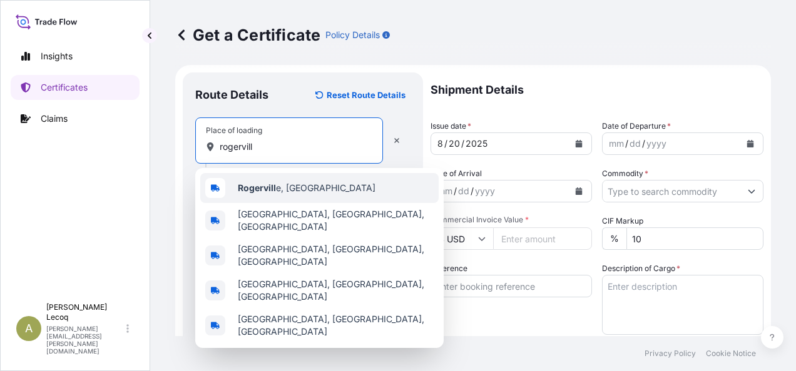
click at [305, 192] on span "Rogervill e, [GEOGRAPHIC_DATA]" at bounding box center [307, 188] width 138 height 13
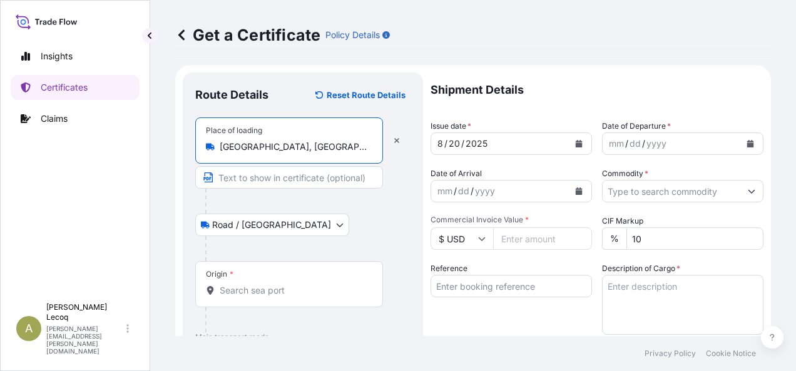
type input "[GEOGRAPHIC_DATA], [GEOGRAPHIC_DATA]"
click at [307, 289] on input "Origin *" at bounding box center [294, 291] width 148 height 13
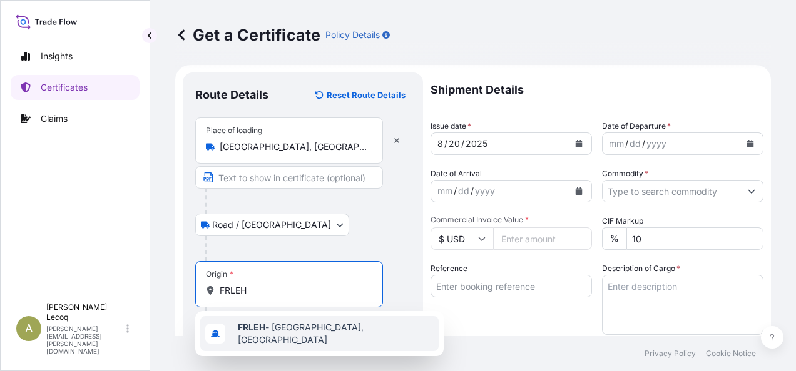
click at [355, 331] on div "FRLEH - [GEOGRAPHIC_DATA], [GEOGRAPHIC_DATA]" at bounding box center [319, 333] width 238 height 35
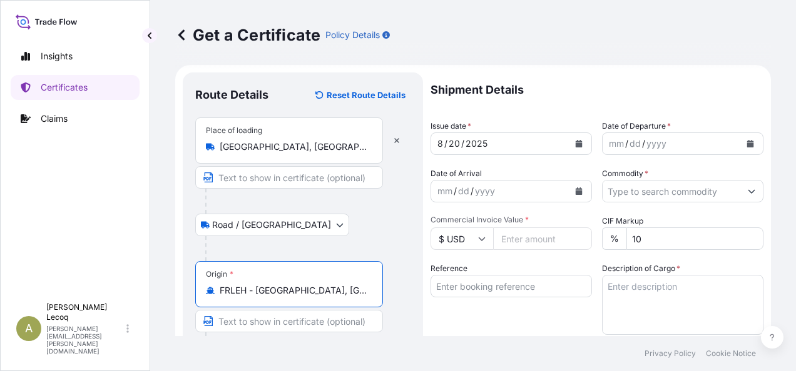
scroll to position [130, 0]
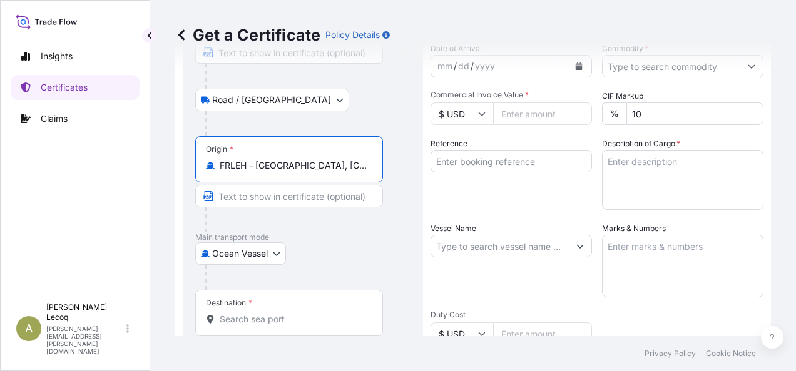
type input "FRLEH - [GEOGRAPHIC_DATA], [GEOGRAPHIC_DATA]"
click at [320, 313] on input "Destination *" at bounding box center [294, 319] width 148 height 13
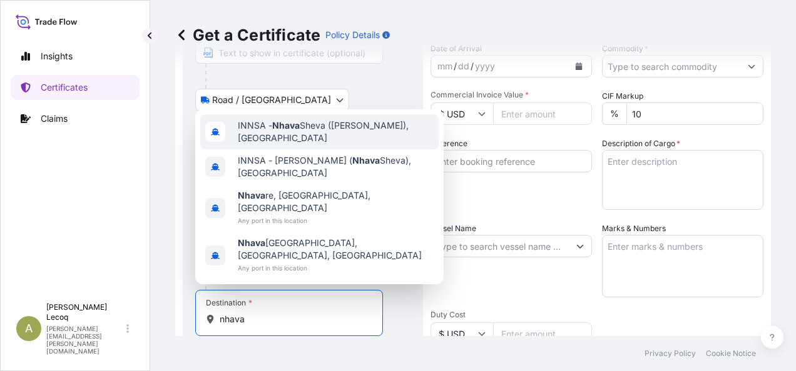
click at [313, 144] on span "INNSA - [GEOGRAPHIC_DATA] ([PERSON_NAME]), [GEOGRAPHIC_DATA]" at bounding box center [336, 131] width 196 height 25
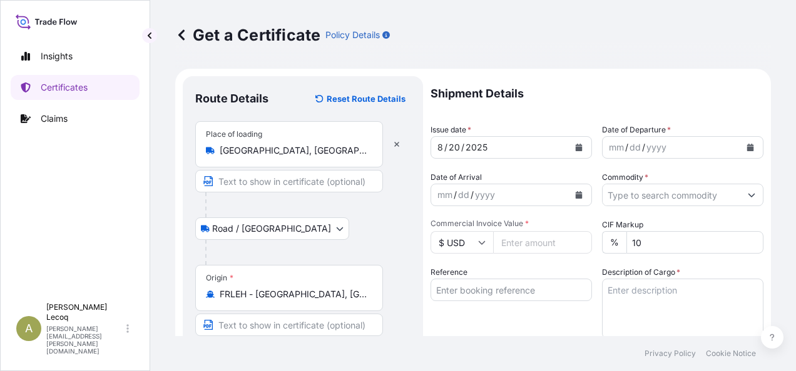
scroll to position [0, 0]
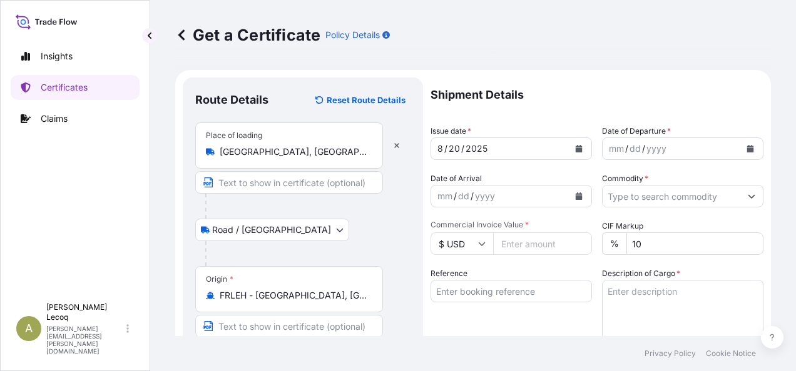
type input "INNSA - [GEOGRAPHIC_DATA] ([PERSON_NAME]), [GEOGRAPHIC_DATA]"
click at [747, 147] on icon "Calendar" at bounding box center [750, 149] width 7 height 8
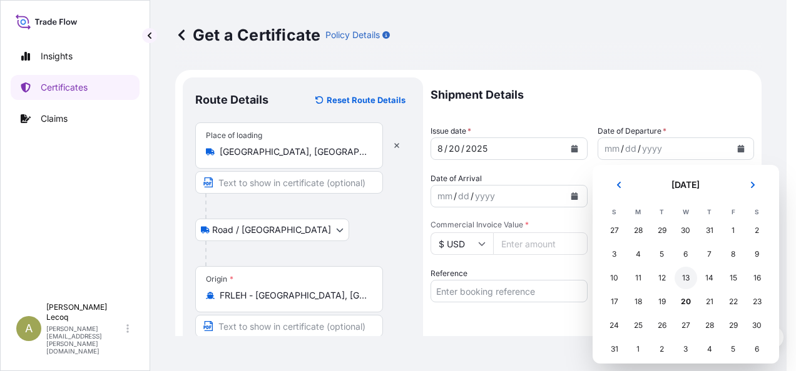
click at [684, 279] on div "13" at bounding box center [685, 278] width 23 height 23
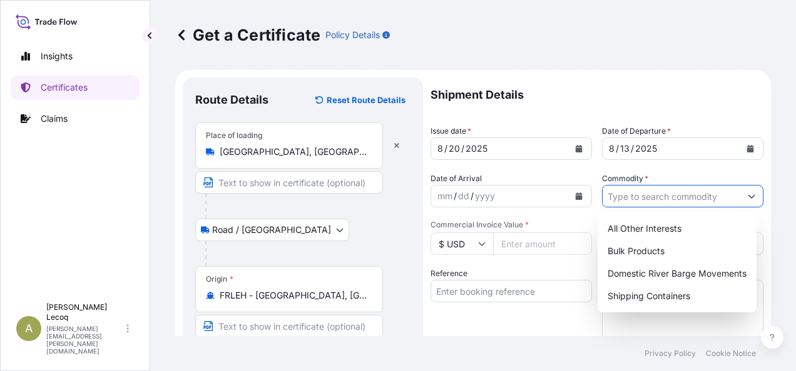
click at [629, 196] on input "Commodity *" at bounding box center [671, 196] width 138 height 23
click at [669, 296] on div "Shipping Containers" at bounding box center [676, 296] width 149 height 23
type input "Shipping Containers"
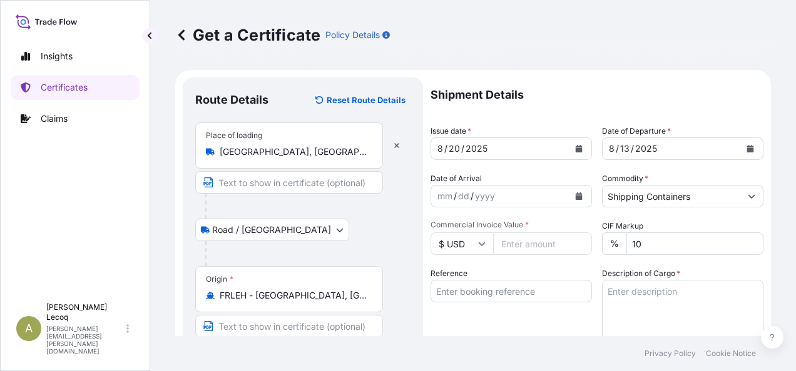
click at [485, 245] on div "$ USD" at bounding box center [461, 244] width 63 height 23
drag, startPoint x: 463, startPoint y: 278, endPoint x: 471, endPoint y: 279, distance: 8.2
click at [463, 278] on div "€ EUR" at bounding box center [461, 278] width 53 height 24
type input "€ EUR"
click at [514, 245] on input "Commercial Invoice Value *" at bounding box center [542, 244] width 99 height 23
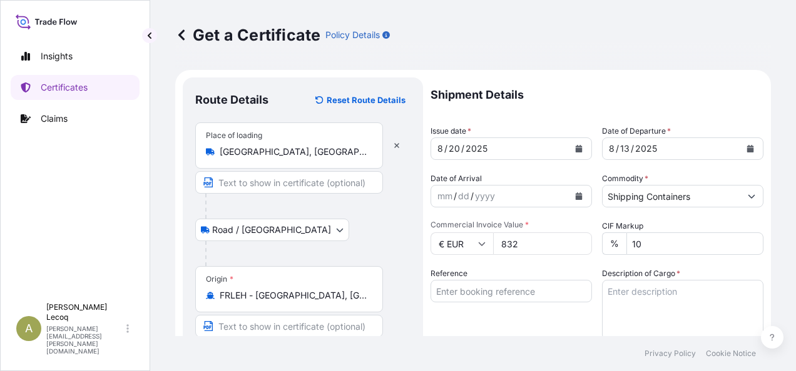
type input "8326"
type input "8326.28"
click at [533, 296] on input "Reference" at bounding box center [510, 291] width 161 height 23
type input "4219361"
click at [632, 297] on textarea "Description of Cargo *" at bounding box center [682, 310] width 161 height 60
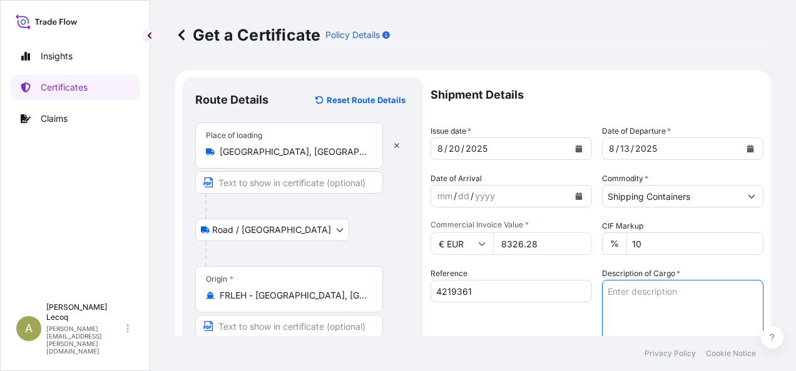
click at [619, 291] on textarea "Description of Cargo *" at bounding box center [682, 310] width 161 height 60
paste textarea "R10465A : 8 DRUMS - ADDITIVE FOR LUBRICATING OILS"
drag, startPoint x: 644, startPoint y: 293, endPoint x: 588, endPoint y: 288, distance: 56.5
click at [588, 288] on div "Shipment Details Issue date * [DATE] Date of Departure * [DATE] Date of Arrival…" at bounding box center [596, 376] width 333 height 596
click at [644, 292] on textarea "8 DRUMS - ADDITIVE FOR LUBRICATING OILS" at bounding box center [682, 310] width 161 height 60
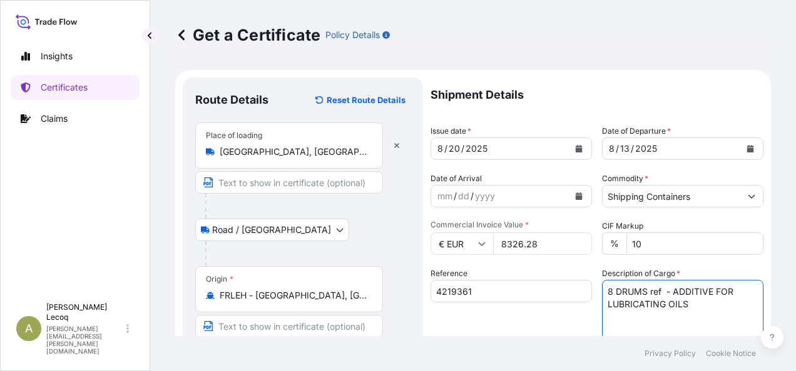
paste textarea "R10465A :"
click at [635, 315] on textarea "8 DRUMS ref R10465A - ADDITIVE FOR LUBRICATING OILS" at bounding box center [682, 310] width 161 height 60
click at [748, 304] on textarea "8 DRUMS ref R10465A - ADDITIVE FOR LUBRICATING OILS" at bounding box center [682, 310] width 161 height 60
paste textarea "Commodity Code: [PHONE_NUMBER]"
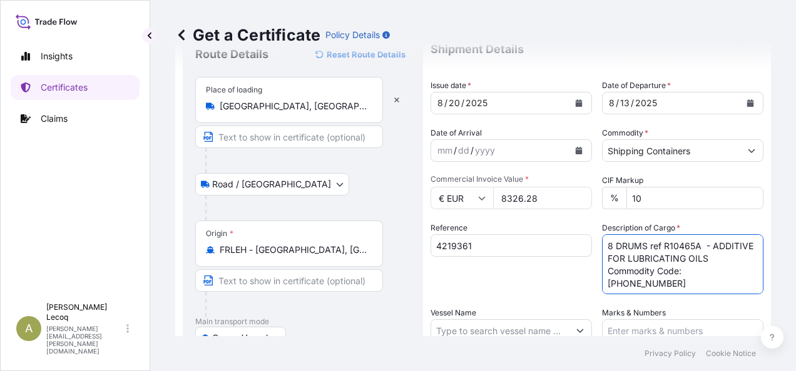
scroll to position [125, 0]
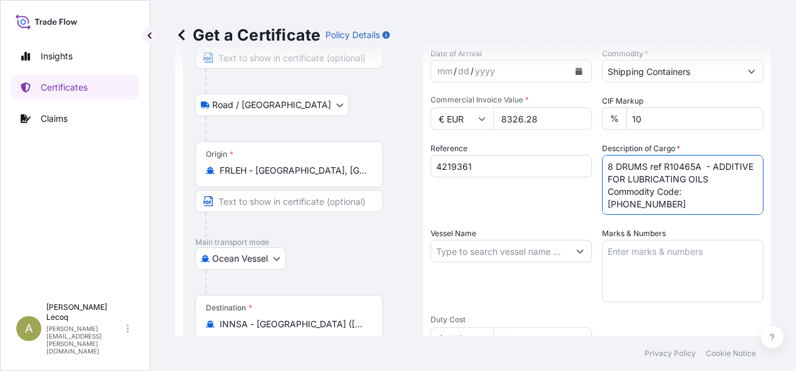
type textarea "8 DRUMS ref R10465A - ADDITIVE FOR LUBRICATING OILS Commodity Code: [PHONE_NUMB…"
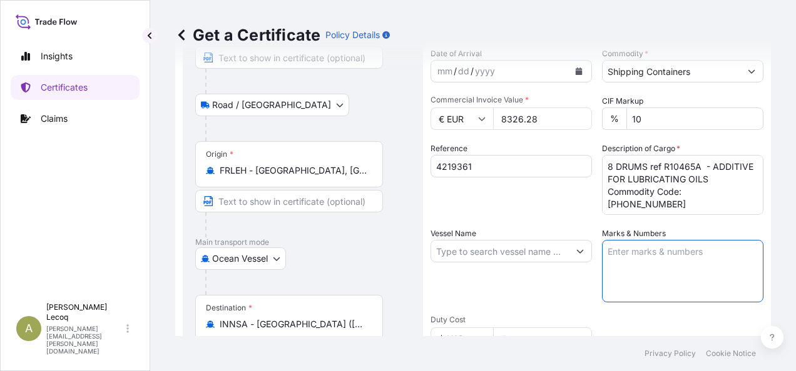
click at [658, 253] on textarea "Marks & Numbers" at bounding box center [682, 271] width 161 height 63
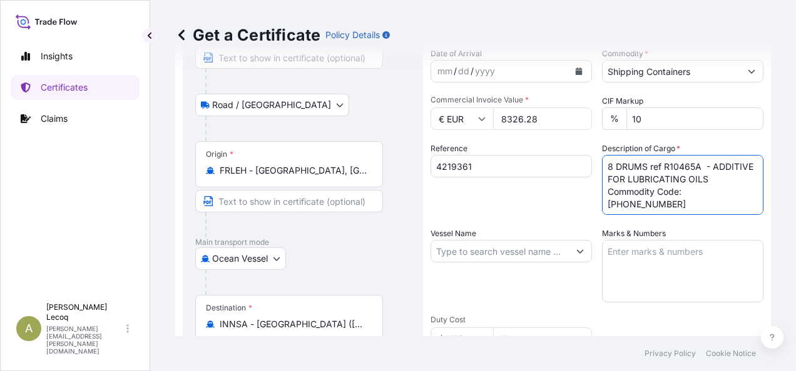
drag, startPoint x: 604, startPoint y: 164, endPoint x: 729, endPoint y: 158, distance: 125.9
click at [724, 159] on textarea "8 DRUMS ref R10465A - ADDITIVE FOR LUBRICATING OILS Commodity Code: [PHONE_NUMB…" at bounding box center [682, 185] width 161 height 60
click at [619, 251] on textarea "Marks & Numbers" at bounding box center [682, 271] width 161 height 63
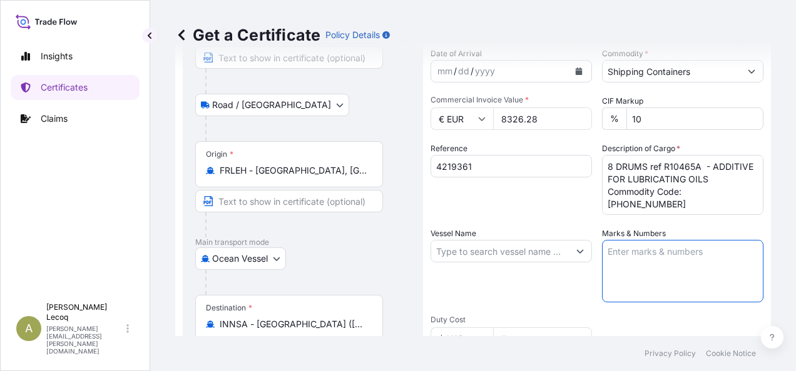
paste textarea "8 DRUMS ref R10465A -"
click at [713, 254] on textarea "8 DRUMS ref R10465A -" at bounding box center [682, 271] width 161 height 63
drag, startPoint x: 625, startPoint y: 265, endPoint x: 641, endPoint y: 264, distance: 16.3
click at [626, 265] on textarea "8 DRUMS ref R10465A - Contaner :" at bounding box center [682, 271] width 161 height 63
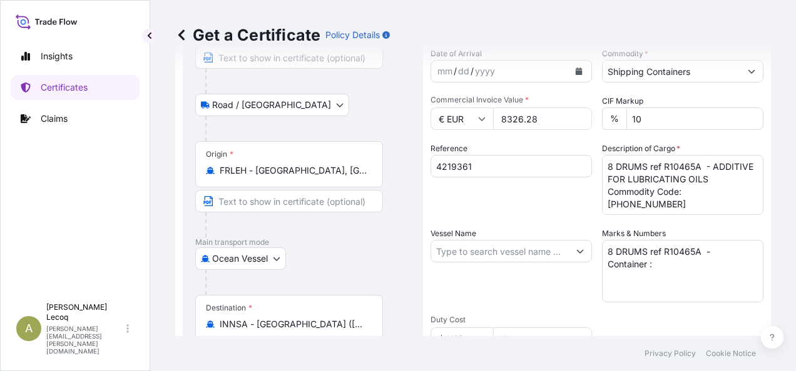
click at [672, 263] on textarea "8 DRUMS ref R10465A - Container :" at bounding box center [682, 271] width 161 height 63
paste textarea "TLLU2635877 /036462"
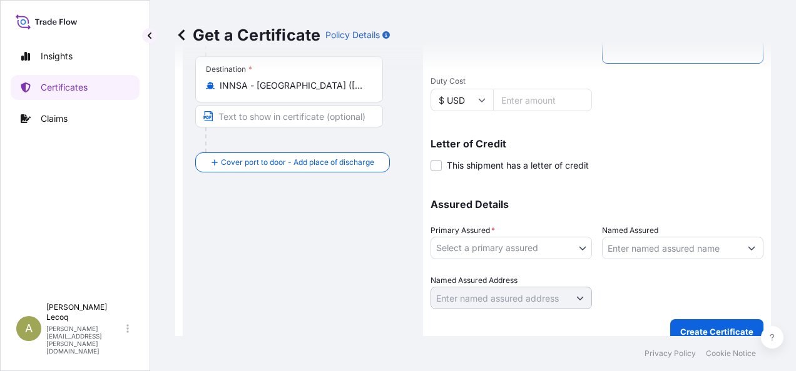
scroll to position [375, 0]
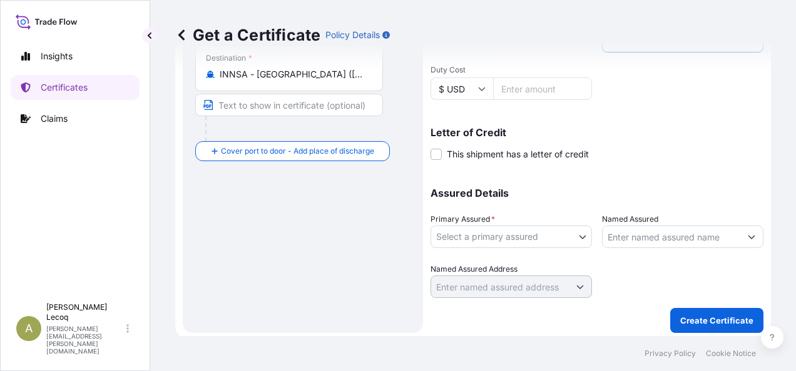
type textarea "8 DRUMS ref R10465A - Container : TLLU2635877 /036462"
click at [537, 235] on body "Insights Certificates Claims A [PERSON_NAME] [PERSON_NAME][EMAIL_ADDRESS][PERSO…" at bounding box center [398, 185] width 796 height 371
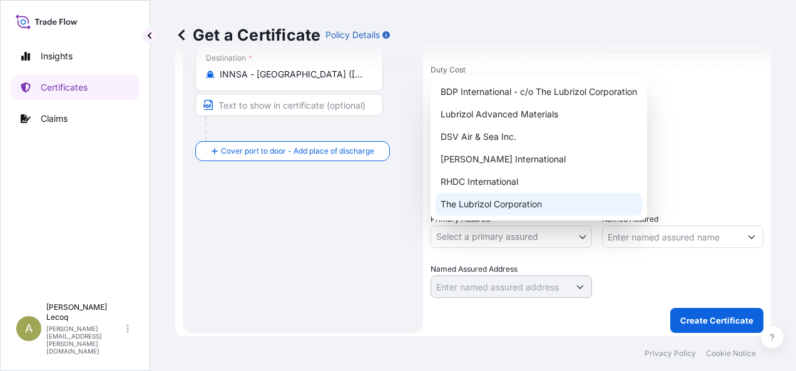
click at [500, 205] on div "The Lubrizol Corporation" at bounding box center [538, 204] width 206 height 23
select select "31566"
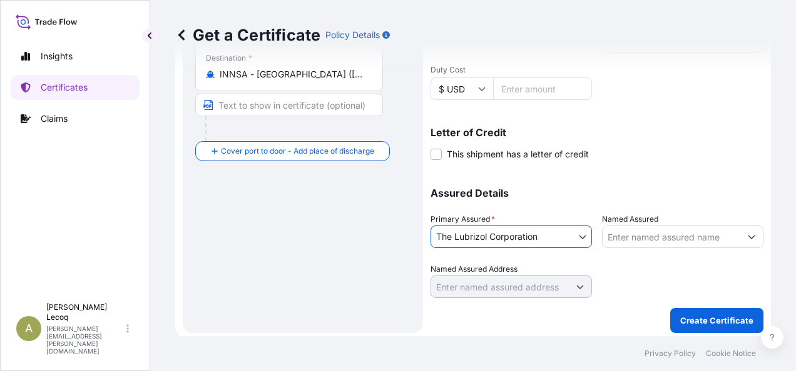
click at [663, 240] on input "Named Assured" at bounding box center [671, 237] width 138 height 23
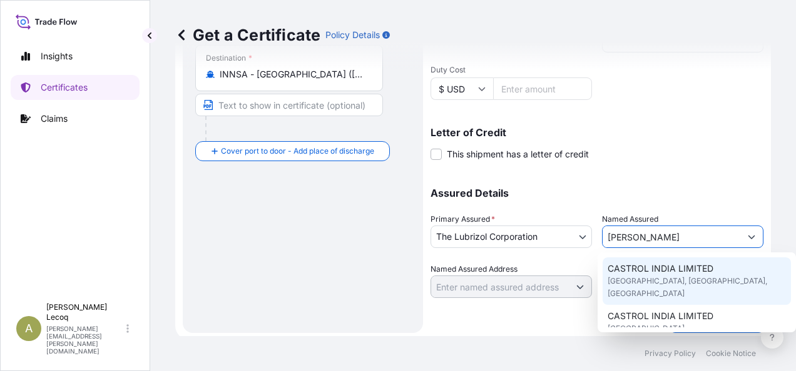
click at [665, 280] on span "[GEOGRAPHIC_DATA], [GEOGRAPHIC_DATA], [GEOGRAPHIC_DATA]" at bounding box center [696, 287] width 178 height 25
type input "CASTROL INDIA LIMITED"
type input "TECHNOPOLIS KNOWLEDGE PARK"
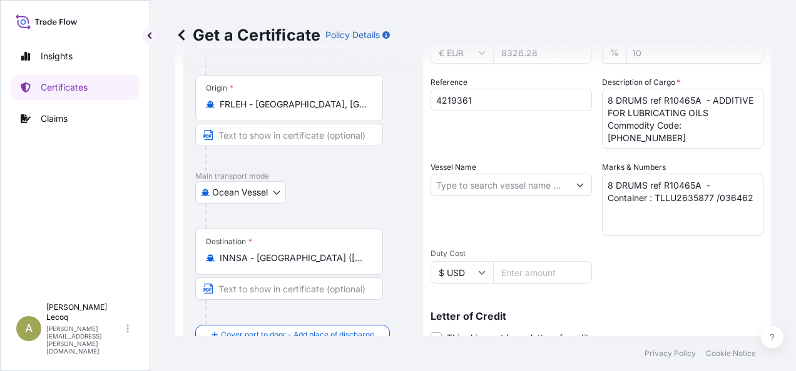
scroll to position [379, 0]
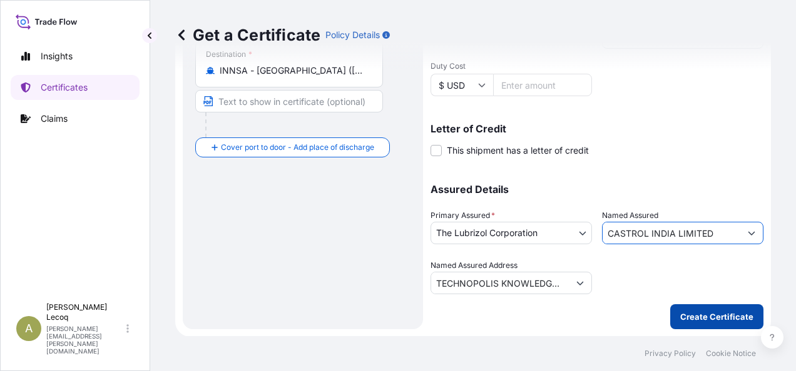
type input "CASTROL INDIA LIMITED"
click at [719, 316] on p "Create Certificate" at bounding box center [716, 317] width 73 height 13
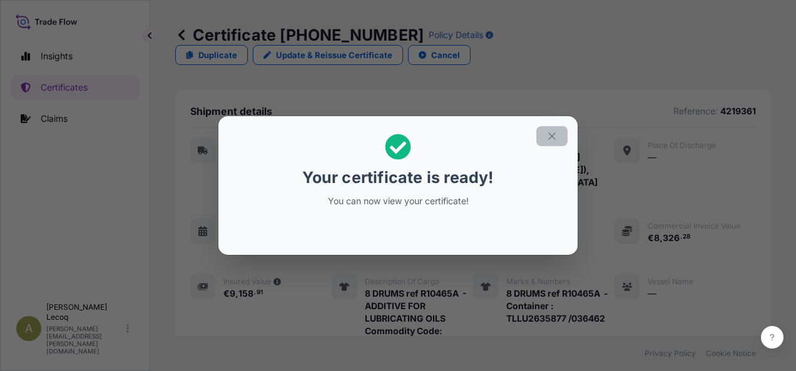
click at [554, 135] on icon "button" at bounding box center [551, 136] width 11 height 11
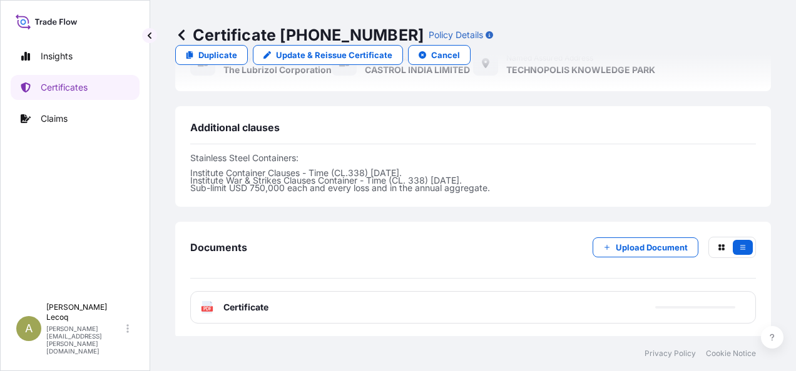
scroll to position [492, 0]
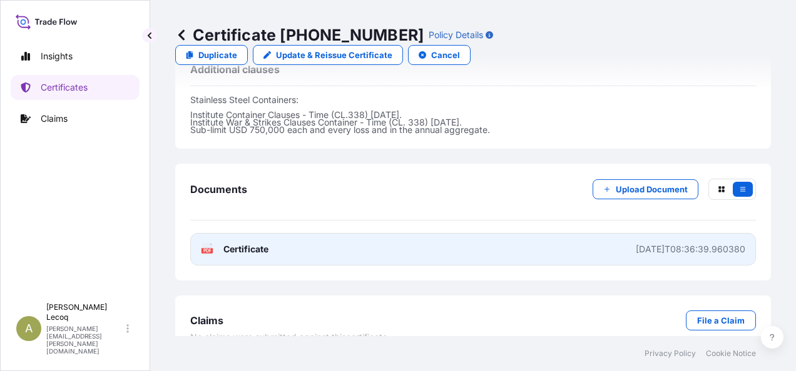
click at [210, 249] on text "PDF" at bounding box center [207, 251] width 8 height 4
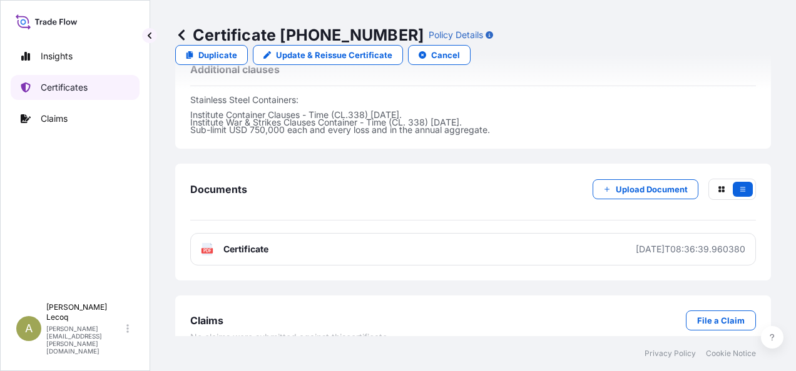
click at [94, 88] on link "Certificates" at bounding box center [75, 87] width 129 height 25
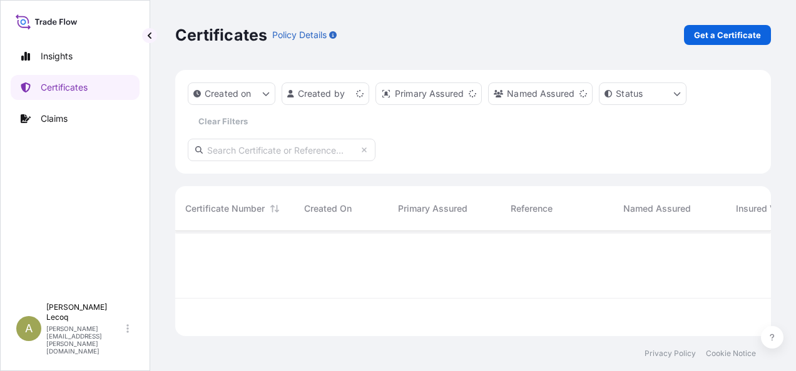
scroll to position [103, 585]
click at [64, 83] on p "Certificates" at bounding box center [64, 87] width 47 height 13
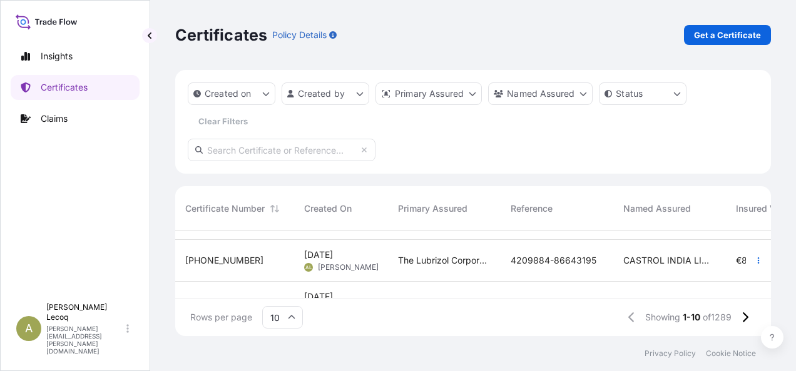
scroll to position [100, 0]
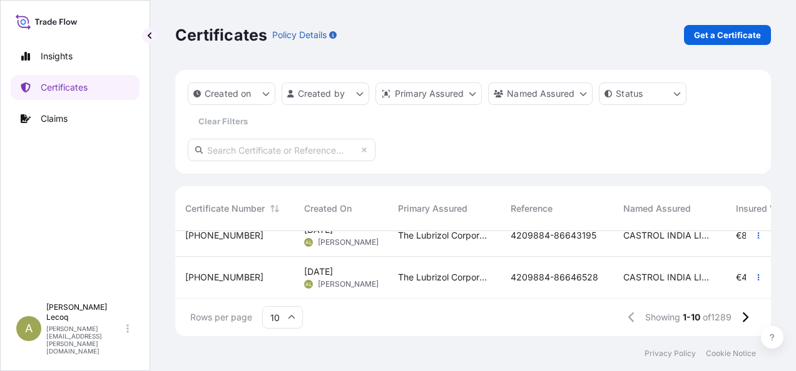
click at [589, 274] on span "4209884-86646528" at bounding box center [554, 277] width 88 height 13
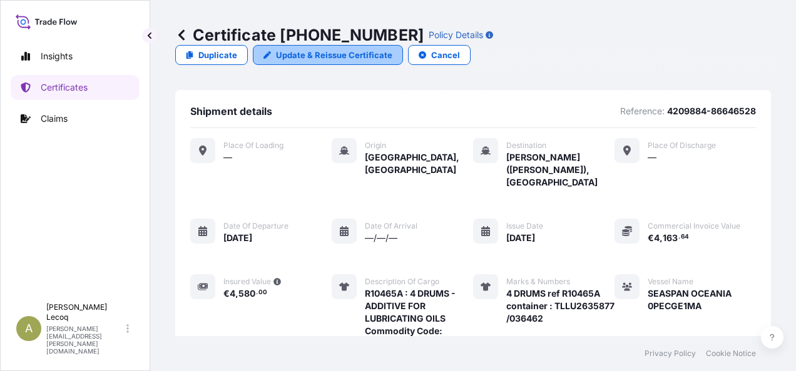
click at [392, 49] on p "Update & Reissue Certificate" at bounding box center [334, 55] width 116 height 13
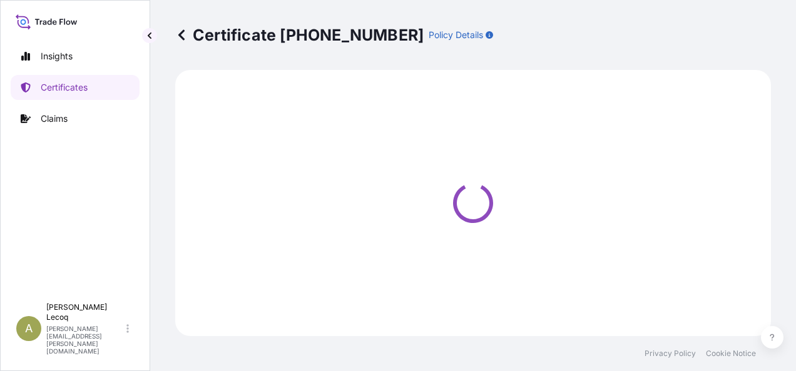
select select "Ocean Vessel"
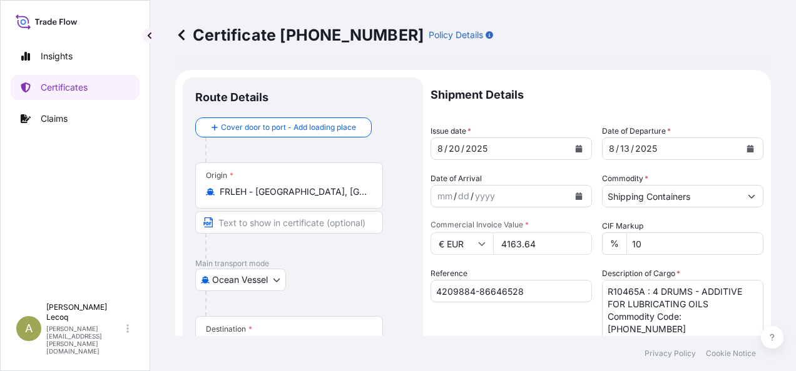
select select "31566"
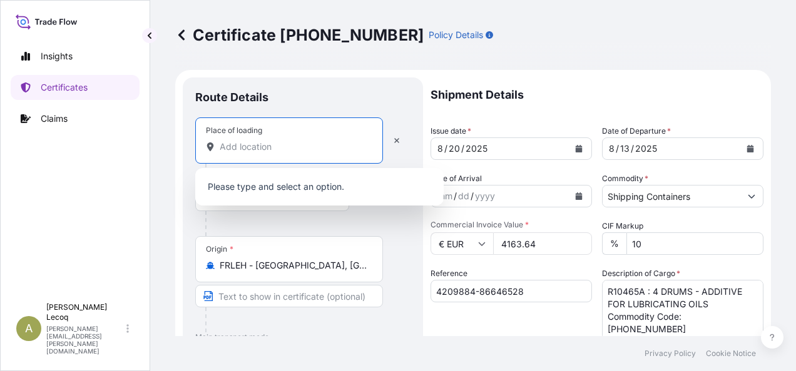
click at [249, 149] on input "Place of loading" at bounding box center [294, 147] width 148 height 13
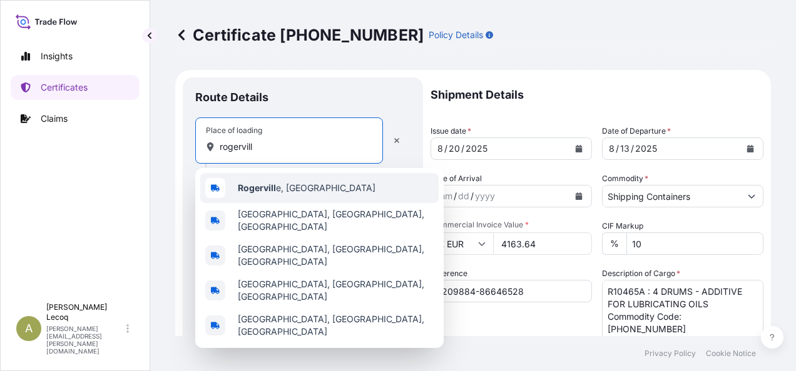
click at [263, 186] on b "Rogervill" at bounding box center [257, 188] width 38 height 11
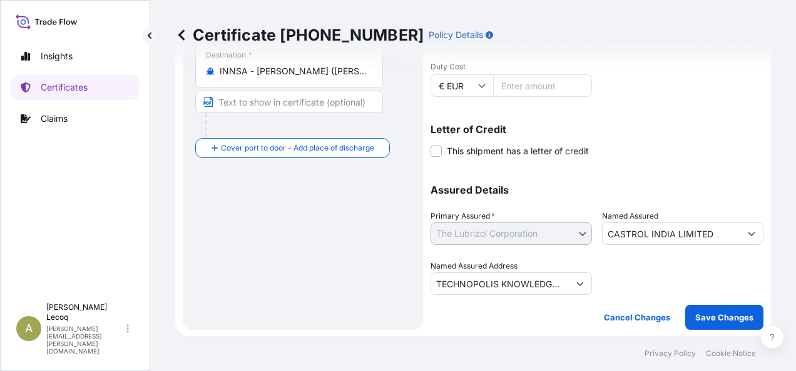
scroll to position [379, 0]
type input "[GEOGRAPHIC_DATA], [GEOGRAPHIC_DATA]"
click at [733, 316] on p "Save Changes" at bounding box center [724, 317] width 58 height 13
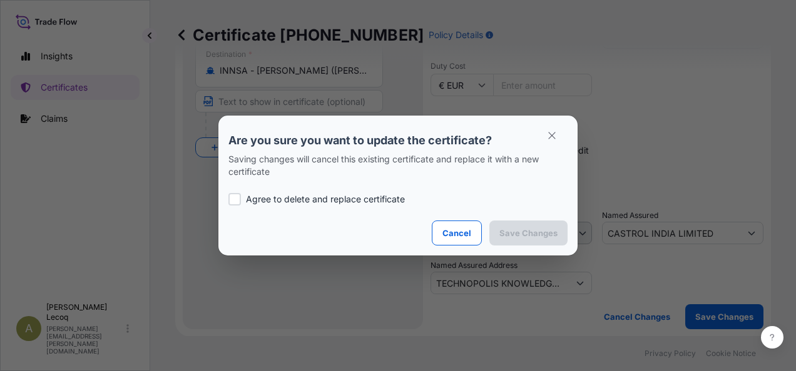
click at [233, 199] on div at bounding box center [234, 199] width 13 height 13
checkbox input "true"
click at [528, 236] on p "Save Changes" at bounding box center [528, 233] width 58 height 13
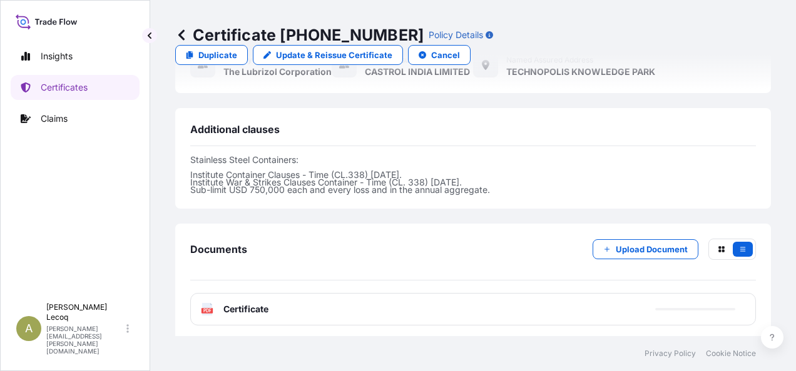
scroll to position [492, 0]
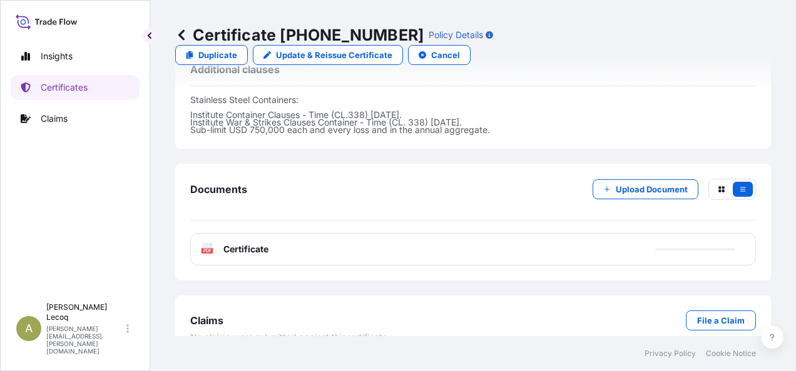
click at [228, 243] on span "Certificate" at bounding box center [245, 249] width 45 height 13
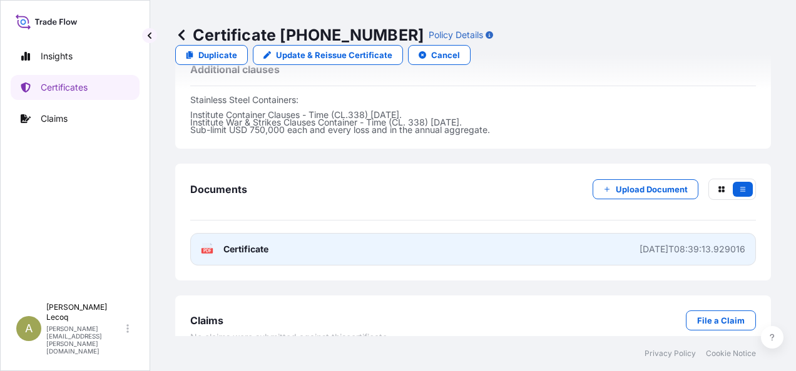
click at [223, 243] on span "Certificate" at bounding box center [245, 249] width 45 height 13
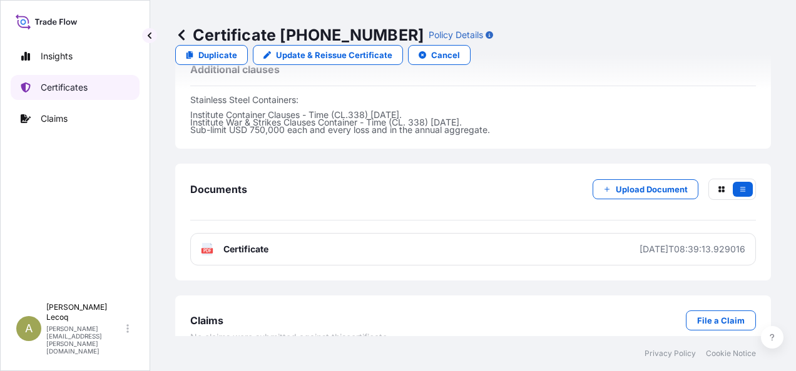
click at [65, 83] on p "Certificates" at bounding box center [64, 87] width 47 height 13
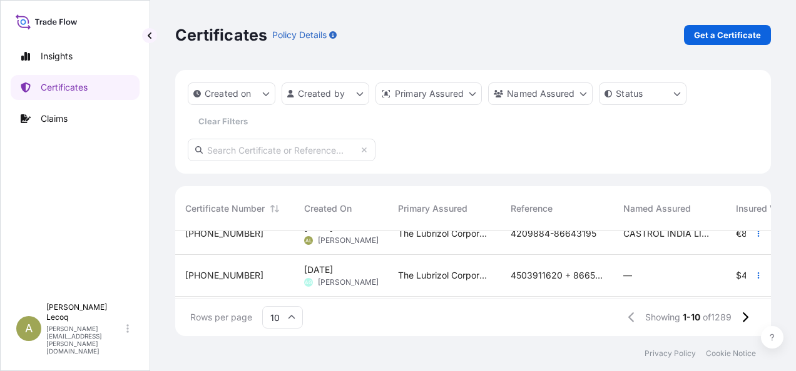
scroll to position [125, 0]
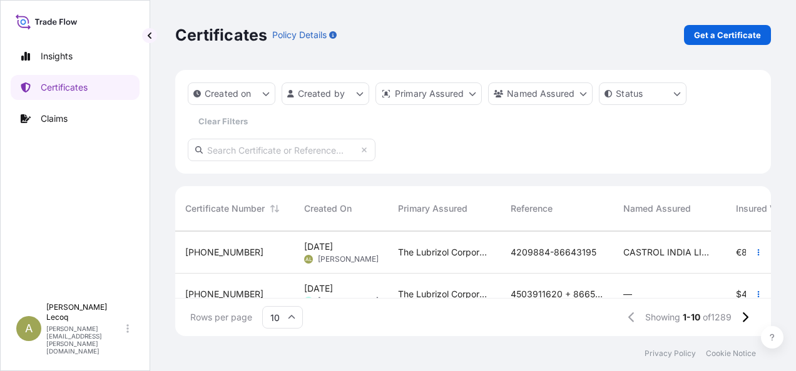
click at [545, 248] on span "4209884-86643195" at bounding box center [553, 252] width 86 height 13
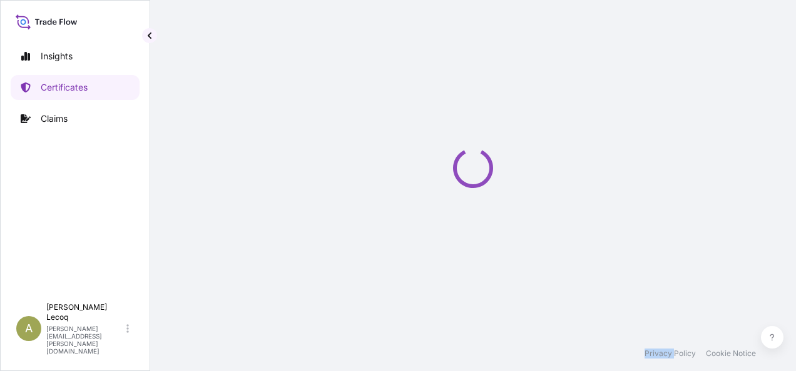
click at [544, 248] on div "Loading" at bounding box center [472, 168] width 595 height 336
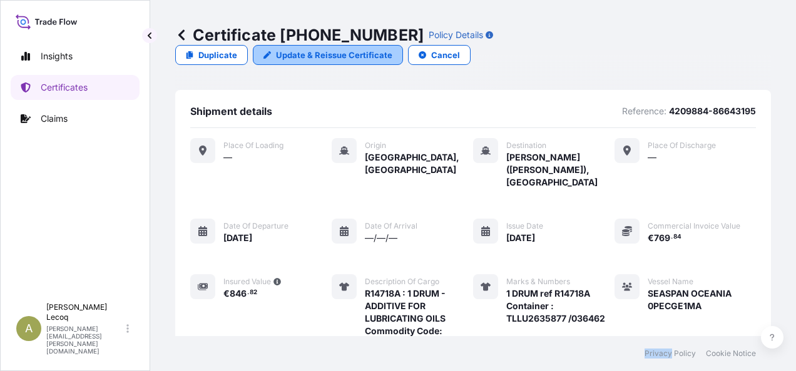
click at [392, 49] on p "Update & Reissue Certificate" at bounding box center [334, 55] width 116 height 13
select select "Ocean Vessel"
select select "31566"
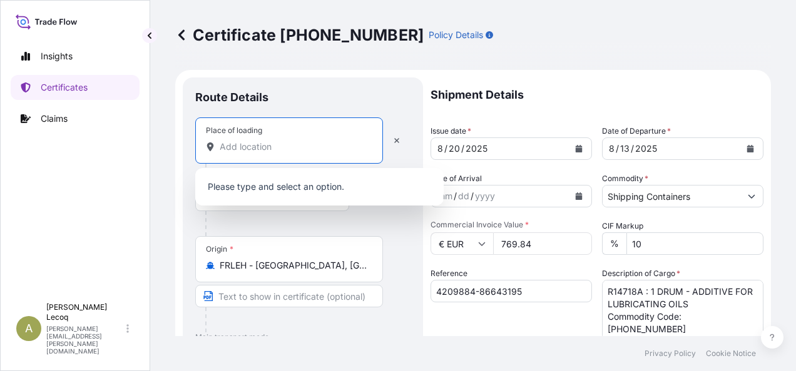
click at [299, 144] on input "Place of loading" at bounding box center [294, 147] width 148 height 13
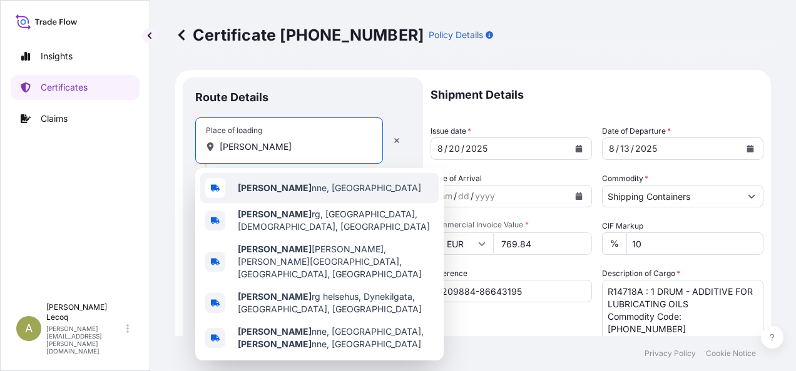
click at [307, 188] on span "[PERSON_NAME] nne, [GEOGRAPHIC_DATA]" at bounding box center [329, 188] width 183 height 13
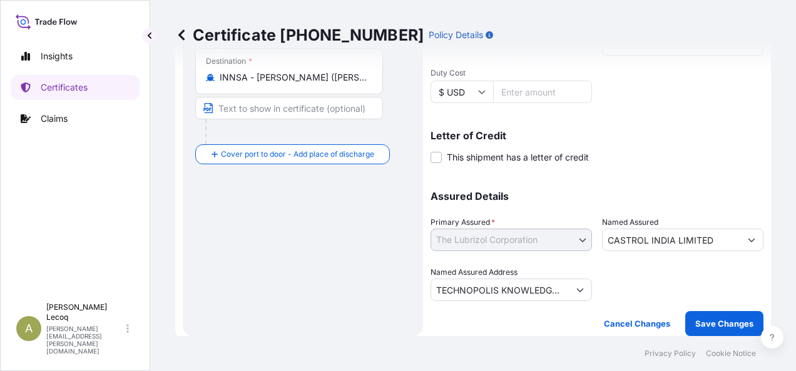
scroll to position [379, 0]
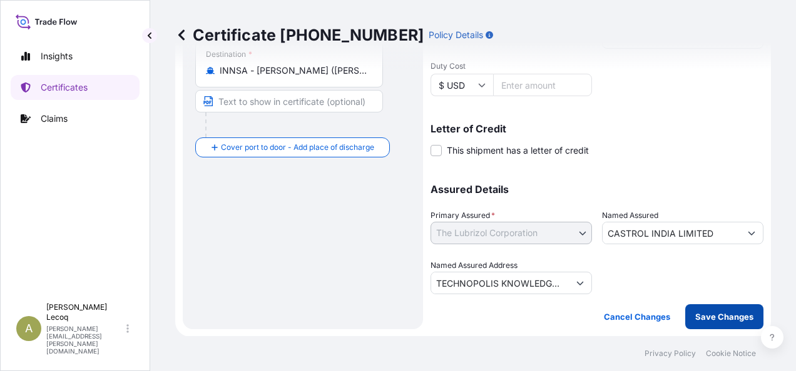
type input "[GEOGRAPHIC_DATA], [GEOGRAPHIC_DATA]"
click at [722, 313] on p "Save Changes" at bounding box center [724, 317] width 58 height 13
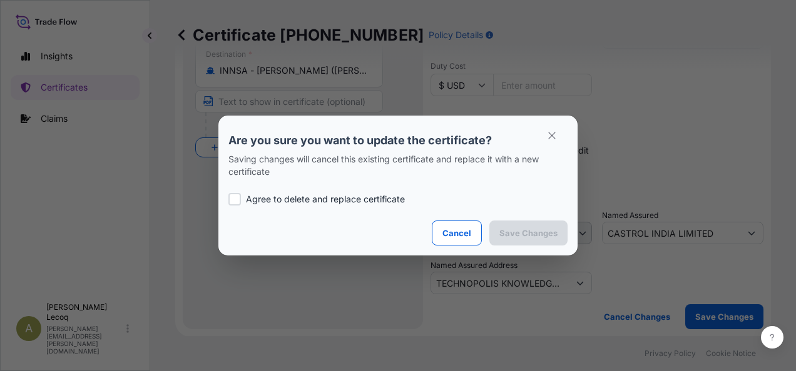
click at [230, 200] on div at bounding box center [234, 199] width 13 height 13
checkbox input "true"
click at [522, 234] on p "Save Changes" at bounding box center [528, 233] width 58 height 13
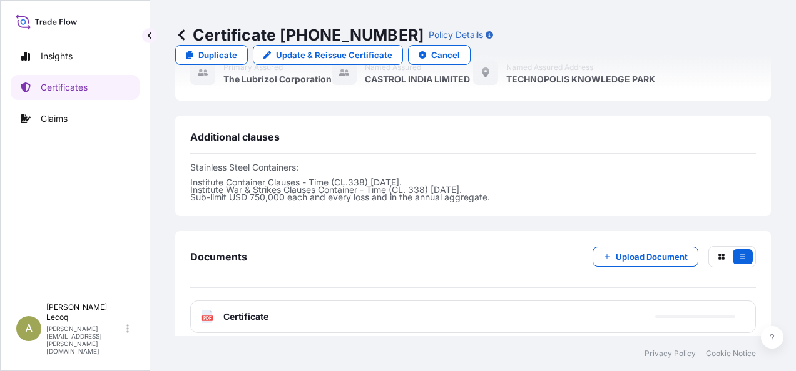
scroll to position [492, 0]
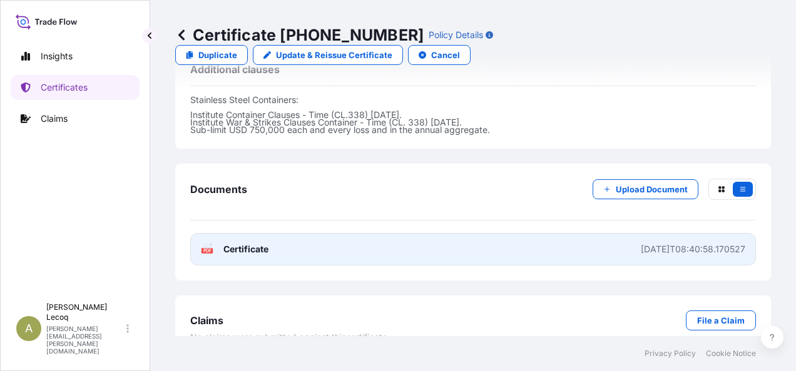
click at [203, 249] on text "PDF" at bounding box center [207, 251] width 8 height 4
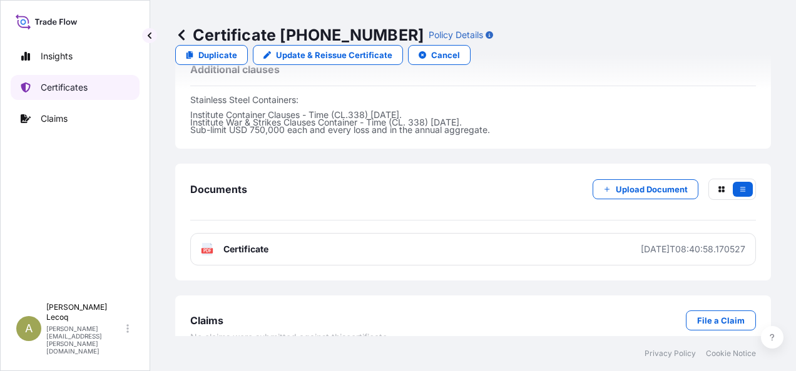
click at [64, 86] on p "Certificates" at bounding box center [64, 87] width 47 height 13
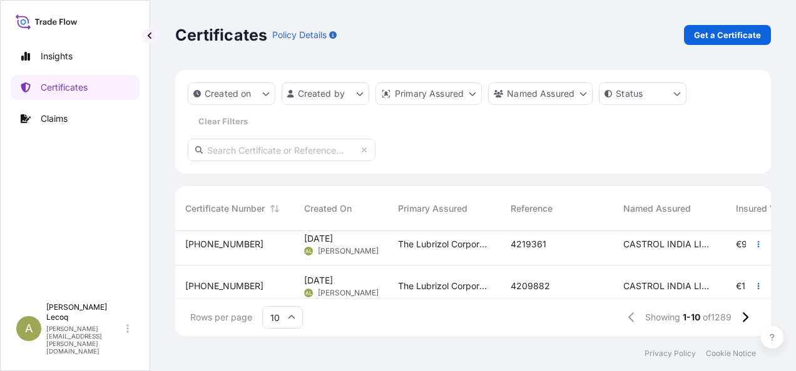
scroll to position [100, 0]
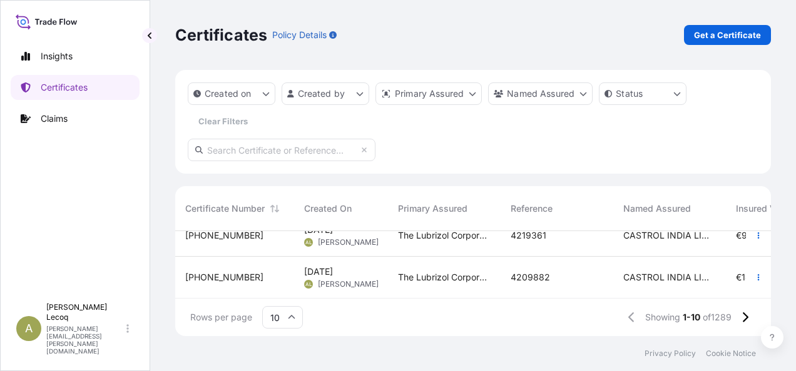
click at [553, 277] on div "4209882" at bounding box center [556, 277] width 93 height 13
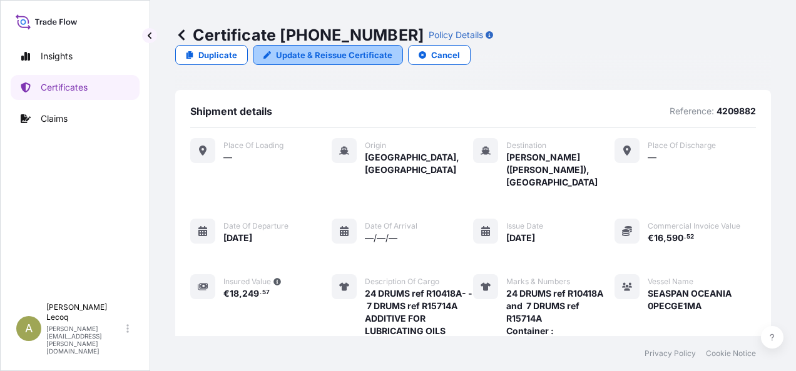
click at [392, 49] on p "Update & Reissue Certificate" at bounding box center [334, 55] width 116 height 13
select select "Ocean Vessel"
select select "31566"
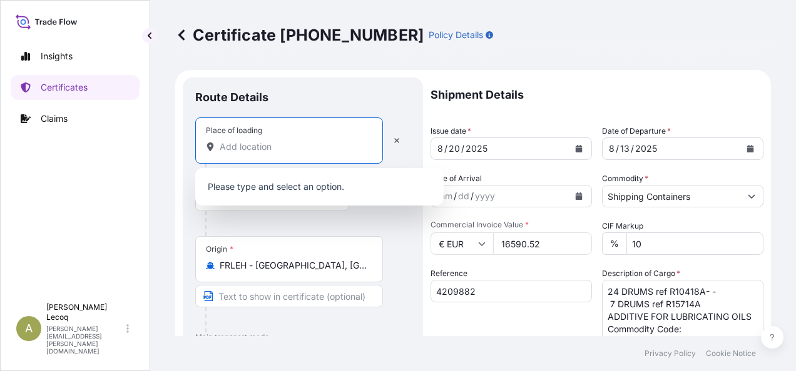
click at [273, 151] on input "Place of loading" at bounding box center [294, 147] width 148 height 13
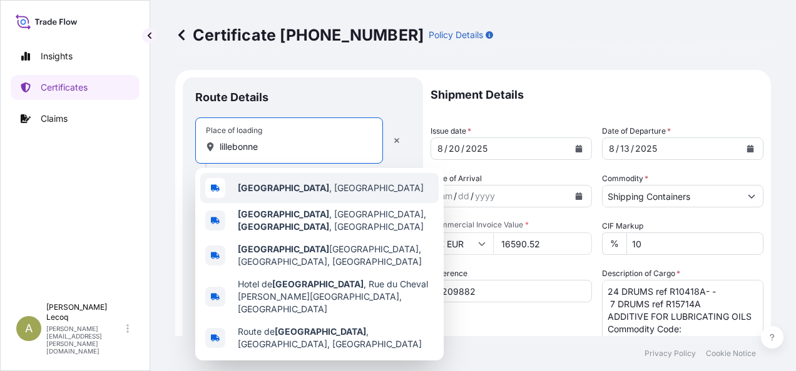
click at [289, 188] on span "[GEOGRAPHIC_DATA] , [GEOGRAPHIC_DATA]" at bounding box center [331, 188] width 186 height 13
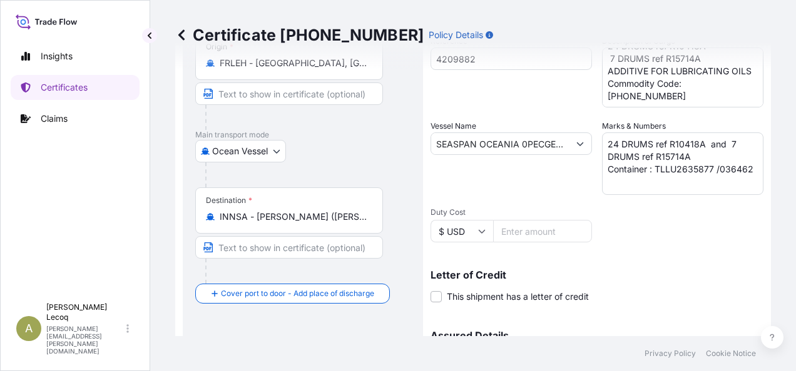
scroll to position [375, 0]
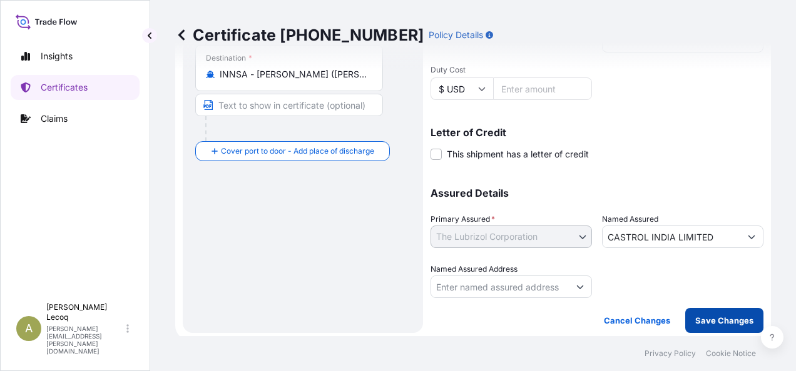
type input "[GEOGRAPHIC_DATA], [GEOGRAPHIC_DATA]"
click at [716, 318] on p "Save Changes" at bounding box center [724, 321] width 58 height 13
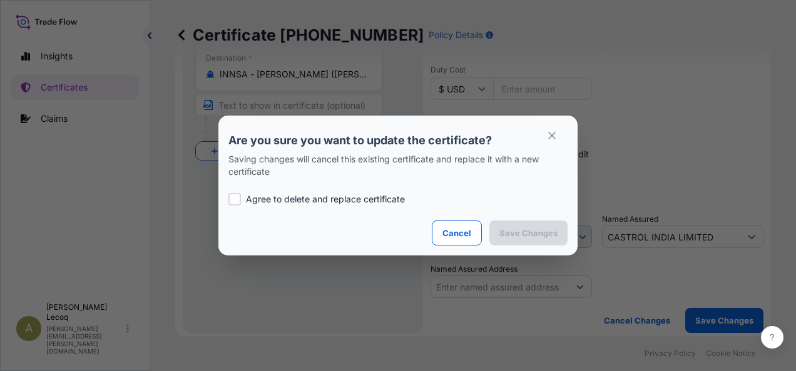
click at [233, 201] on div at bounding box center [234, 199] width 13 height 13
checkbox input "true"
click at [518, 233] on p "Save Changes" at bounding box center [528, 233] width 58 height 13
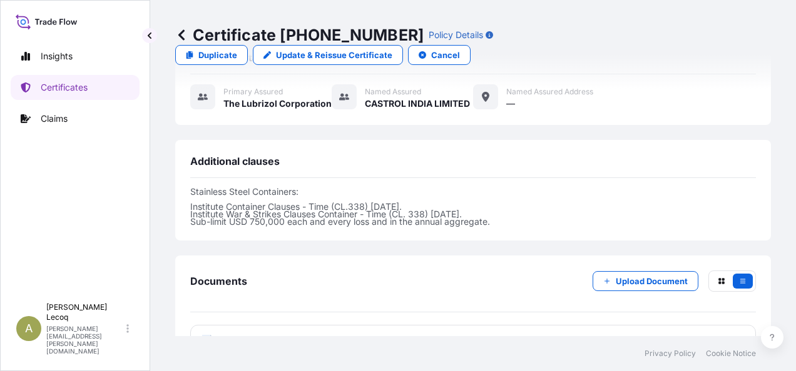
scroll to position [517, 0]
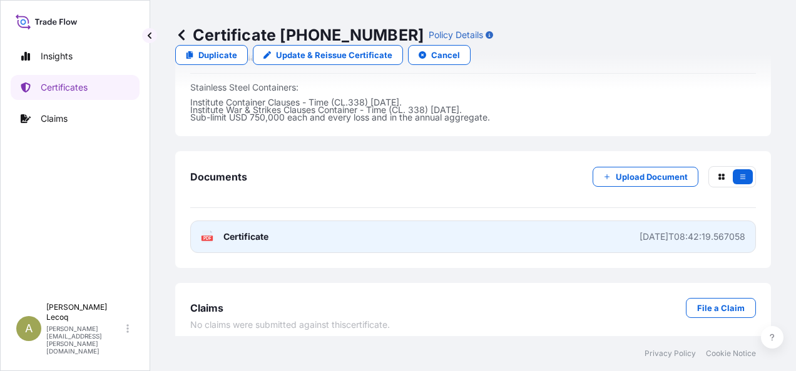
click at [237, 231] on span "Certificate" at bounding box center [245, 237] width 45 height 13
